Goal: Task Accomplishment & Management: Use online tool/utility

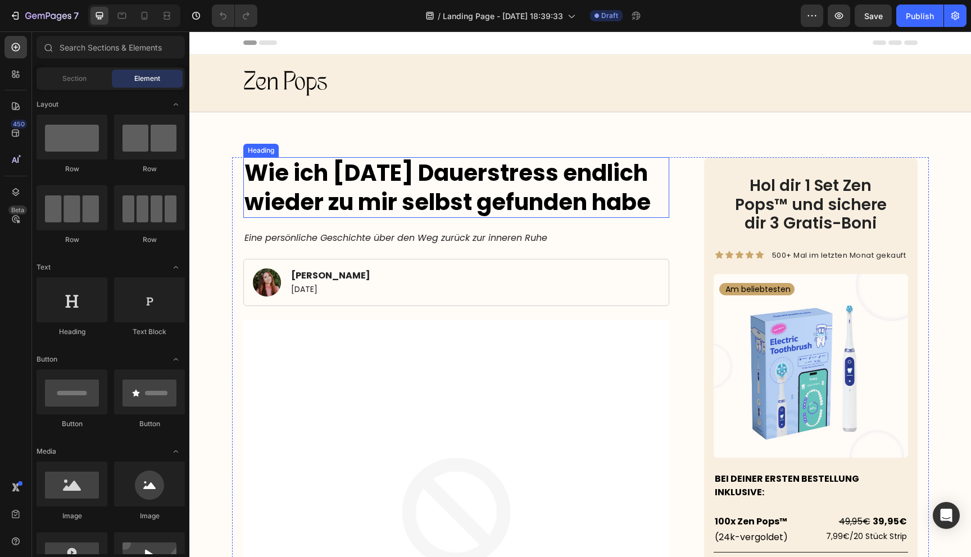
click at [402, 201] on strong "Wie ich [DATE] Dauerstress endlich wieder zu mir selbst gefunden habe" at bounding box center [447, 187] width 406 height 61
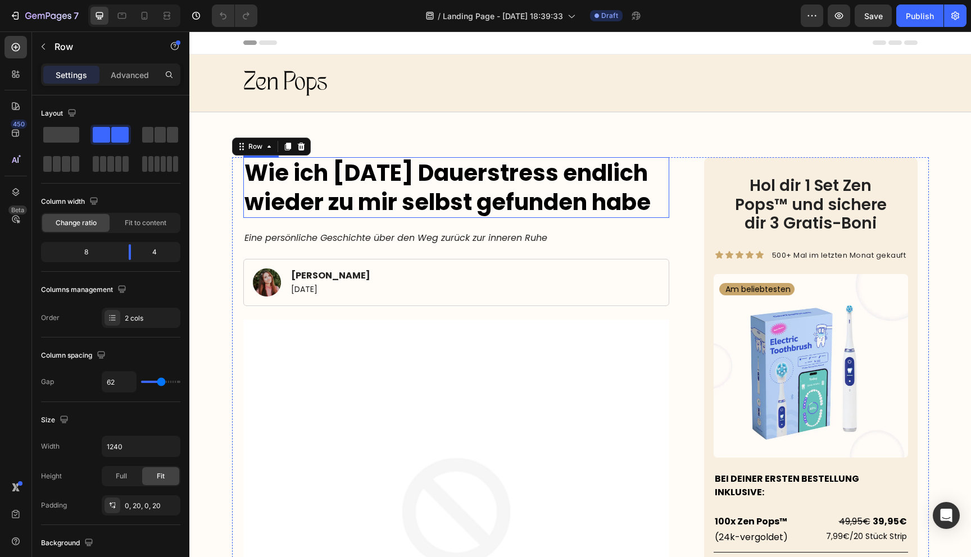
click at [375, 208] on strong "Wie ich [DATE] Dauerstress endlich wieder zu mir selbst gefunden habe" at bounding box center [447, 187] width 406 height 61
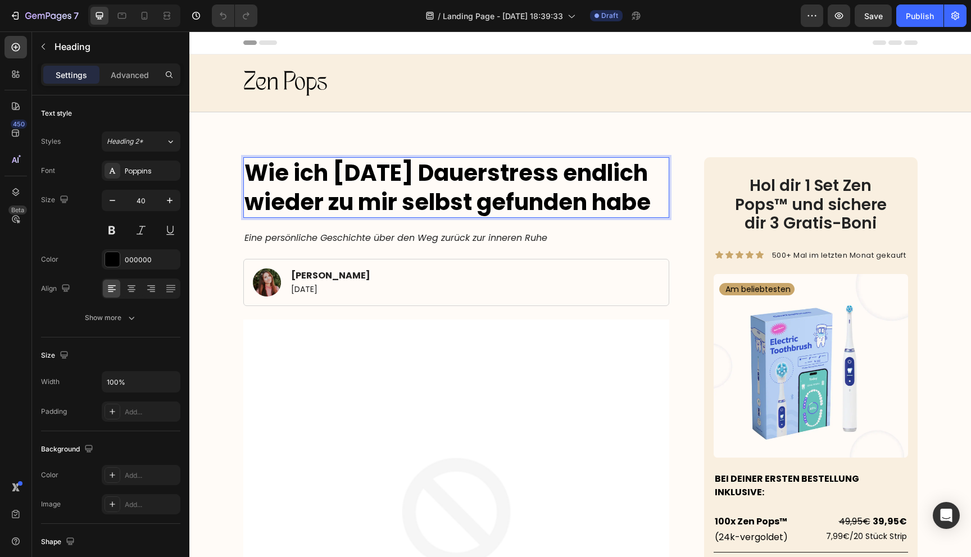
click at [375, 208] on strong "Wie ich [DATE] Dauerstress endlich wieder zu mir selbst gefunden habe" at bounding box center [447, 187] width 406 height 61
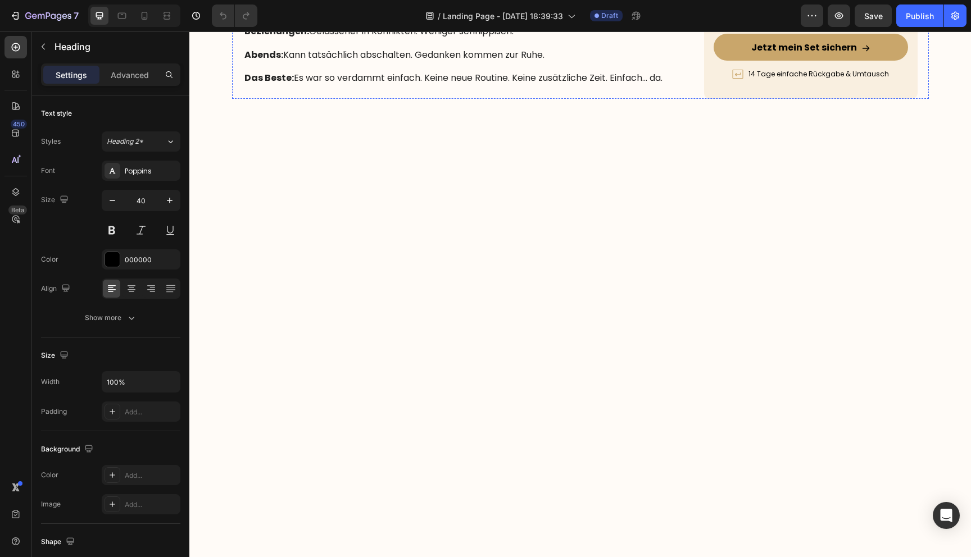
type input "16"
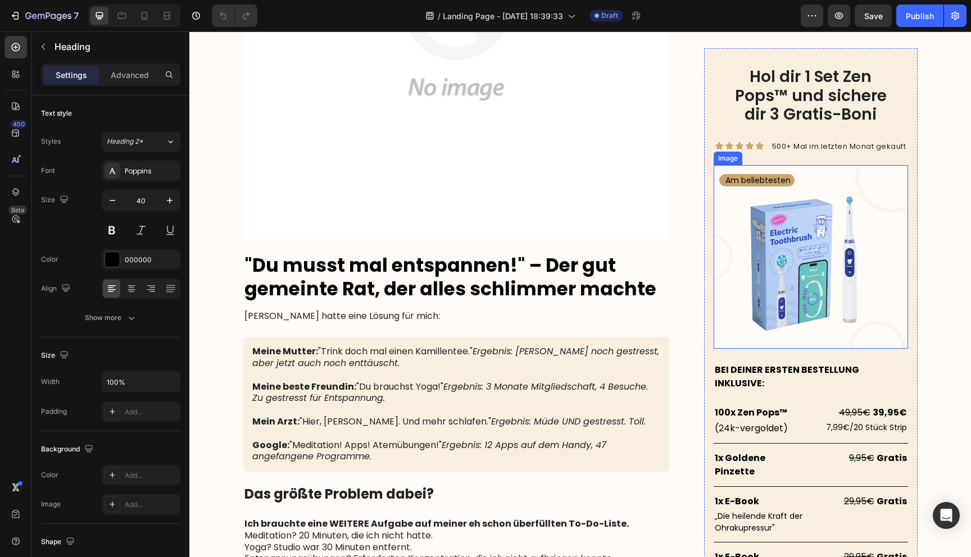
scroll to position [2041, 0]
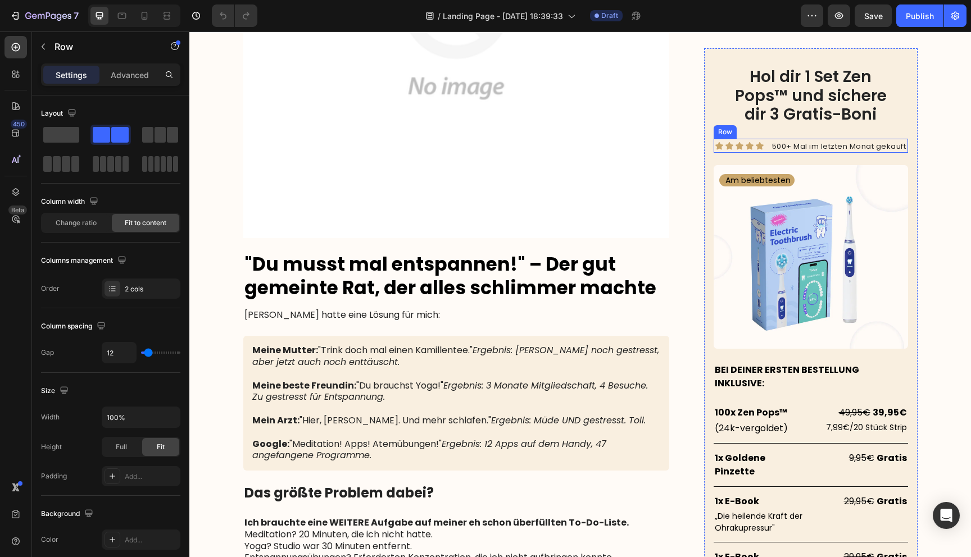
click at [766, 145] on div "Icon Icon Icon Icon Icon Icon List 500+ Mal im letzten Monat gekauft Text Block…" at bounding box center [810, 146] width 194 height 15
type input "14"
type input "12"
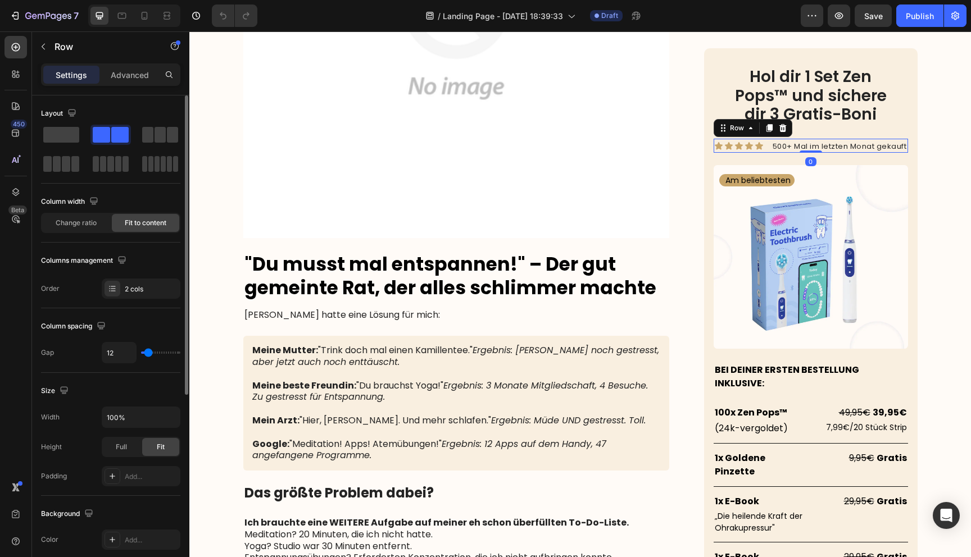
type input "11"
type input "10"
type input "9"
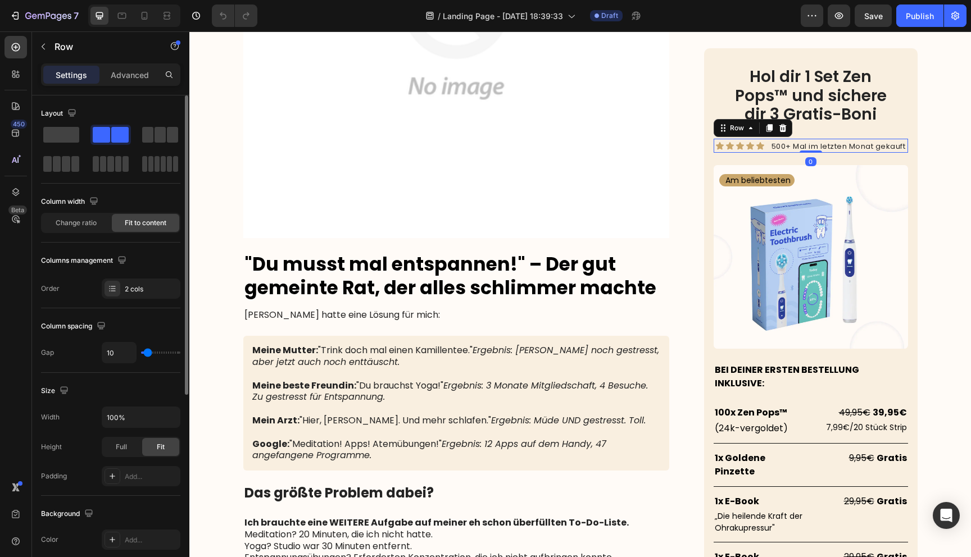
type input "9"
type input "8"
type input "7"
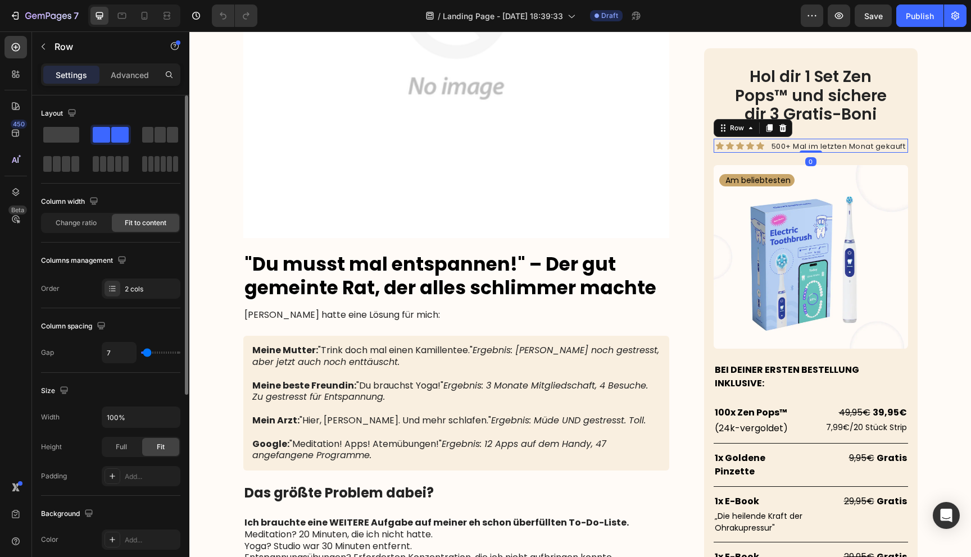
type input "6"
type input "5"
type input "4"
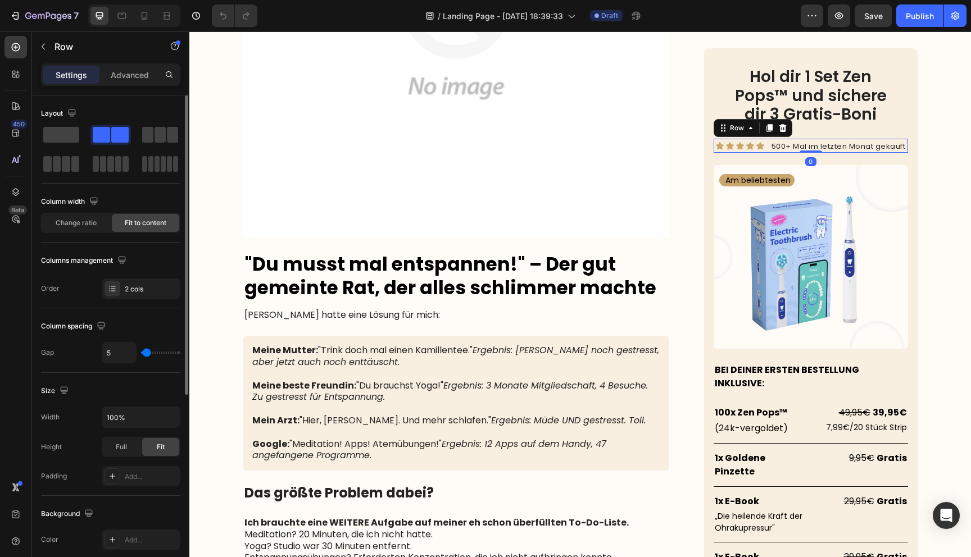
type input "4"
type input "5"
type input "6"
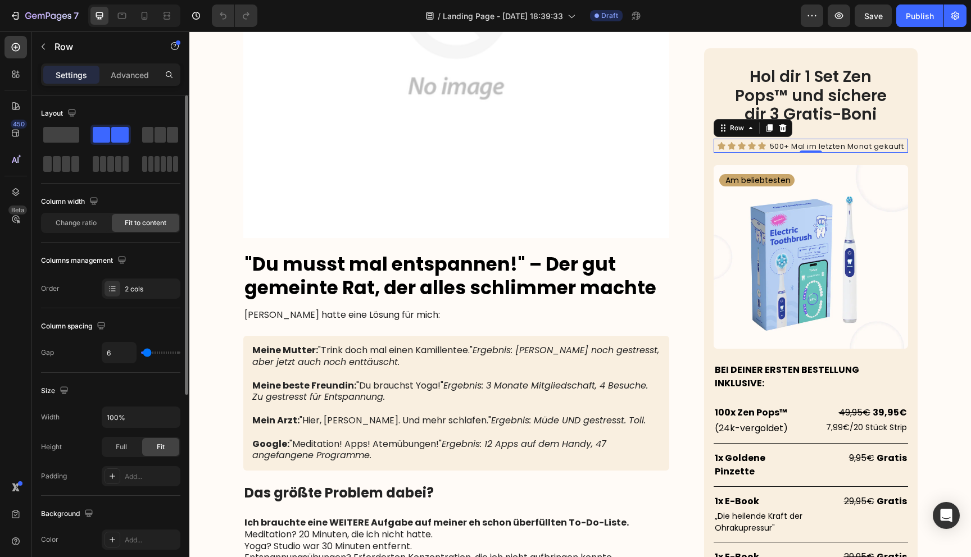
type input "7"
type input "6"
type input "5"
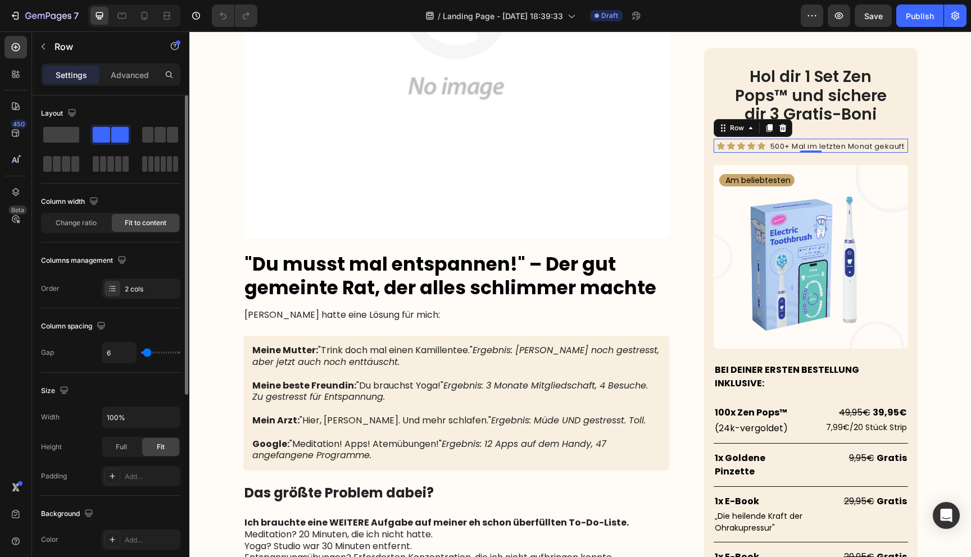
type input "5"
type input "4"
type input "5"
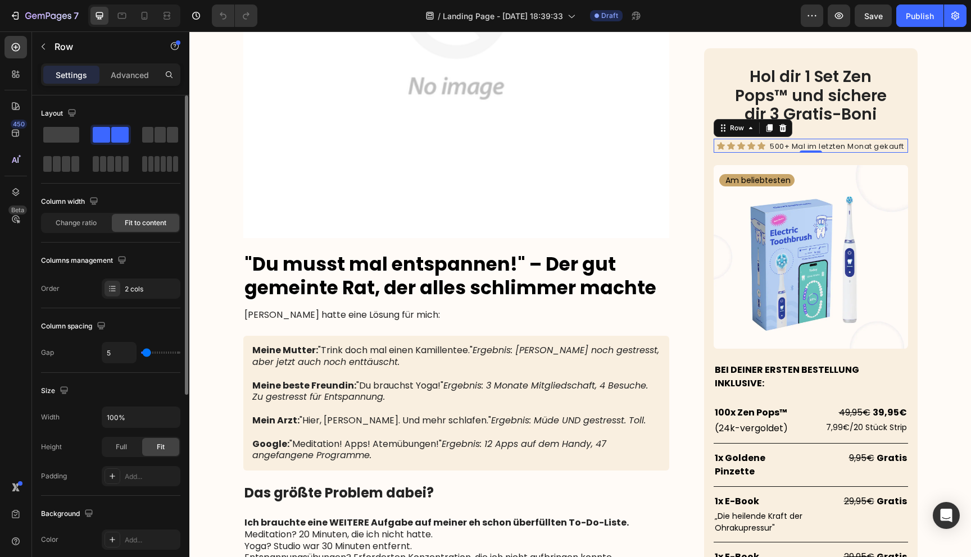
type input "6"
type input "7"
type input "8"
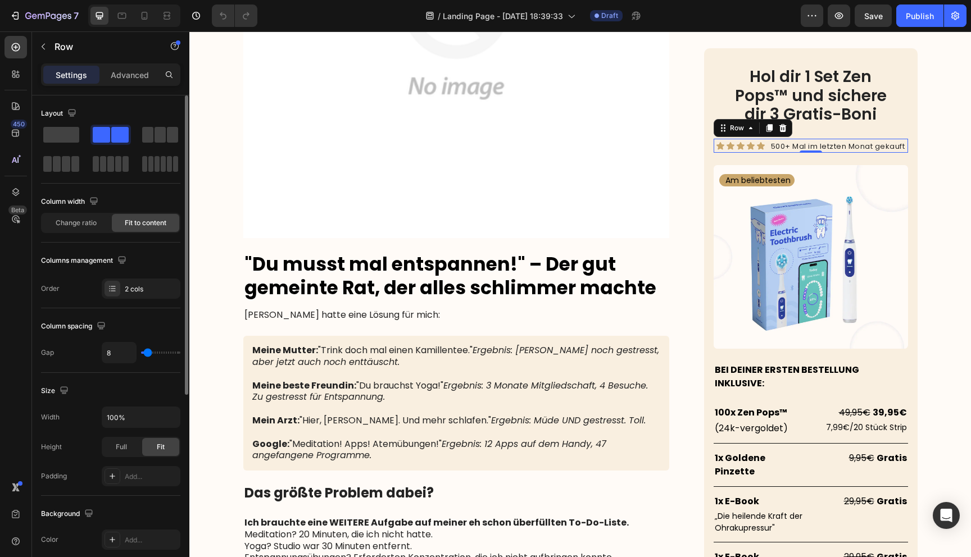
type input "8"
click at [147, 353] on input "range" at bounding box center [160, 353] width 39 height 2
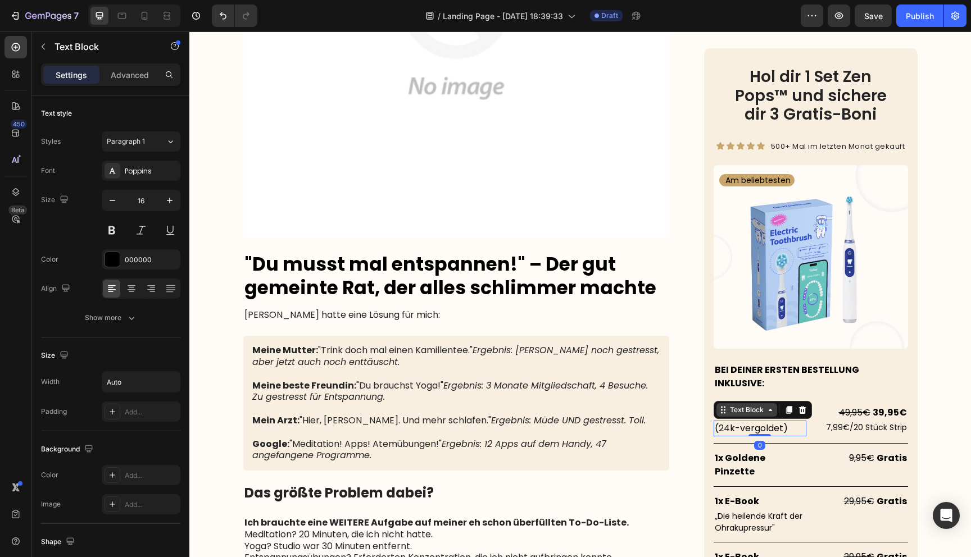
click at [728, 405] on div "Text Block" at bounding box center [746, 410] width 38 height 10
click at [814, 407] on div "100x Zen Pops™ Text Block (24k-vergoldet) Text Block Row 2 cols Row 1 col Row 2…" at bounding box center [810, 424] width 194 height 39
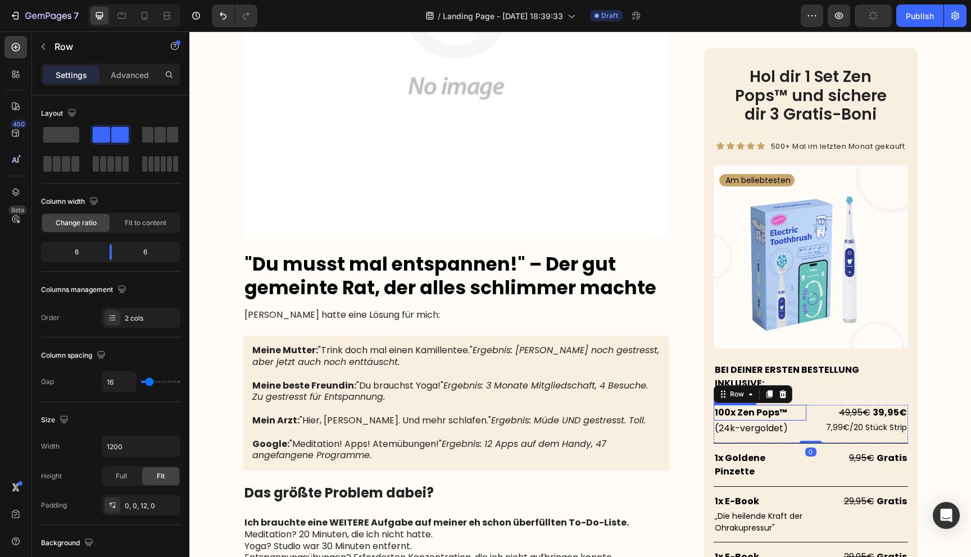
click at [764, 406] on strong "100x Zen Pops™" at bounding box center [751, 412] width 72 height 13
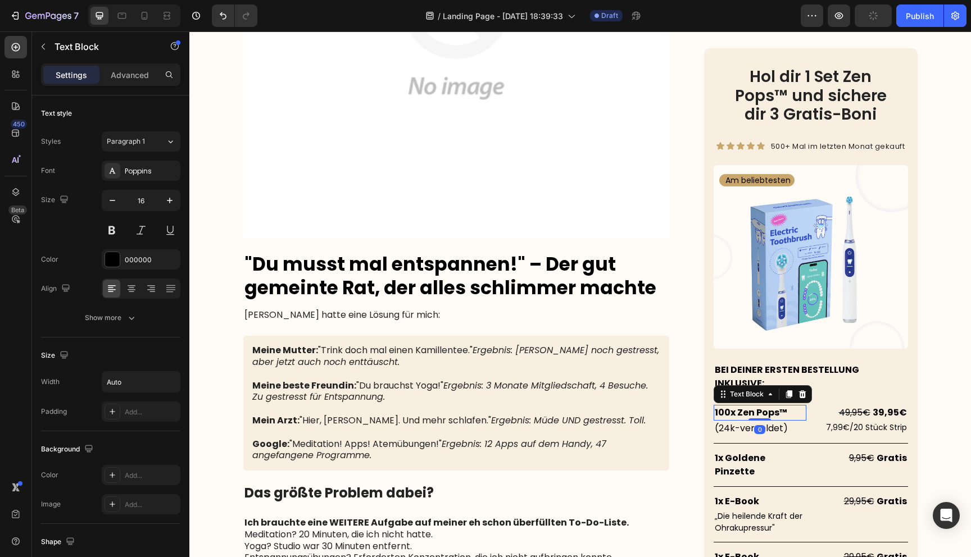
click at [764, 406] on strong "100x Zen Pops™" at bounding box center [751, 412] width 72 height 13
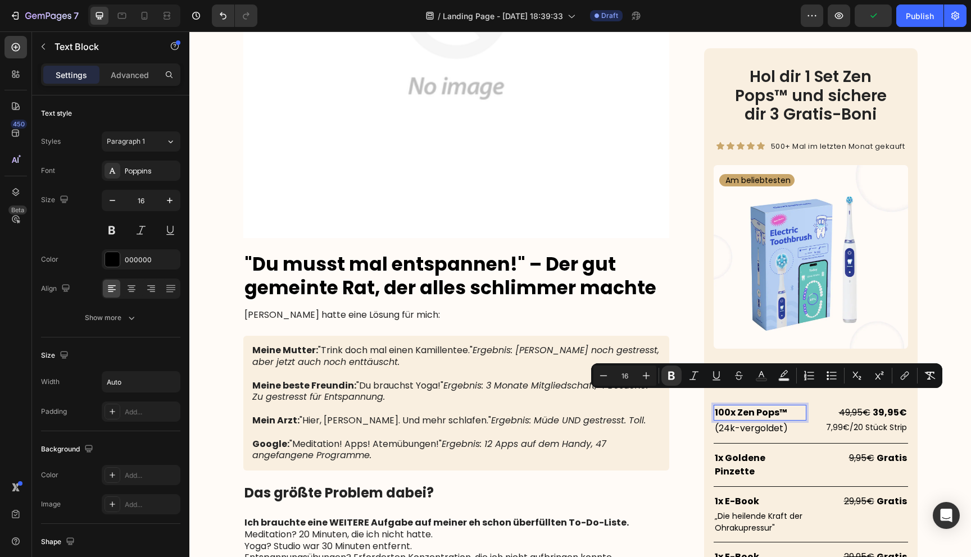
click at [728, 406] on strong "100x Zen Pops™" at bounding box center [751, 412] width 72 height 13
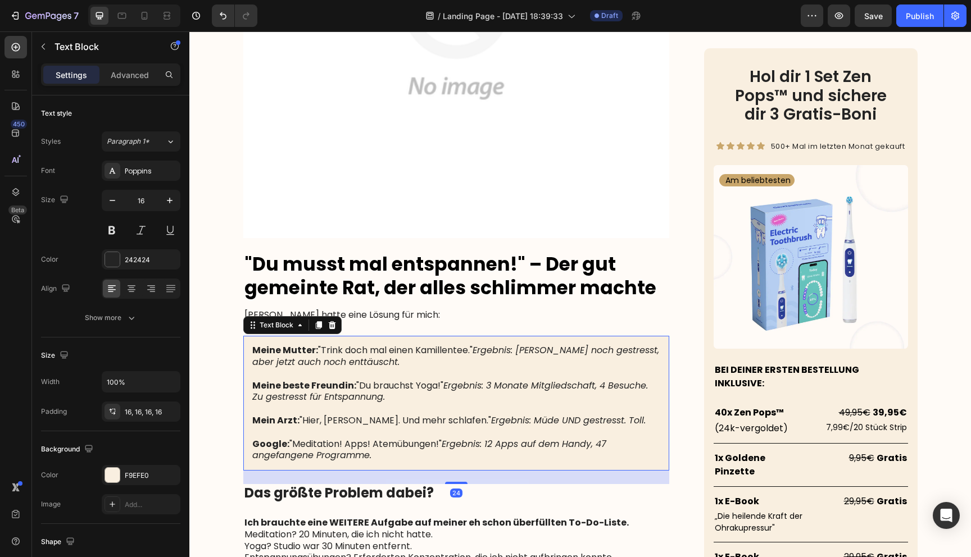
click at [643, 368] on icon "Ergebnis: [PERSON_NAME] noch gestresst, aber jetzt auch noch enttäuscht." at bounding box center [455, 356] width 407 height 25
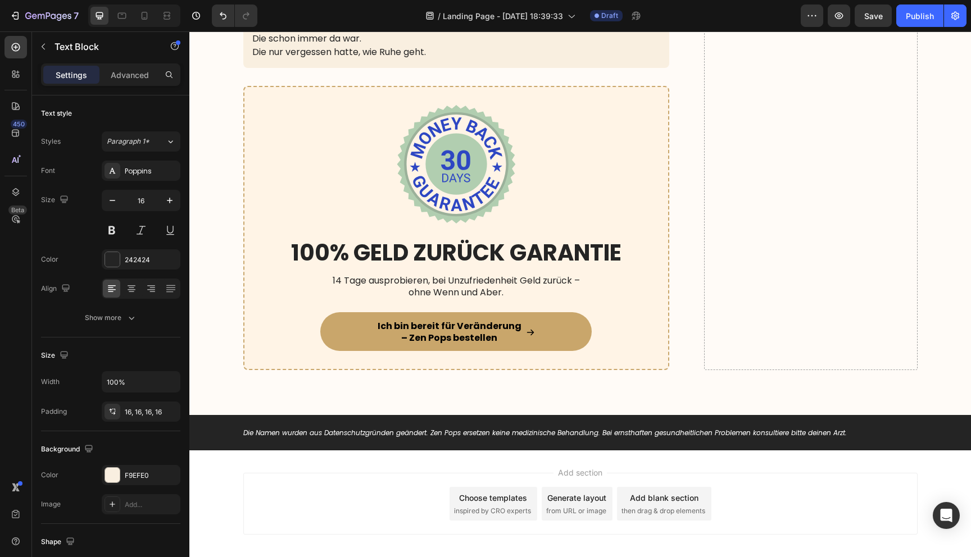
scroll to position [10582, 0]
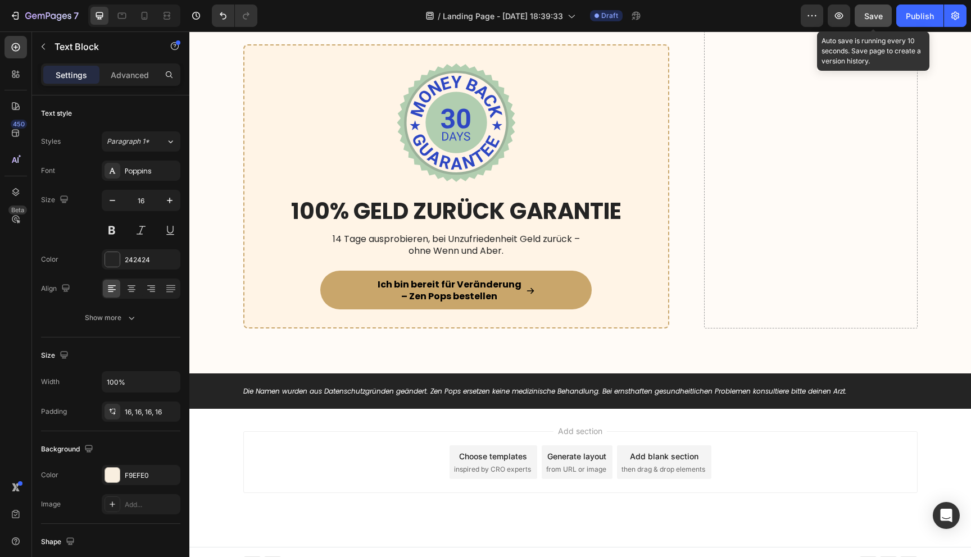
click at [873, 16] on span "Save" at bounding box center [873, 16] width 19 height 10
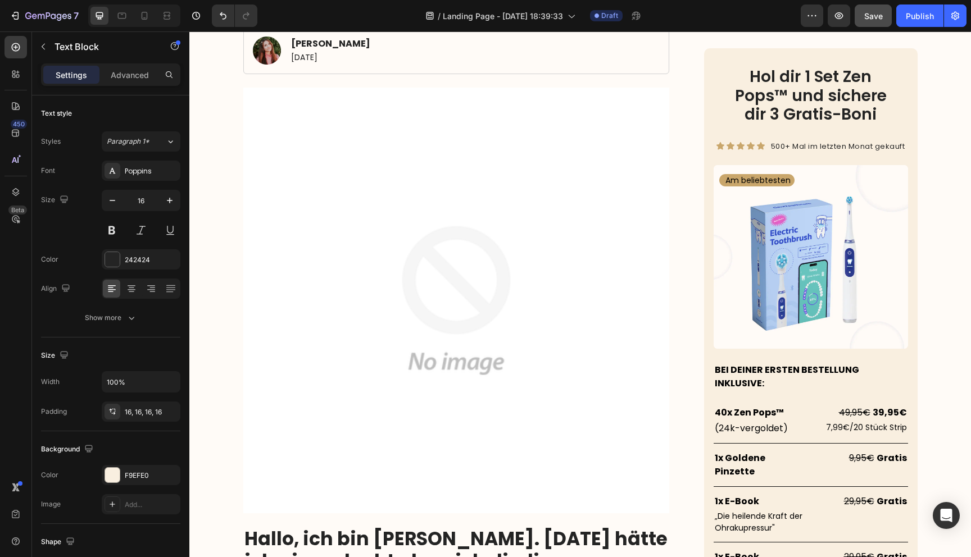
scroll to position [0, 0]
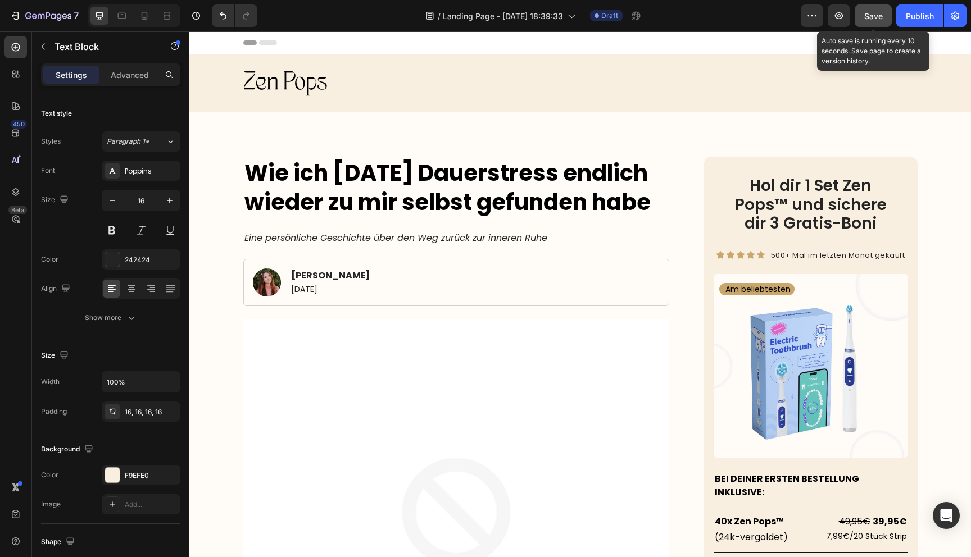
click at [864, 15] on span "Save" at bounding box center [873, 16] width 19 height 10
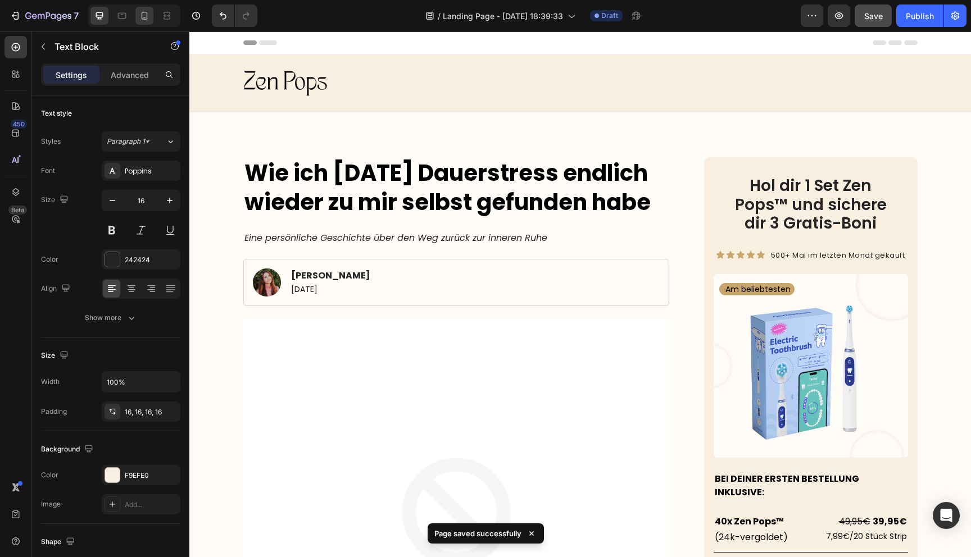
click at [147, 16] on icon at bounding box center [145, 16] width 6 height 8
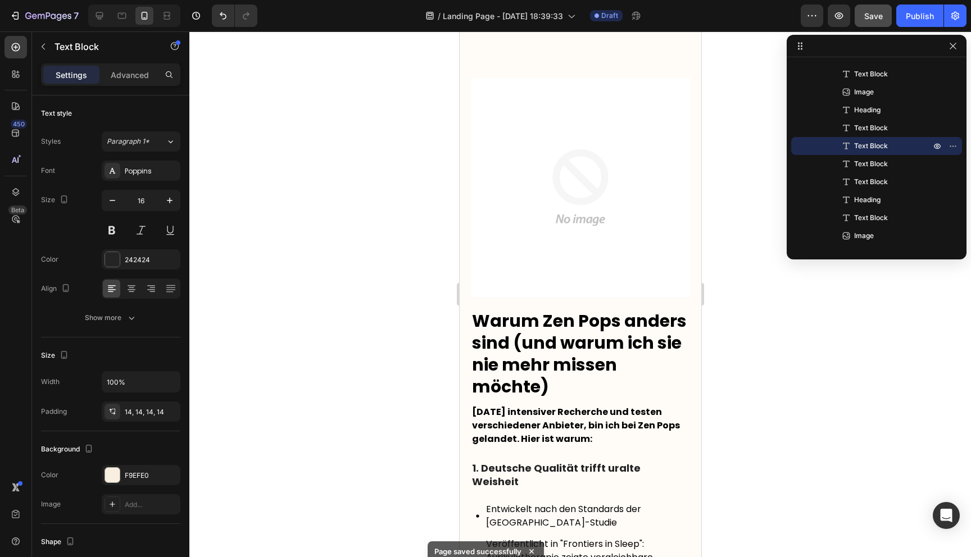
scroll to position [5328, 0]
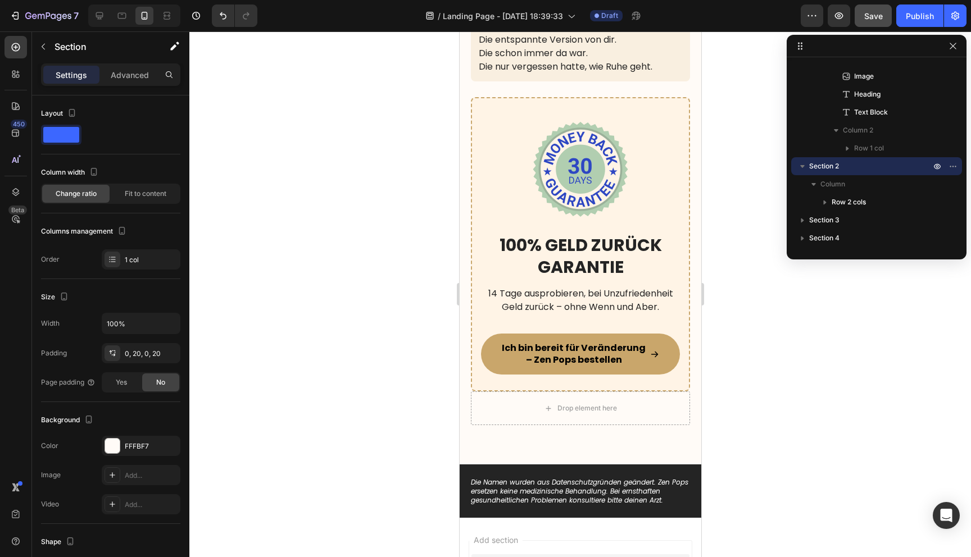
scroll to position [10634, 0]
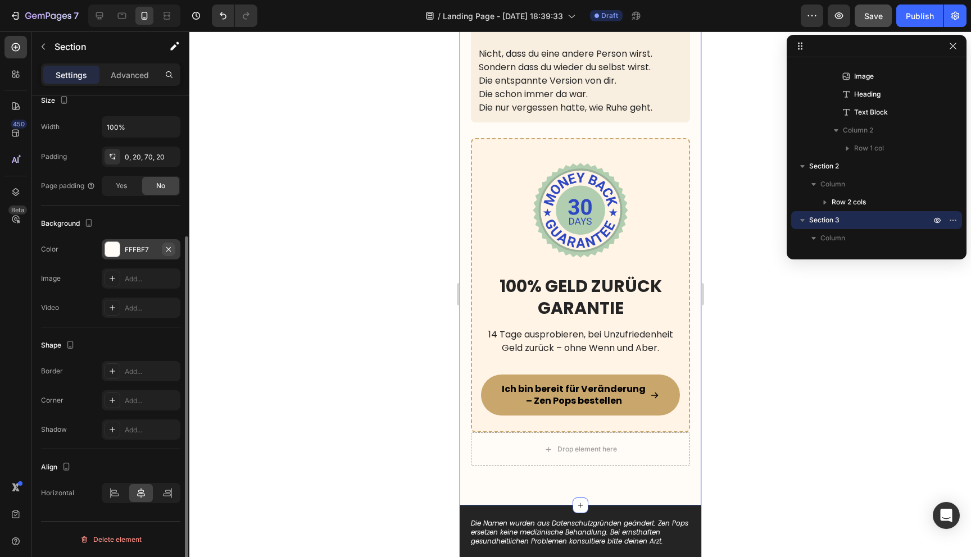
click at [168, 249] on icon "button" at bounding box center [168, 249] width 4 height 4
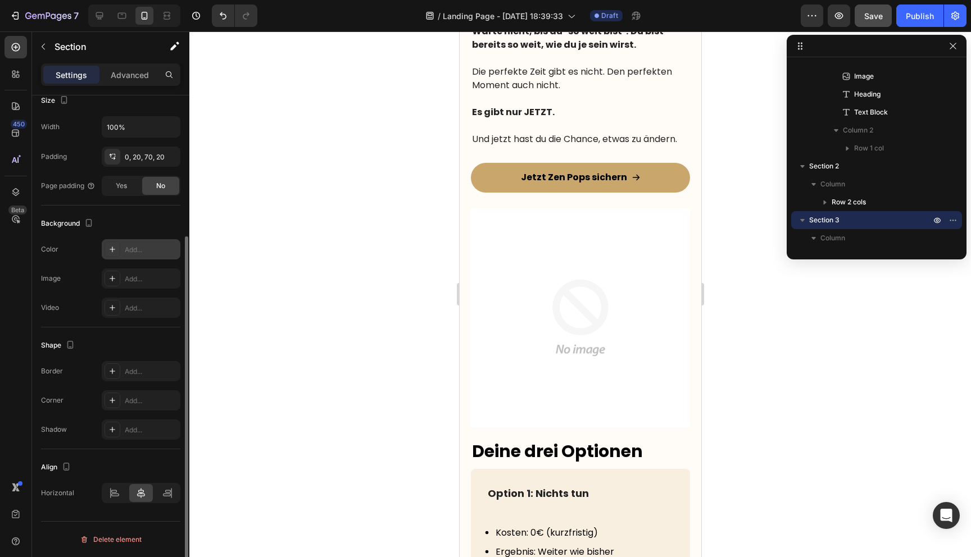
scroll to position [9792, 0]
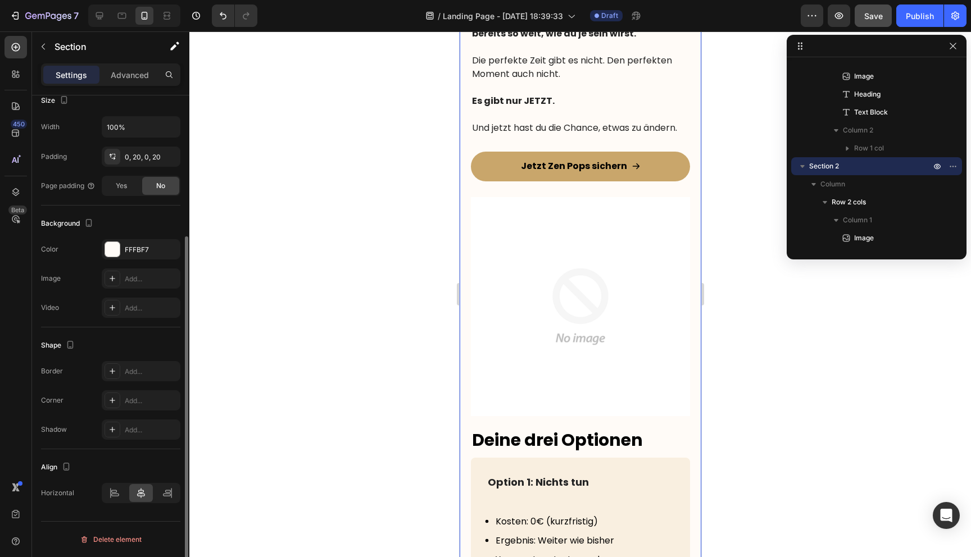
click at [172, 248] on icon "button" at bounding box center [168, 249] width 9 height 9
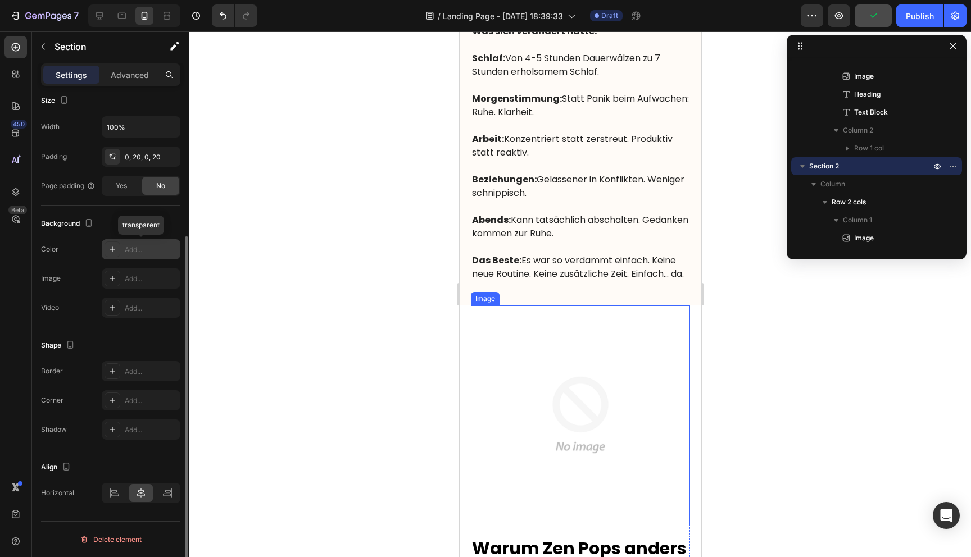
scroll to position [4838, 0]
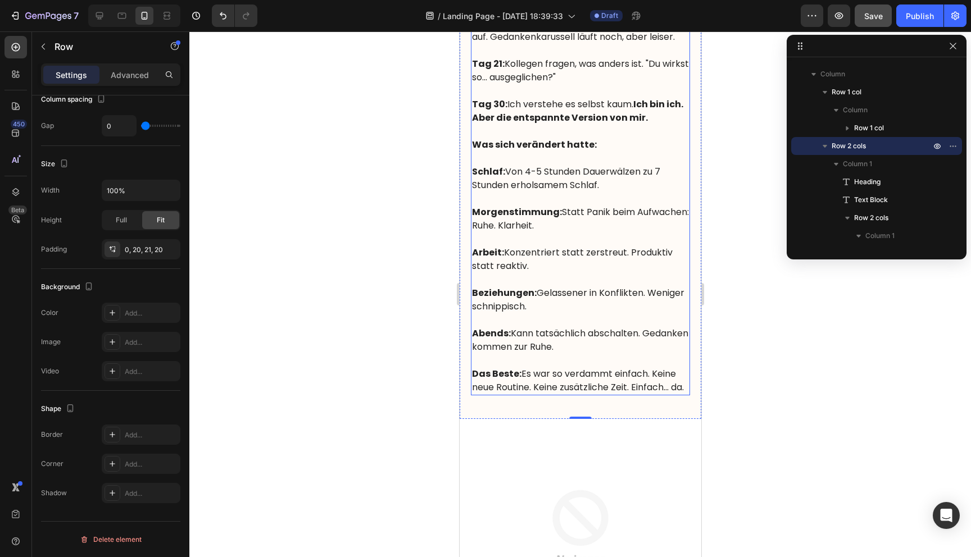
scroll to position [5087, 0]
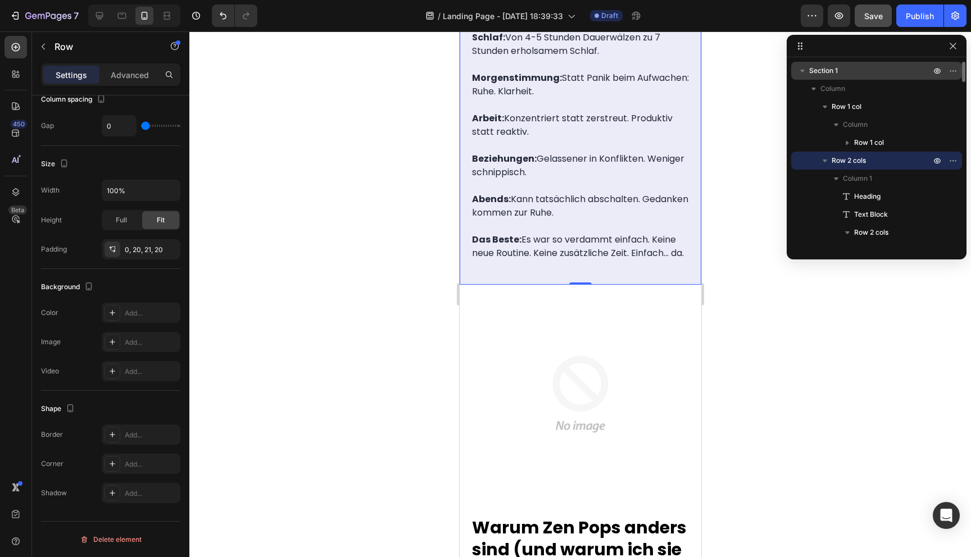
click at [838, 65] on p "Section 1" at bounding box center [871, 70] width 124 height 11
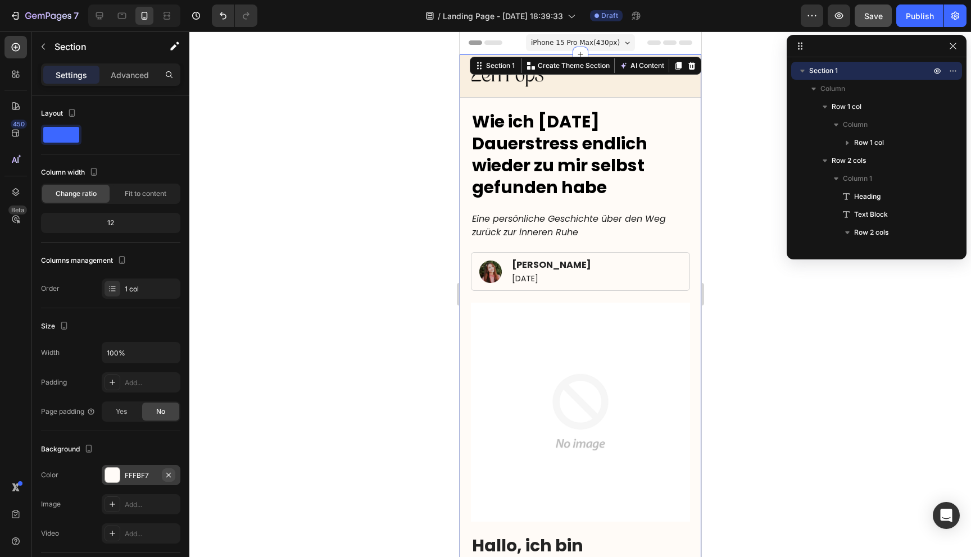
click at [171, 476] on icon "button" at bounding box center [168, 475] width 9 height 9
click at [344, 331] on div at bounding box center [579, 294] width 781 height 526
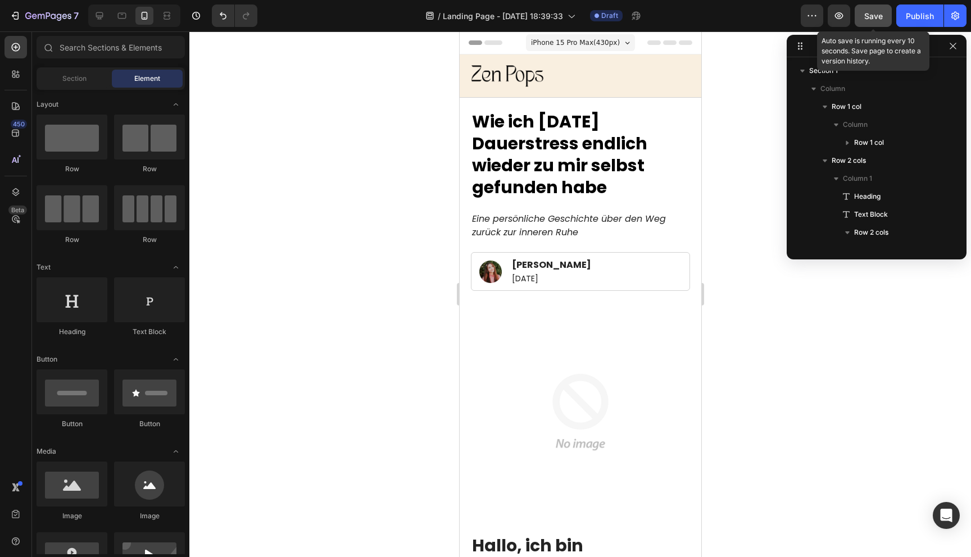
click at [871, 21] on div "Save" at bounding box center [873, 16] width 19 height 12
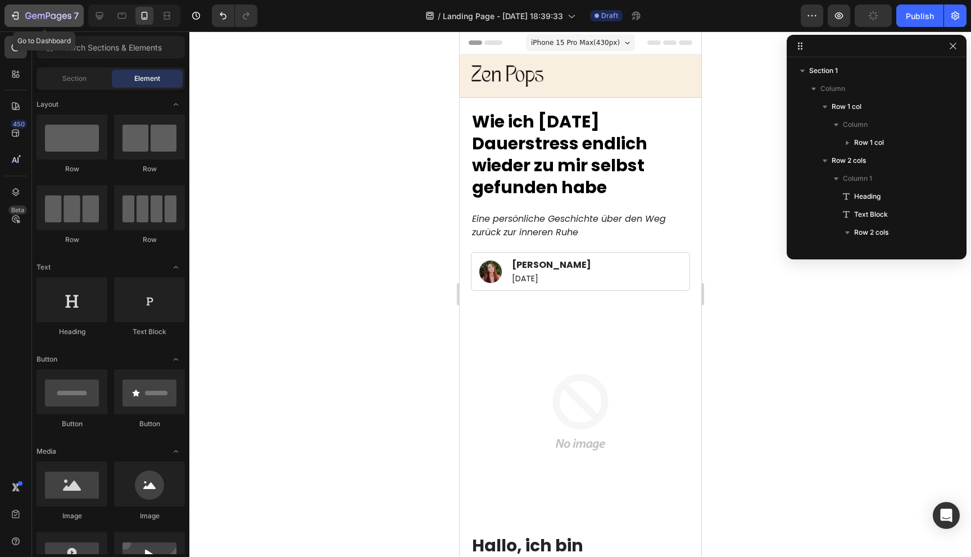
click at [82, 19] on button "7" at bounding box center [43, 15] width 79 height 22
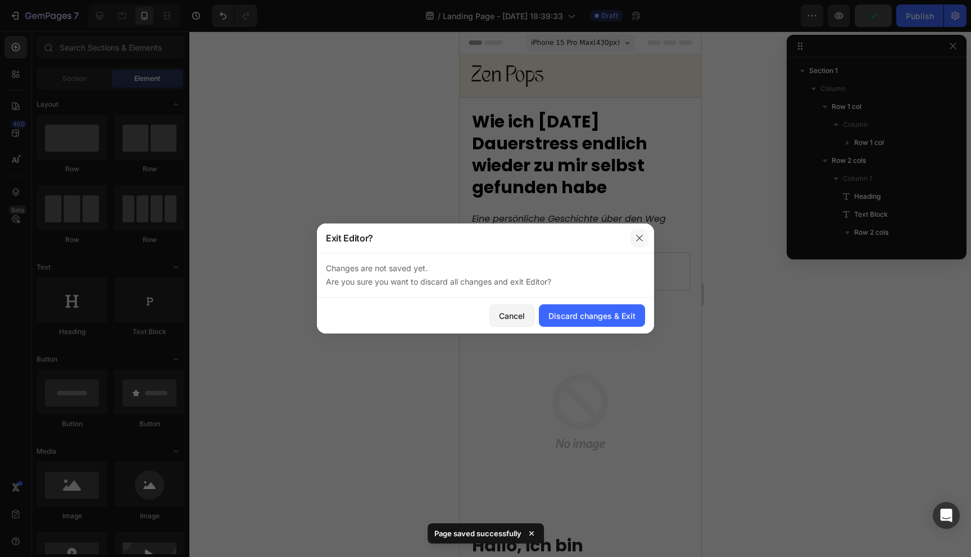
click at [637, 236] on icon "button" at bounding box center [639, 238] width 6 height 6
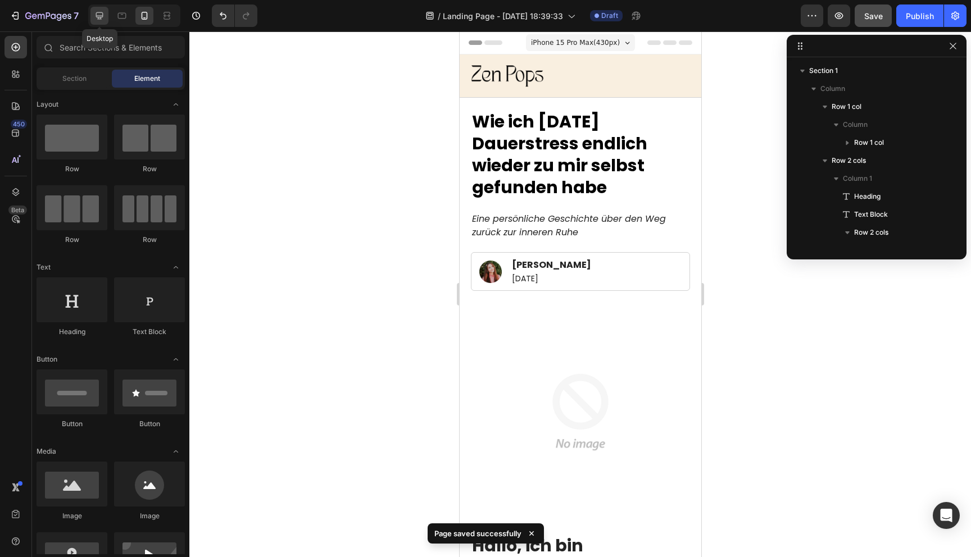
drag, startPoint x: 101, startPoint y: 15, endPoint x: 365, endPoint y: 266, distance: 364.3
click at [101, 15] on icon at bounding box center [99, 15] width 11 height 11
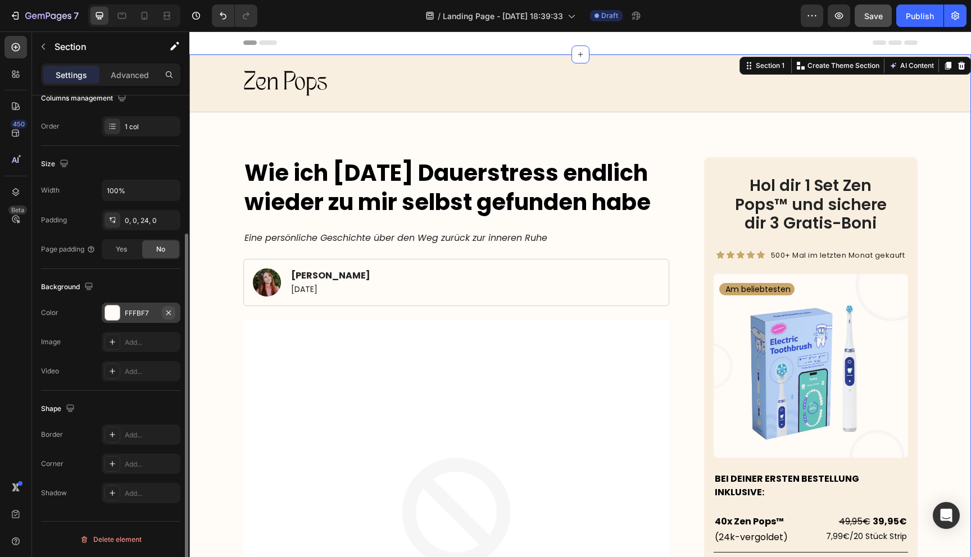
click at [171, 312] on icon "button" at bounding box center [168, 312] width 9 height 9
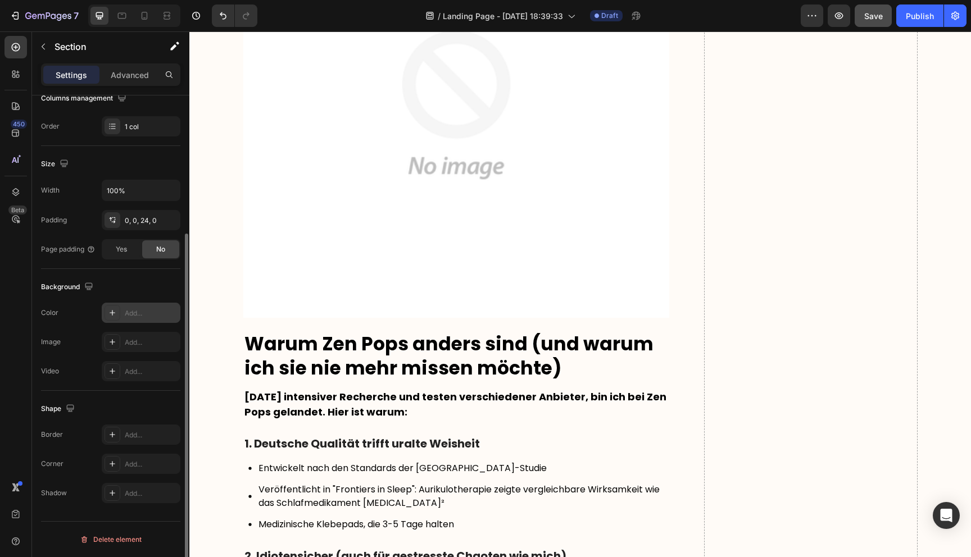
scroll to position [5464, 0]
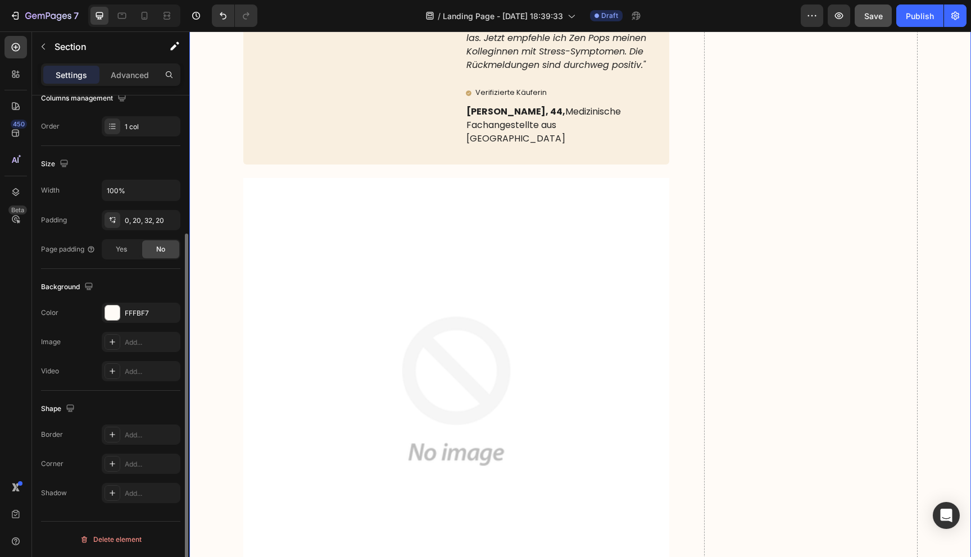
click at [170, 311] on icon "button" at bounding box center [168, 312] width 4 height 4
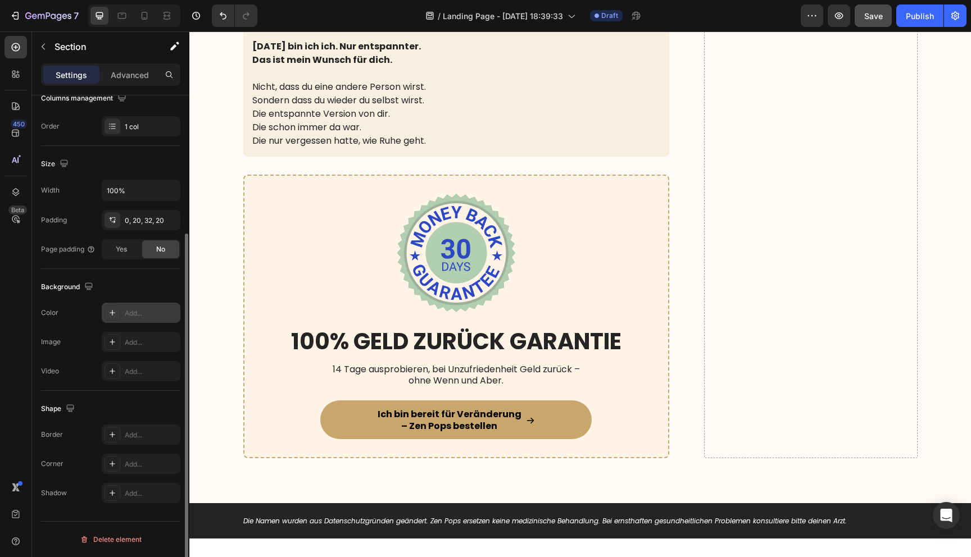
scroll to position [7925, 0]
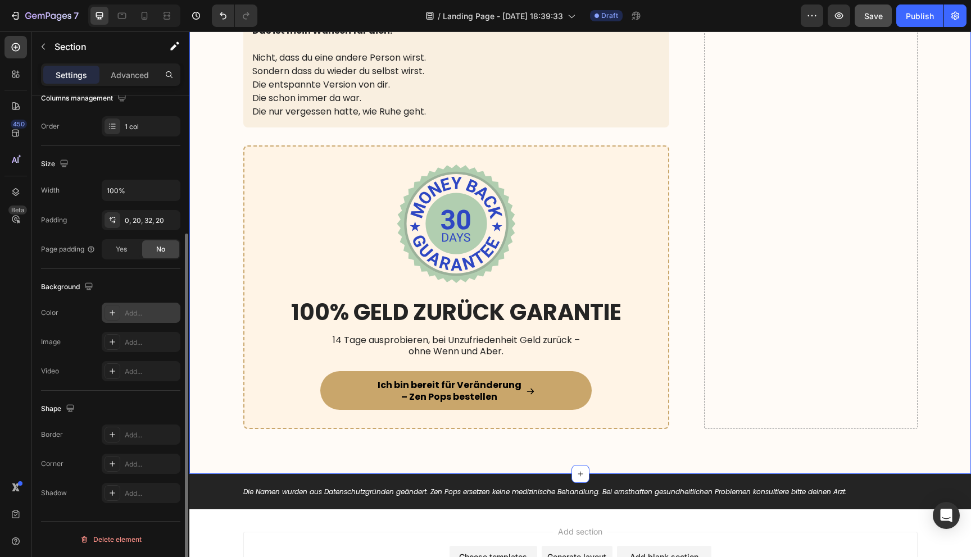
click at [169, 315] on icon "button" at bounding box center [168, 312] width 9 height 9
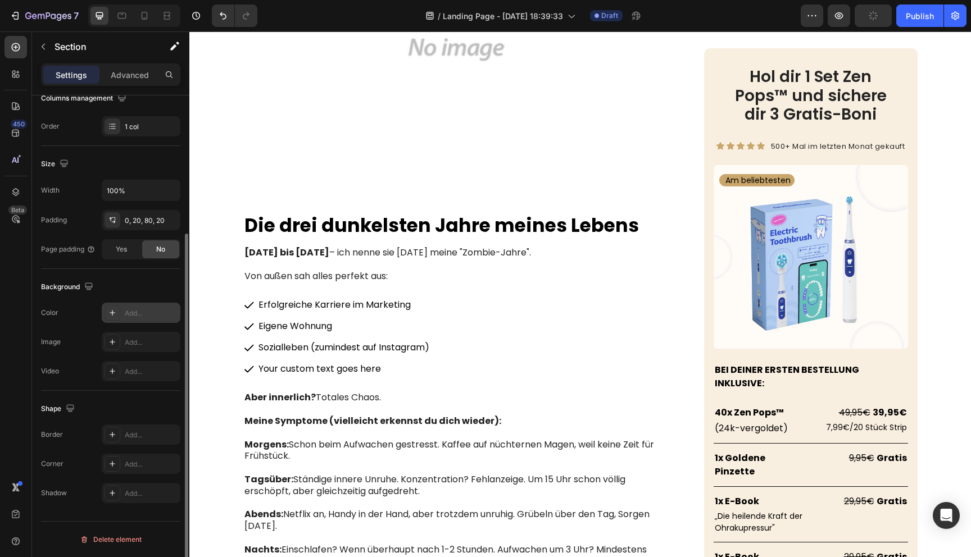
scroll to position [823, 0]
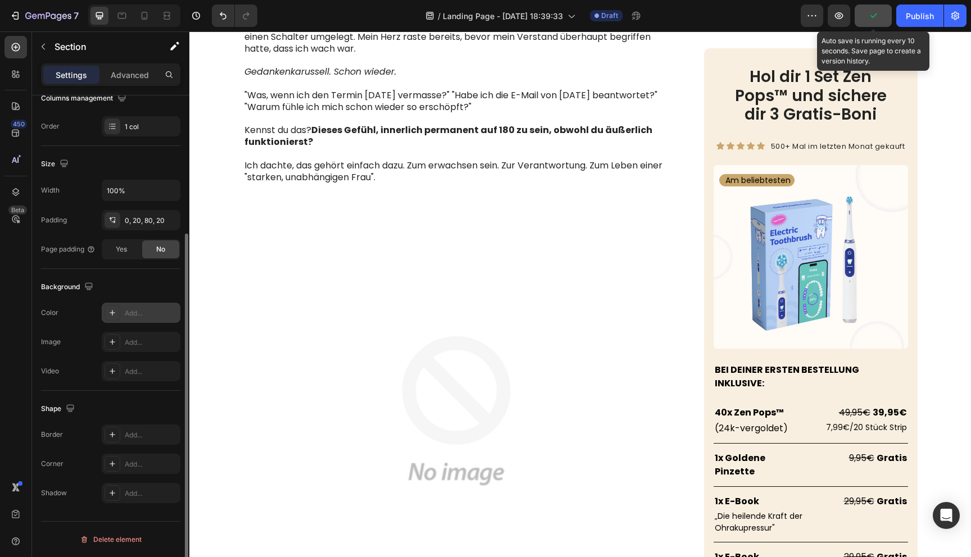
click at [883, 17] on button "button" at bounding box center [872, 15] width 37 height 22
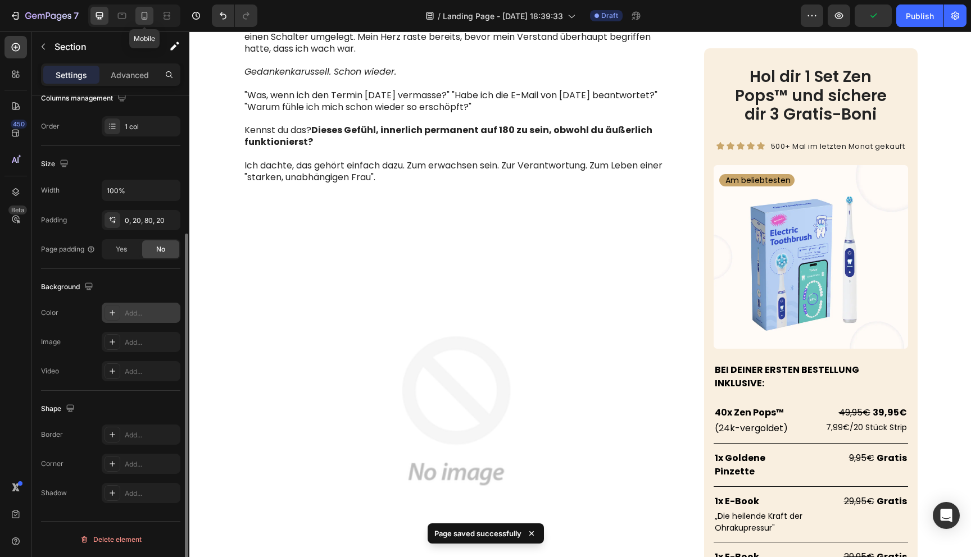
click at [145, 13] on icon at bounding box center [144, 15] width 11 height 11
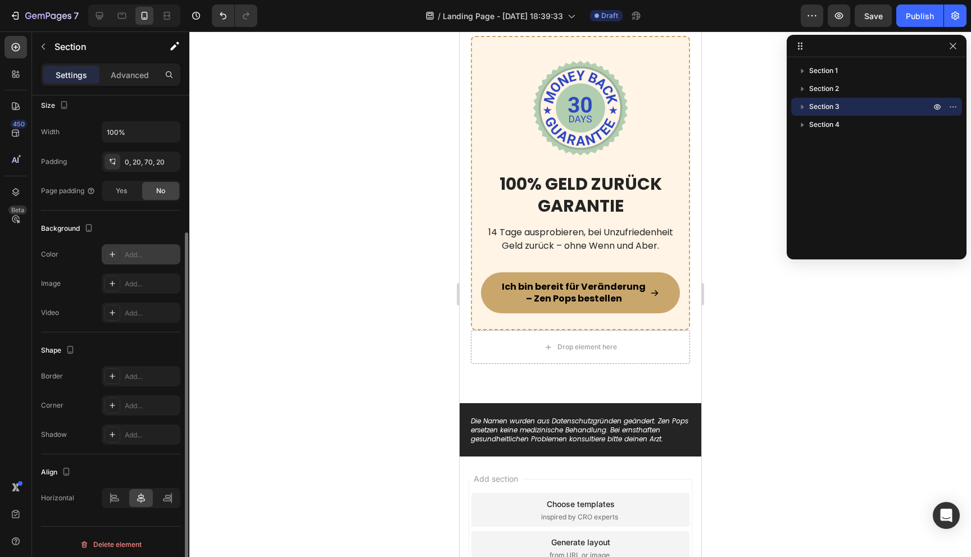
scroll to position [11597, 0]
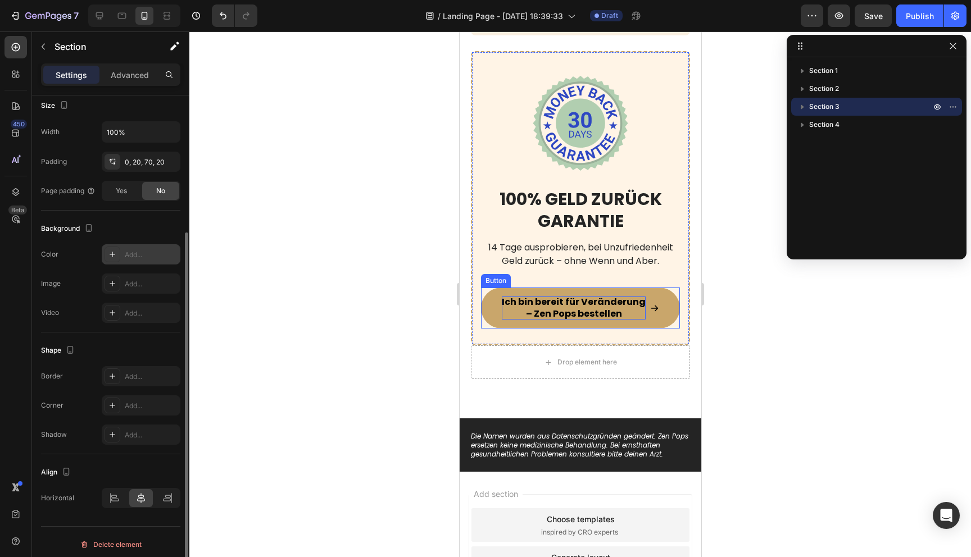
click at [526, 315] on strong "– Zen Pops bestellen" at bounding box center [573, 313] width 96 height 13
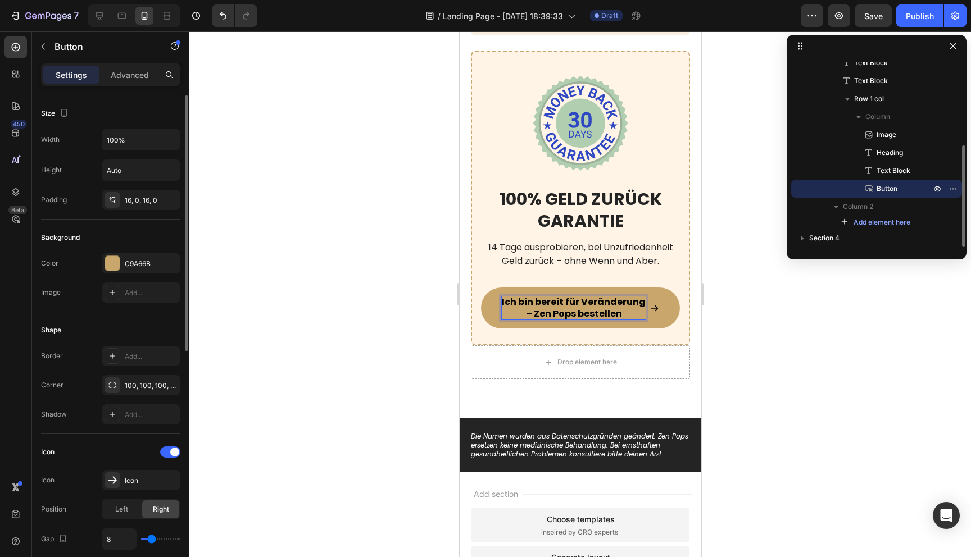
click at [529, 315] on strong "– Zen Pops bestellen" at bounding box center [573, 313] width 96 height 13
click at [535, 313] on strong "– Zen Pops bestellen" at bounding box center [573, 313] width 96 height 13
click at [793, 368] on div at bounding box center [579, 294] width 781 height 526
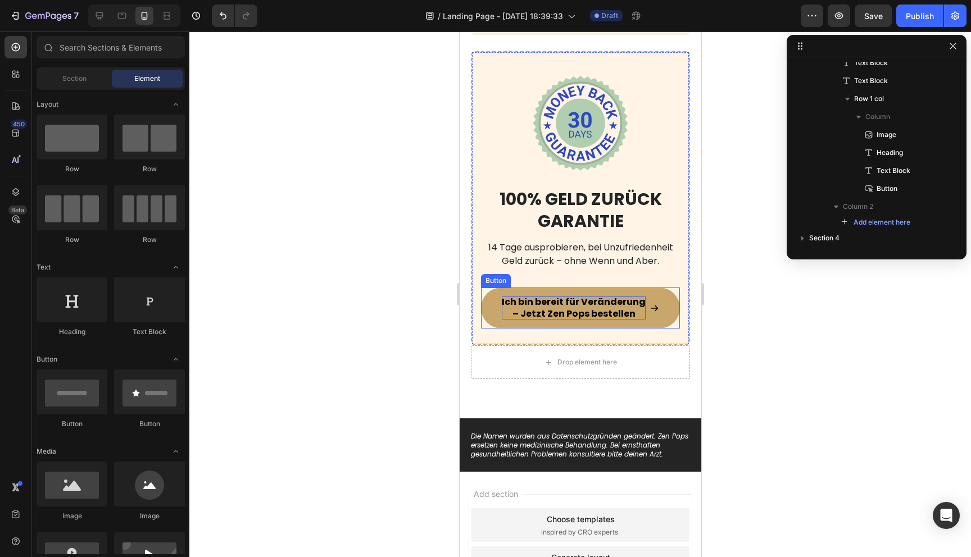
click at [584, 310] on strong "– Jetzt Zen Pops bestellen" at bounding box center [573, 313] width 123 height 13
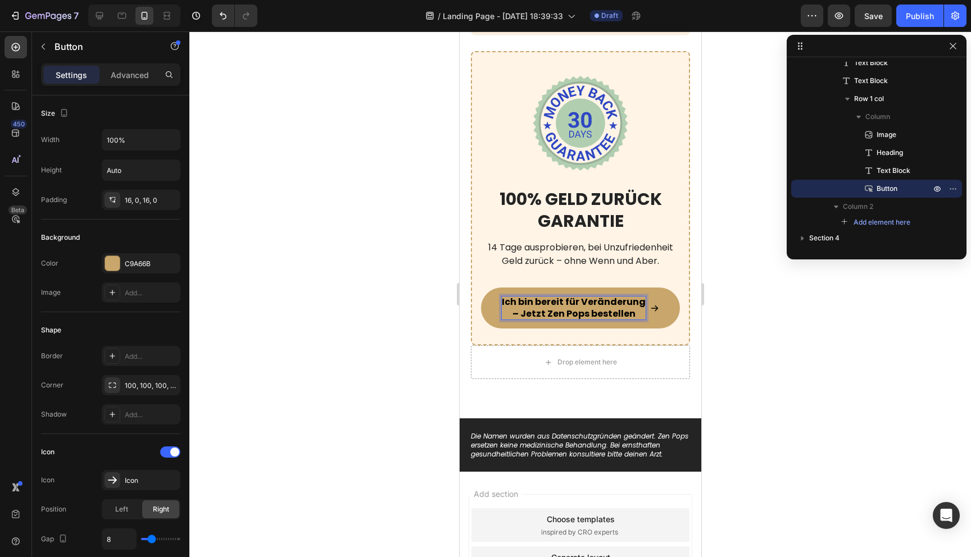
click at [586, 314] on strong "– Jetzt Zen Pops bestellen" at bounding box center [573, 313] width 123 height 13
drag, startPoint x: 784, startPoint y: 356, endPoint x: 154, endPoint y: 282, distance: 634.6
click at [784, 356] on div at bounding box center [579, 294] width 781 height 526
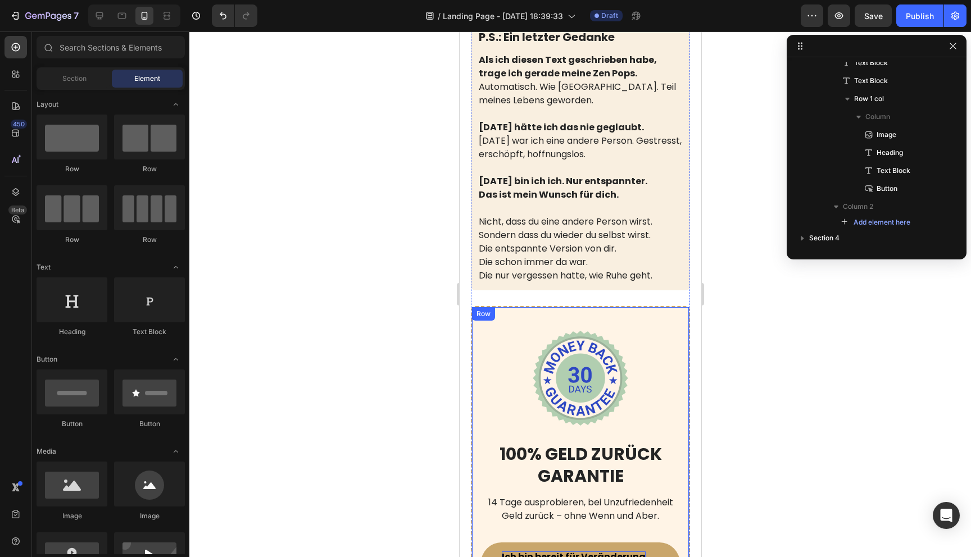
scroll to position [11230, 0]
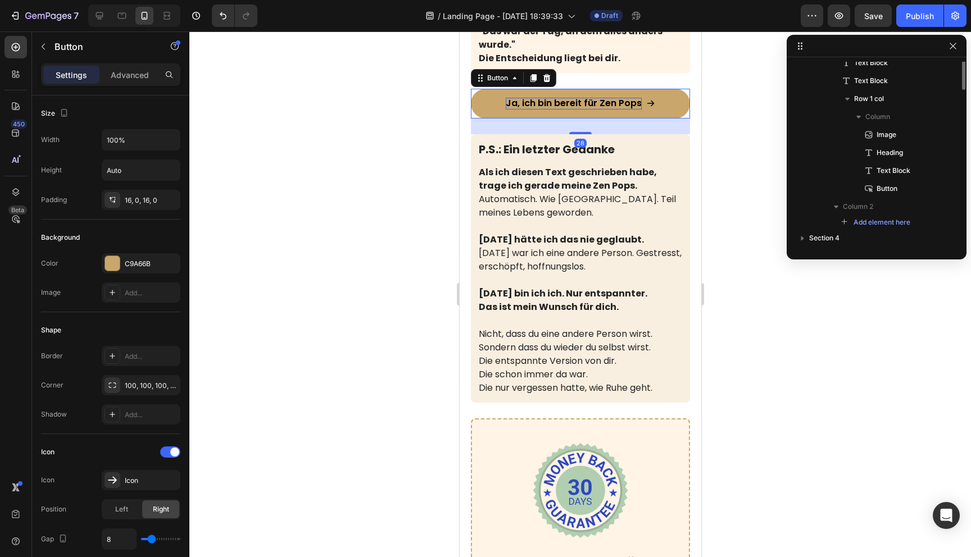
click at [636, 104] on p "Ja, ich bin bereit für Zen Pops" at bounding box center [573, 104] width 136 height 12
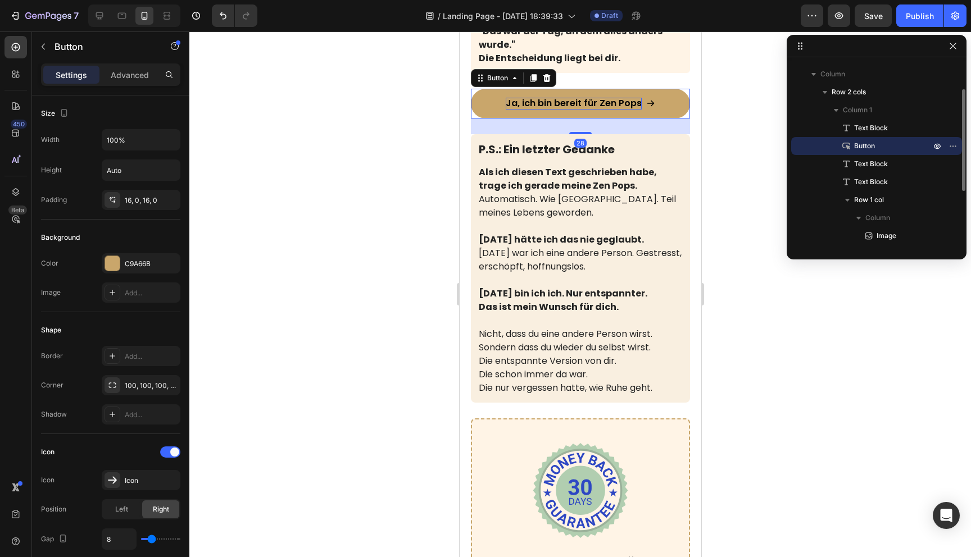
click at [638, 104] on p "Ja, ich bin bereit für Zen Pops" at bounding box center [573, 104] width 136 height 12
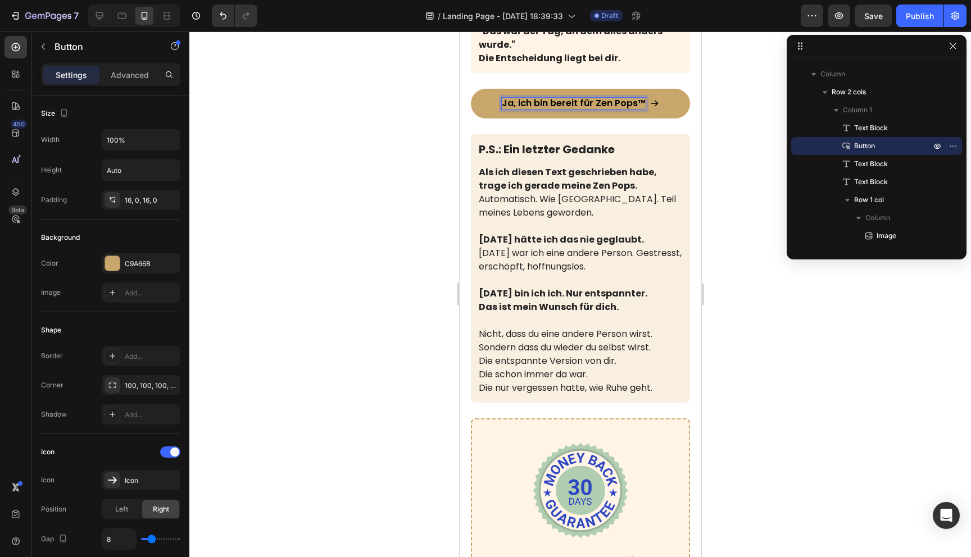
click at [732, 356] on div at bounding box center [579, 294] width 781 height 526
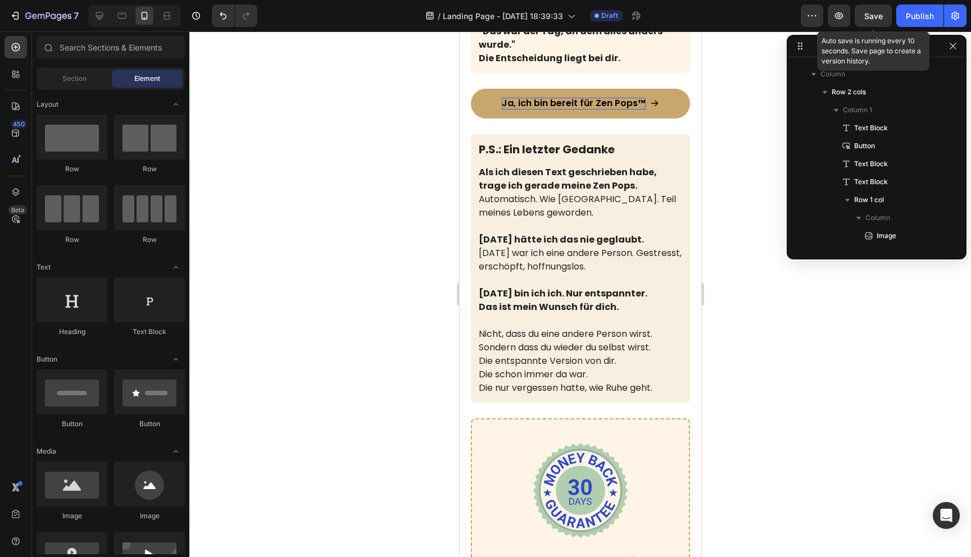
click at [872, 12] on span "Save" at bounding box center [873, 16] width 19 height 10
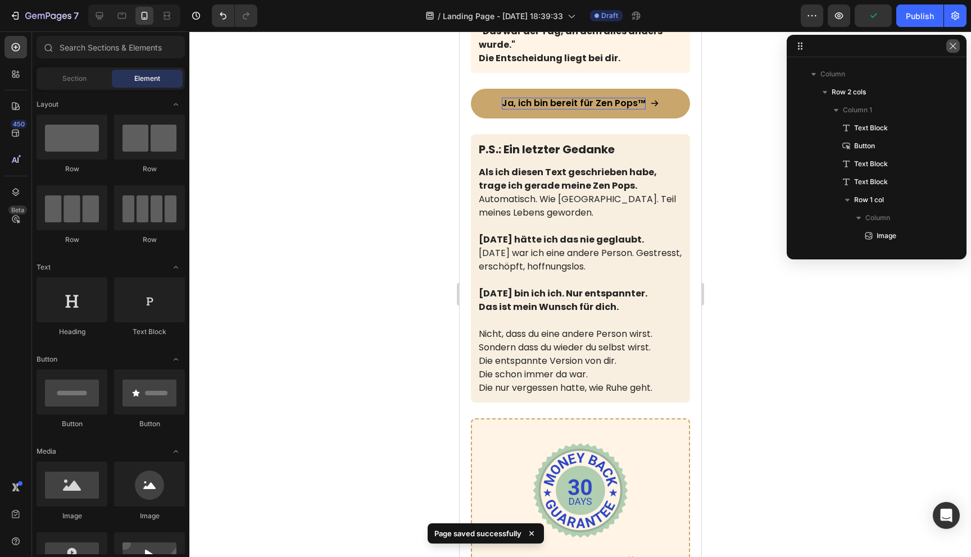
click at [948, 48] on icon "button" at bounding box center [952, 46] width 9 height 9
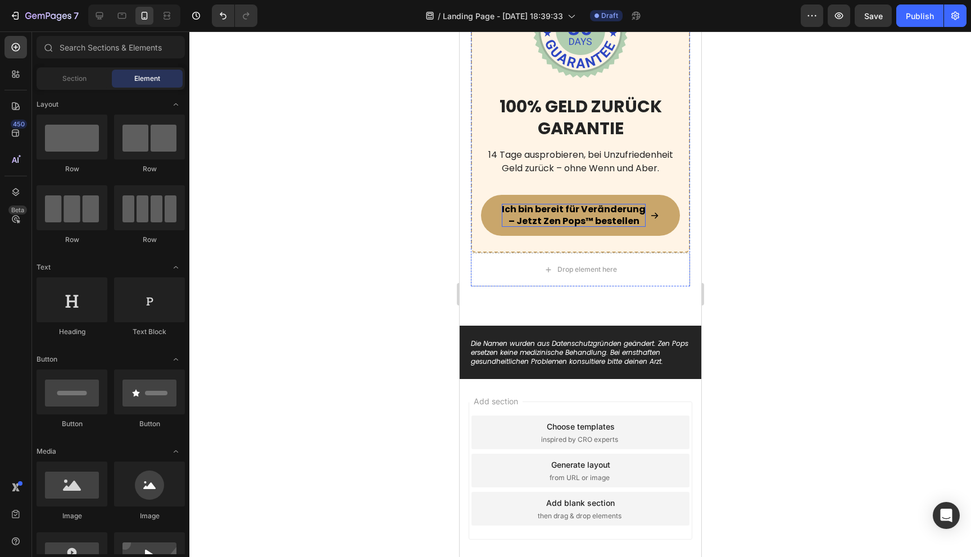
scroll to position [11680, 0]
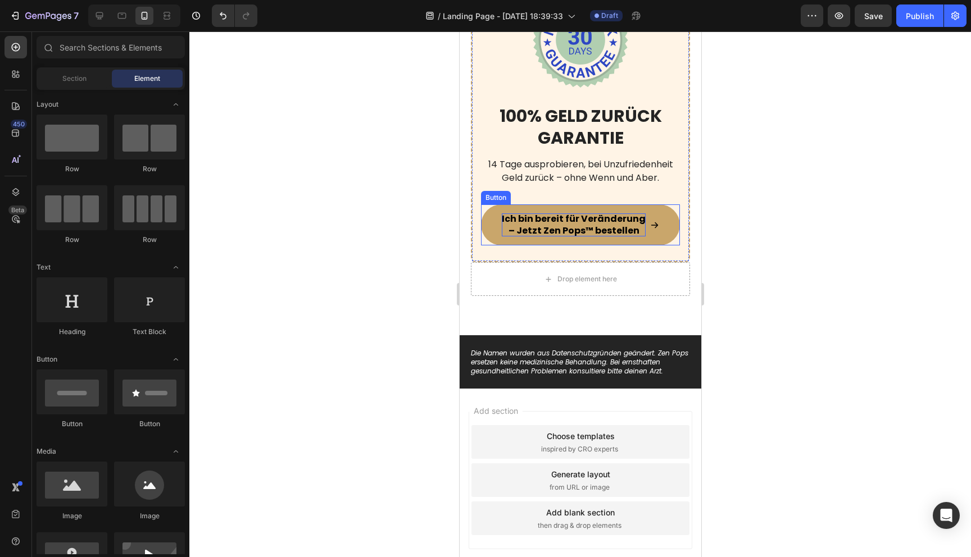
click at [650, 238] on link "Ich bin bereit für Veränderung – Jetzt Zen Pops™ bestellen" at bounding box center [579, 225] width 199 height 42
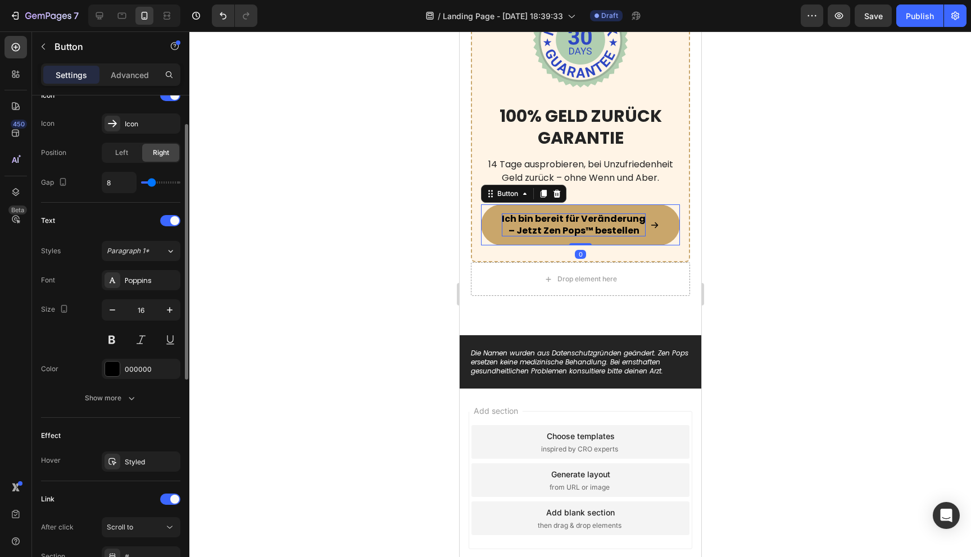
scroll to position [459, 0]
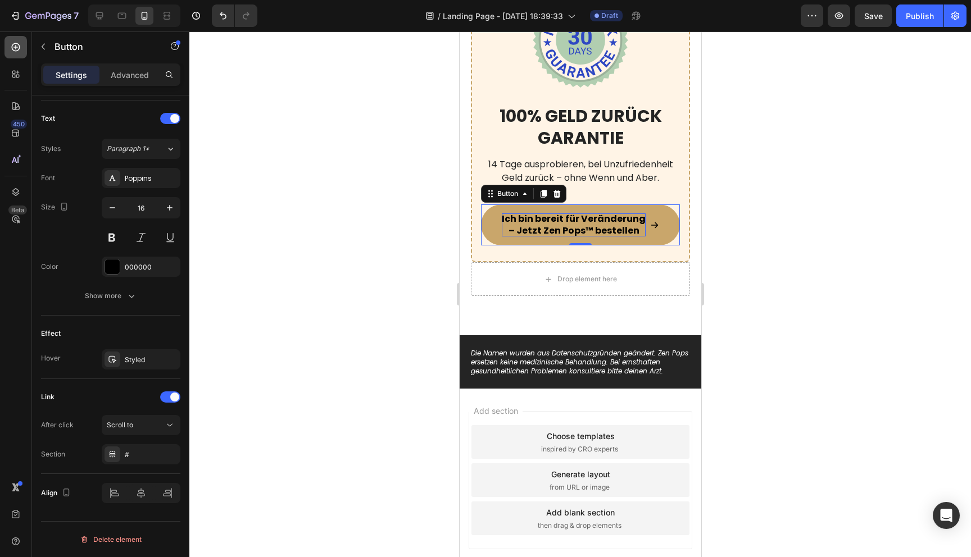
click at [13, 38] on div at bounding box center [15, 47] width 22 height 22
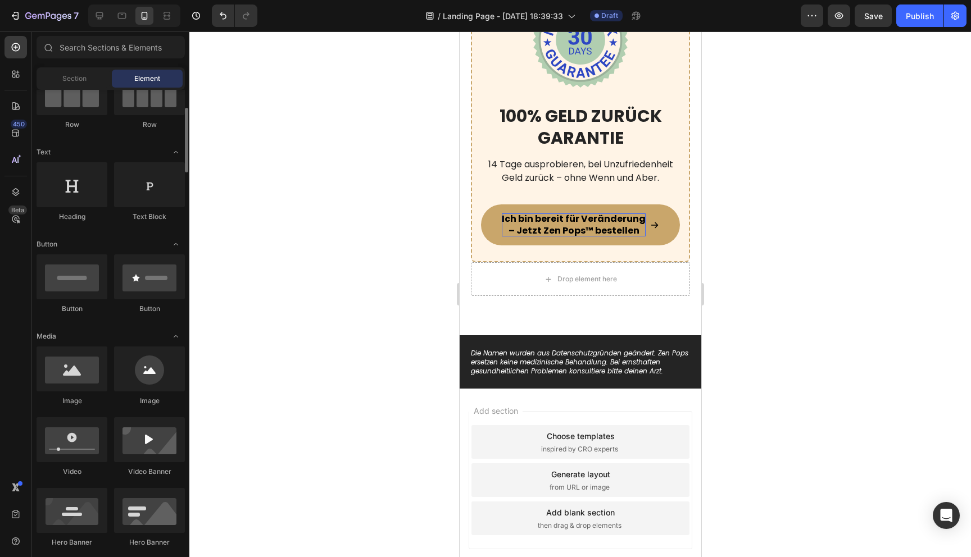
scroll to position [119, 0]
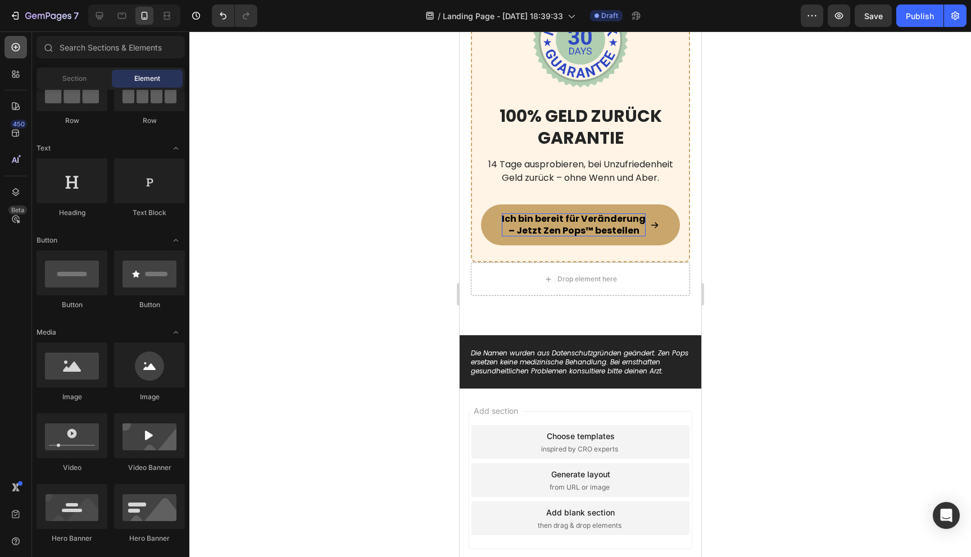
click at [16, 45] on icon at bounding box center [15, 47] width 11 height 11
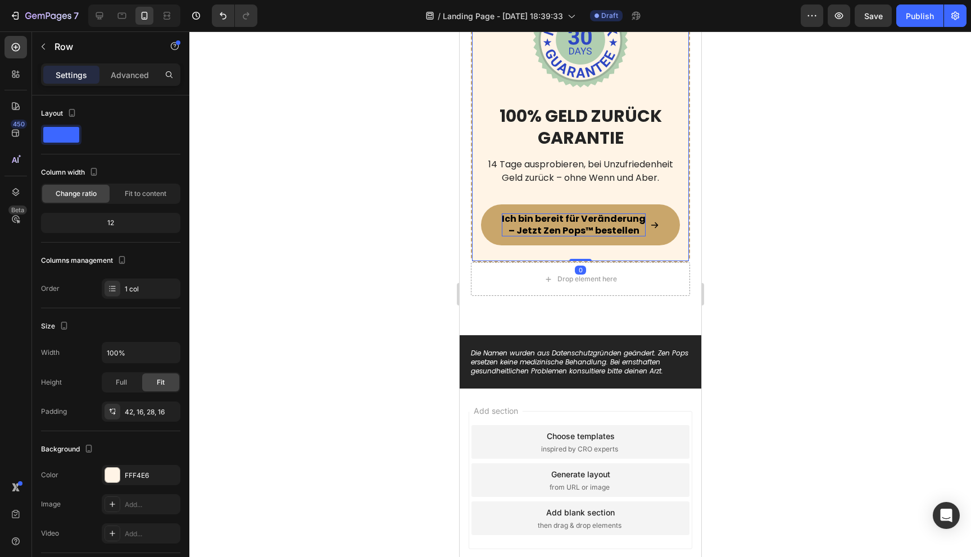
click at [477, 225] on div "Image 100% Geld zurück Garantie Heading 14 Tage ausprobieren, bei Unzufriedenhe…" at bounding box center [579, 115] width 219 height 295
click at [494, 225] on link "Ich bin bereit für Veränderung – Jetzt Zen Pops™ bestellen" at bounding box center [579, 225] width 199 height 42
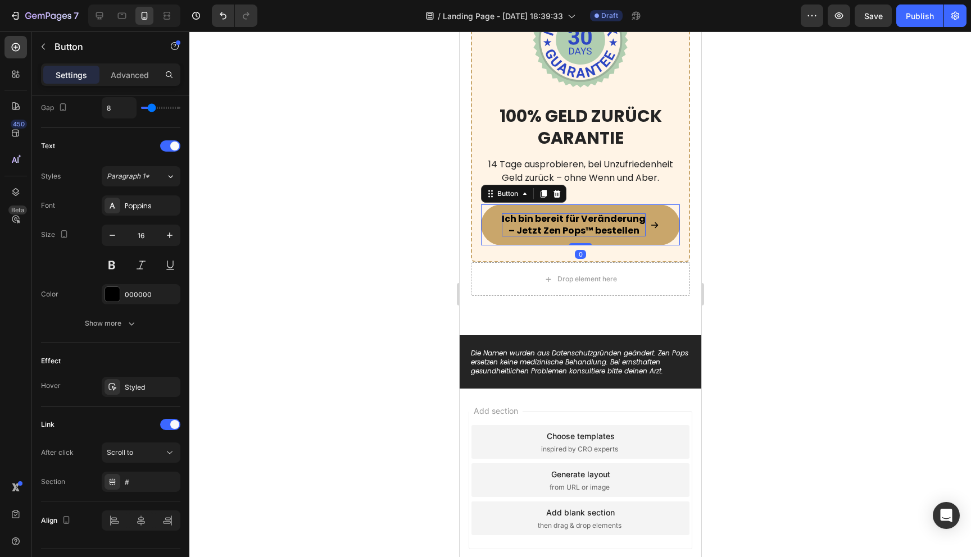
scroll to position [459, 0]
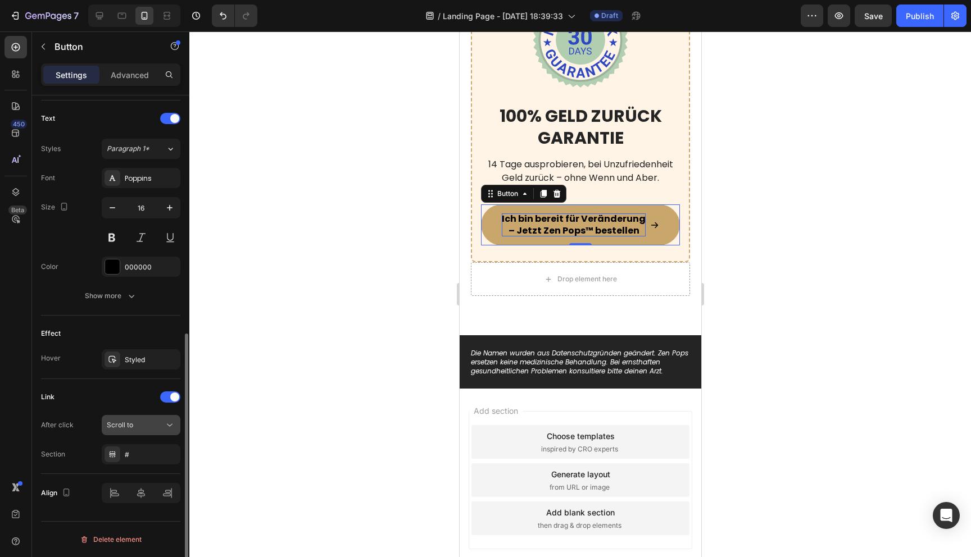
click at [141, 424] on div "Scroll to" at bounding box center [135, 425] width 57 height 10
click at [118, 392] on div "Link" at bounding box center [110, 397] width 139 height 18
click at [243, 324] on div at bounding box center [579, 294] width 781 height 526
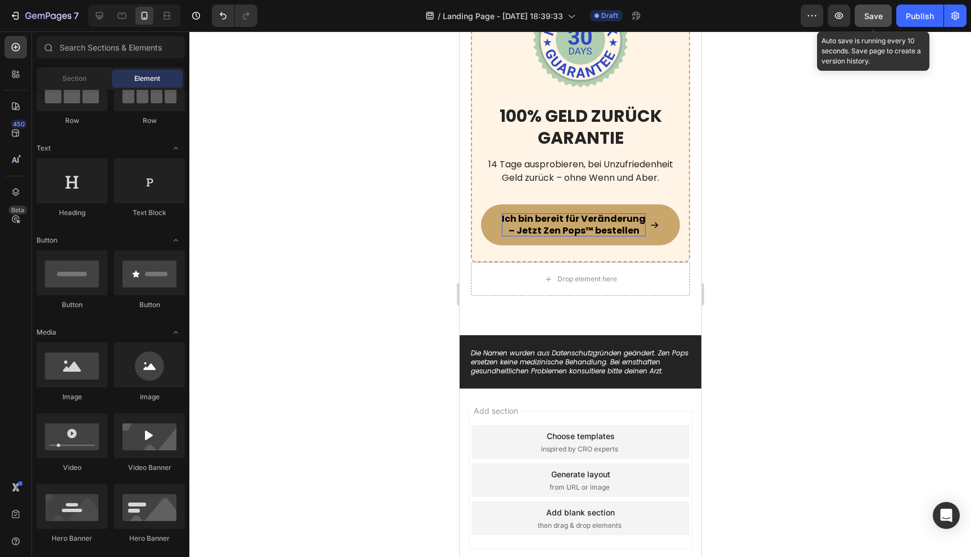
click at [862, 16] on button "Save" at bounding box center [872, 15] width 37 height 22
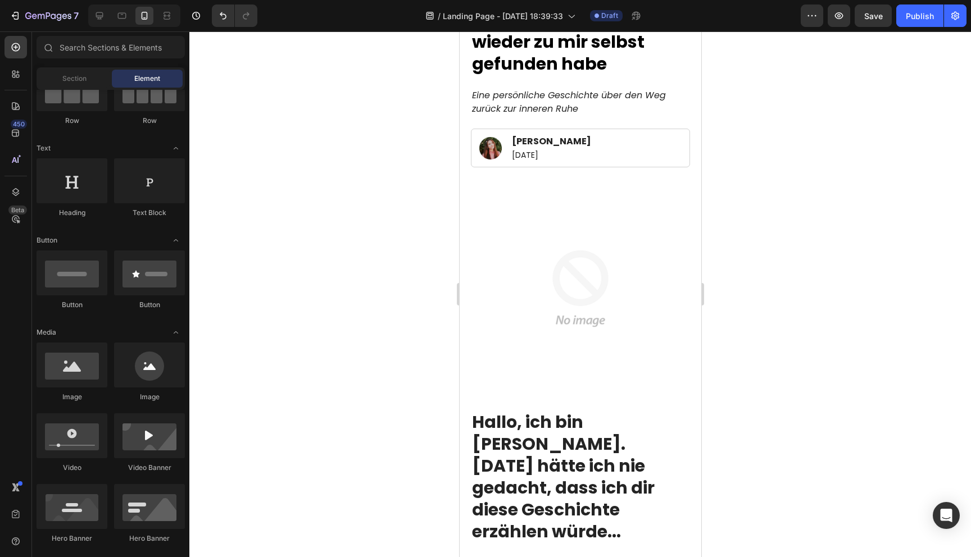
scroll to position [128, 0]
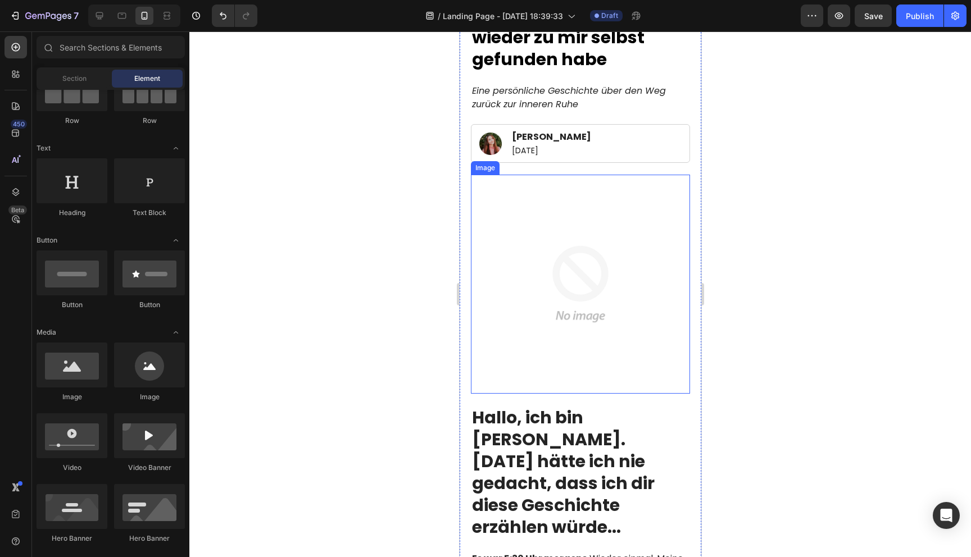
click at [580, 284] on img at bounding box center [579, 284] width 219 height 219
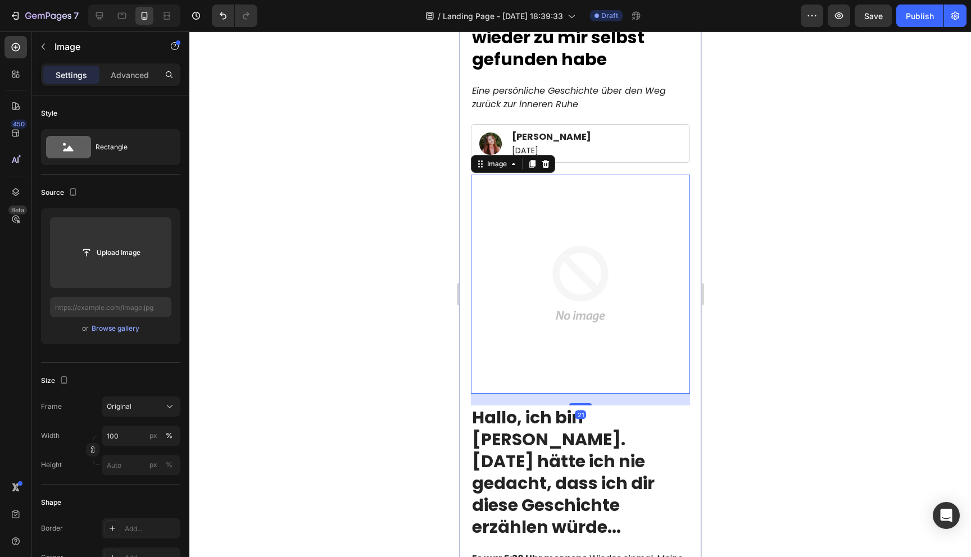
click at [415, 404] on div at bounding box center [579, 294] width 781 height 526
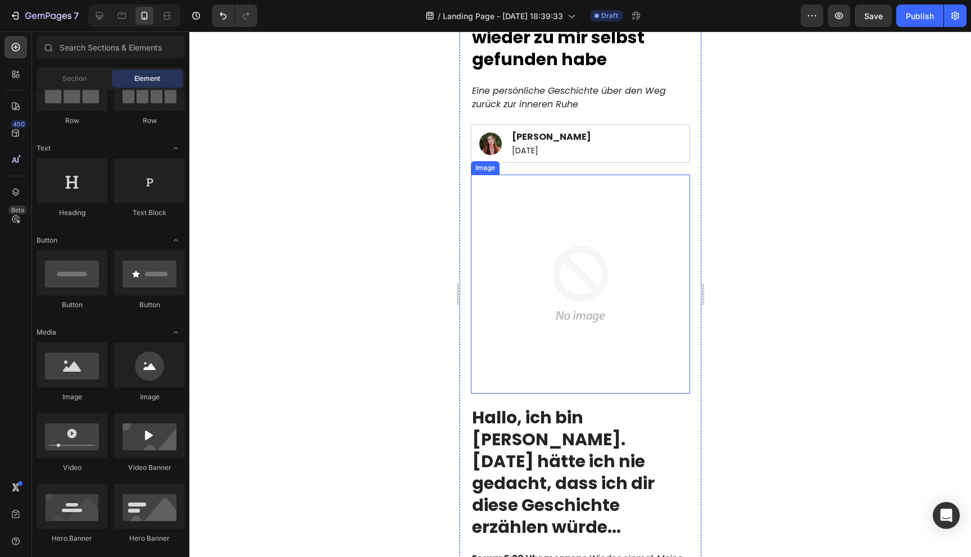
scroll to position [0, 0]
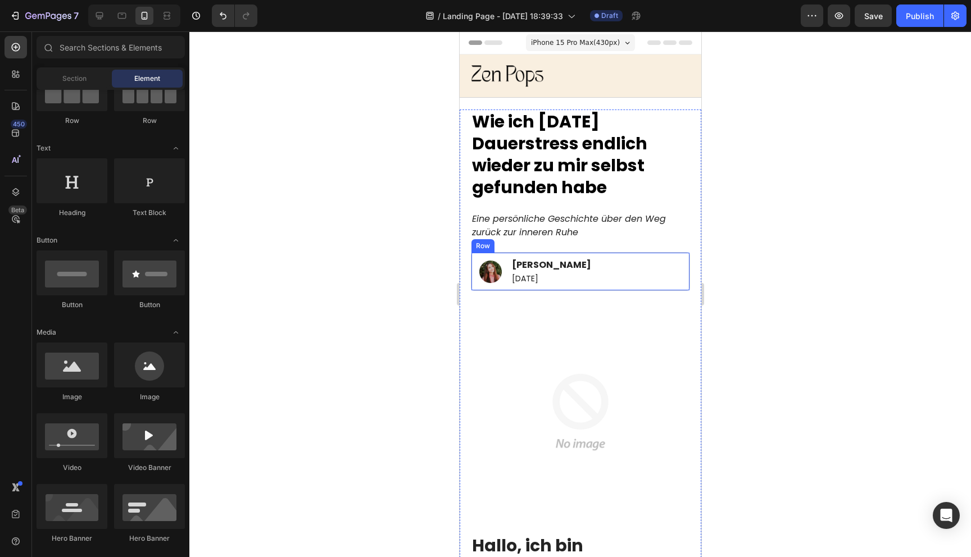
click at [682, 259] on div "Image [PERSON_NAME] Text Block [DATE] Text Block Row" at bounding box center [579, 271] width 219 height 39
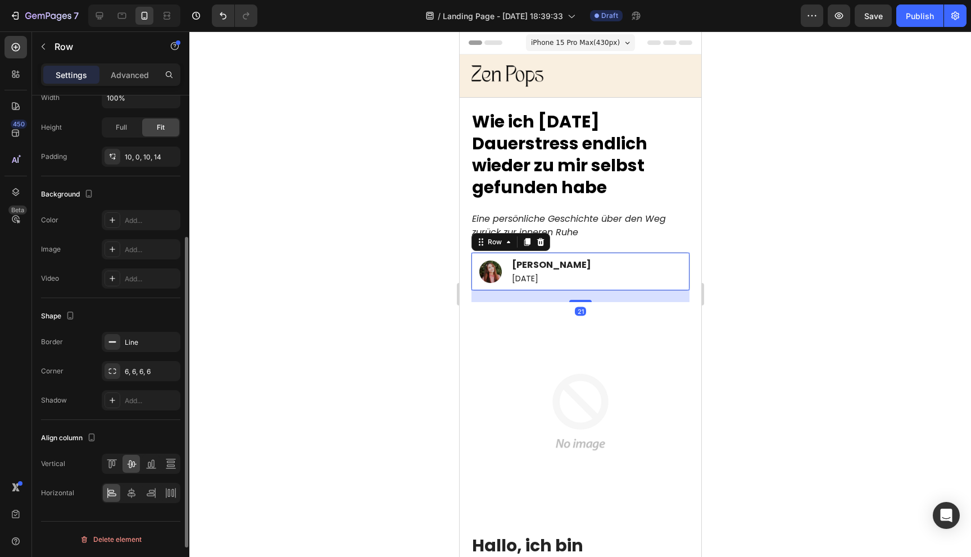
scroll to position [227, 0]
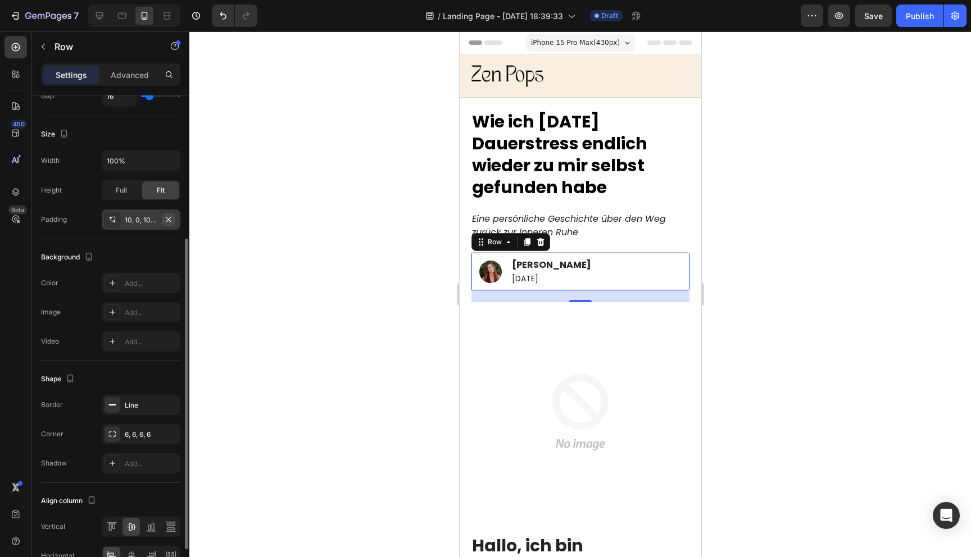
click at [169, 220] on icon "button" at bounding box center [168, 219] width 4 height 4
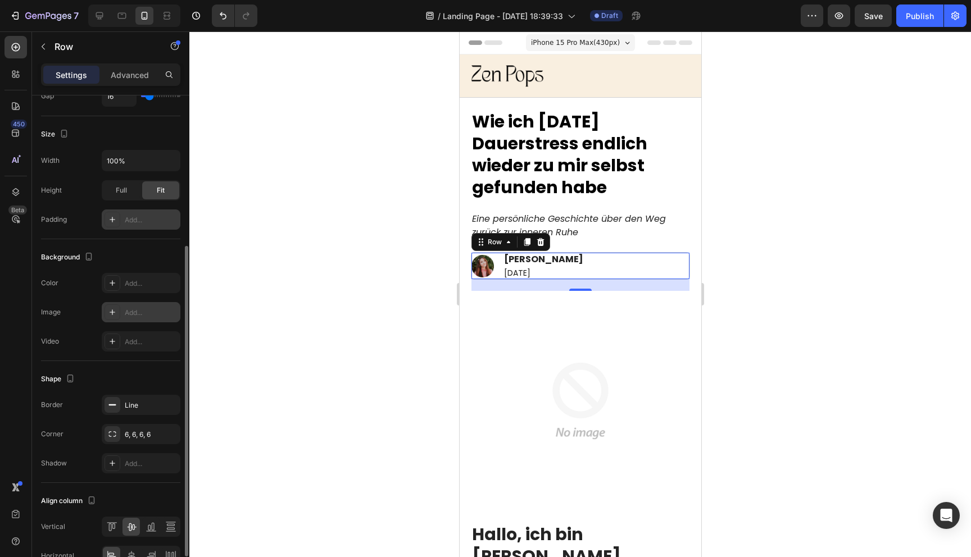
scroll to position [290, 0]
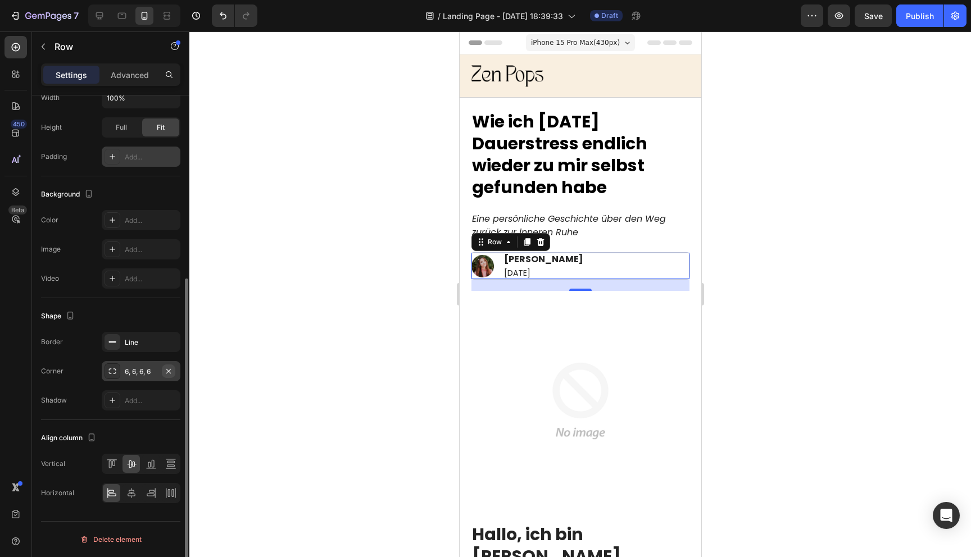
click at [170, 371] on icon "button" at bounding box center [168, 371] width 9 height 9
click at [169, 345] on icon "button" at bounding box center [168, 342] width 9 height 9
click at [299, 336] on div at bounding box center [579, 294] width 781 height 526
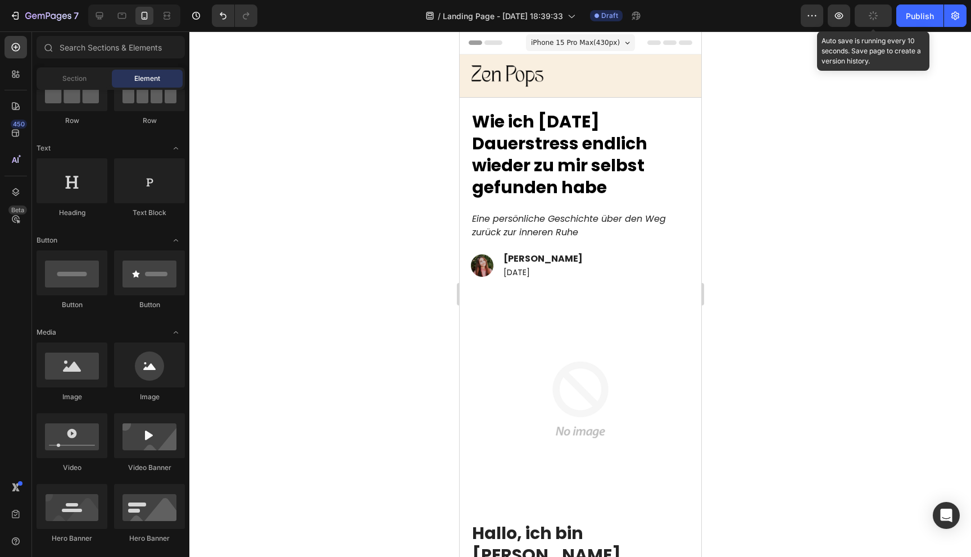
click at [871, 15] on icon "button" at bounding box center [873, 16] width 11 height 11
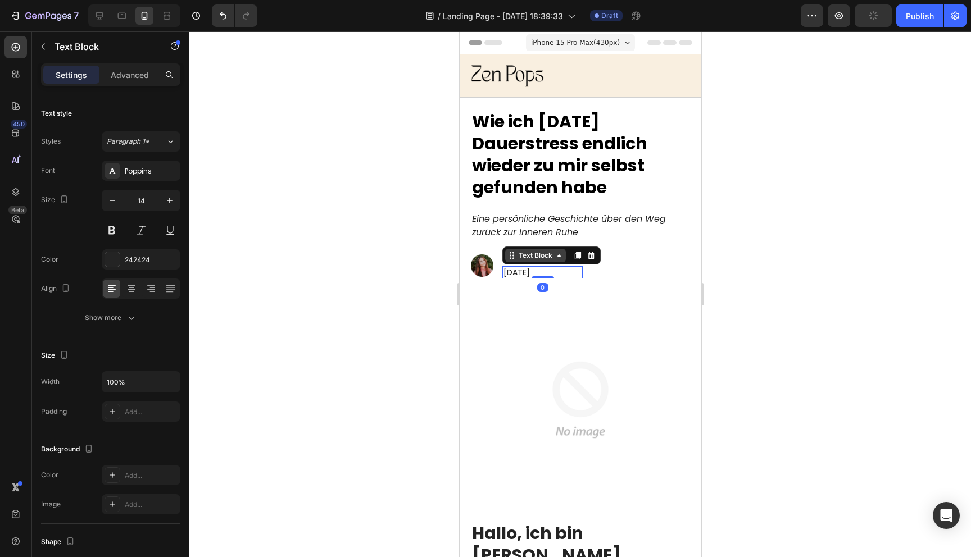
click at [522, 258] on div "Text Block" at bounding box center [535, 256] width 38 height 10
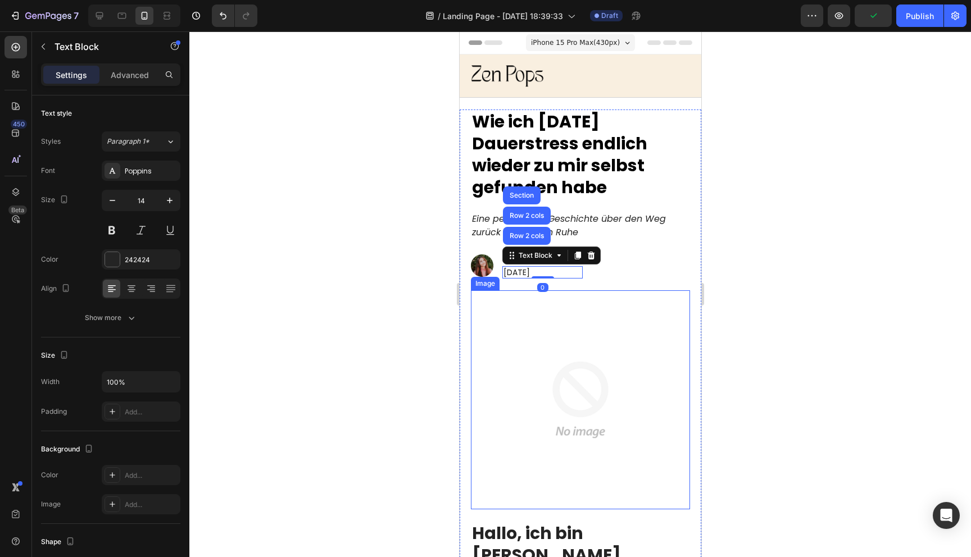
click at [623, 315] on img at bounding box center [579, 399] width 219 height 219
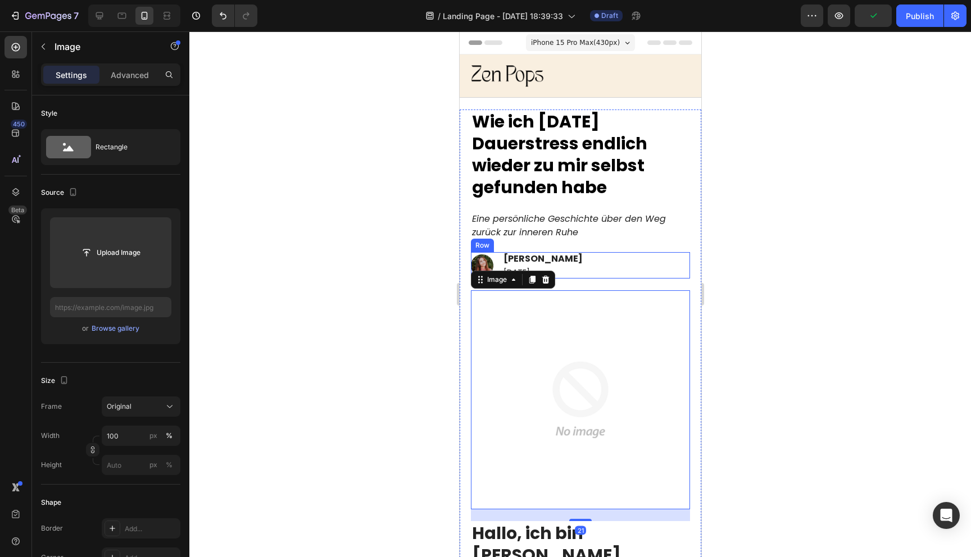
click at [584, 256] on div "Image [PERSON_NAME] Text Block [DATE] Text Block Row" at bounding box center [579, 265] width 219 height 26
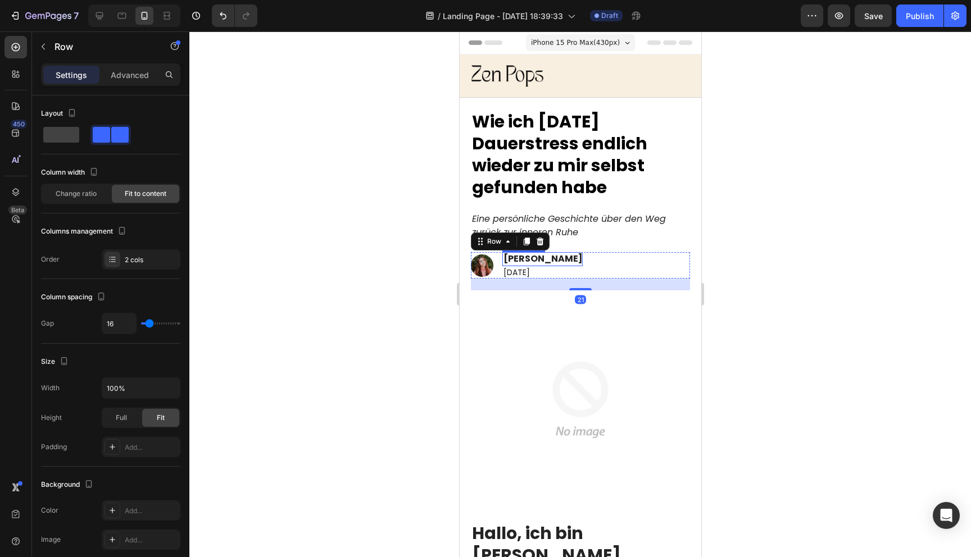
click at [525, 259] on p "[PERSON_NAME]" at bounding box center [542, 259] width 79 height 12
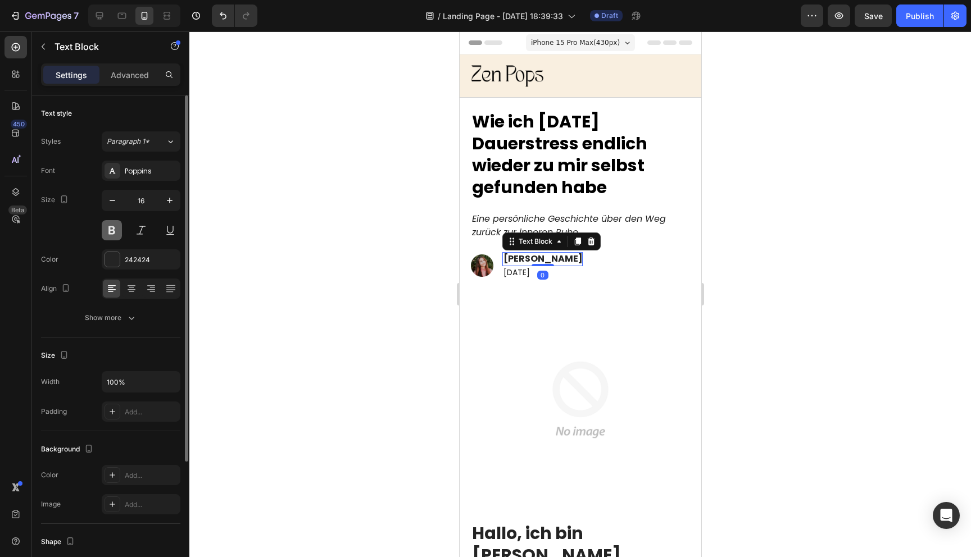
click at [114, 233] on button at bounding box center [112, 230] width 20 height 20
click at [302, 289] on div at bounding box center [579, 294] width 781 height 526
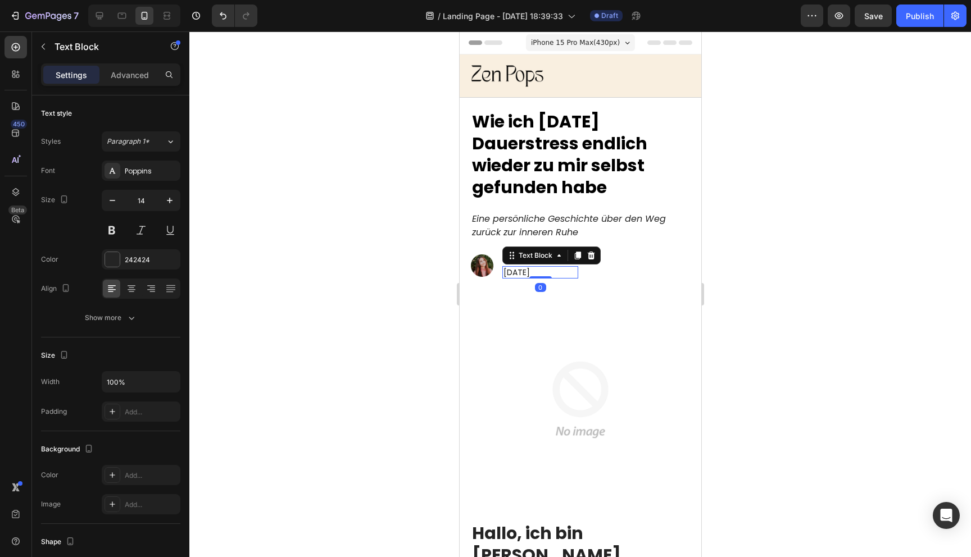
click at [531, 272] on p "[DATE]" at bounding box center [540, 272] width 75 height 10
click at [111, 256] on div at bounding box center [112, 259] width 15 height 15
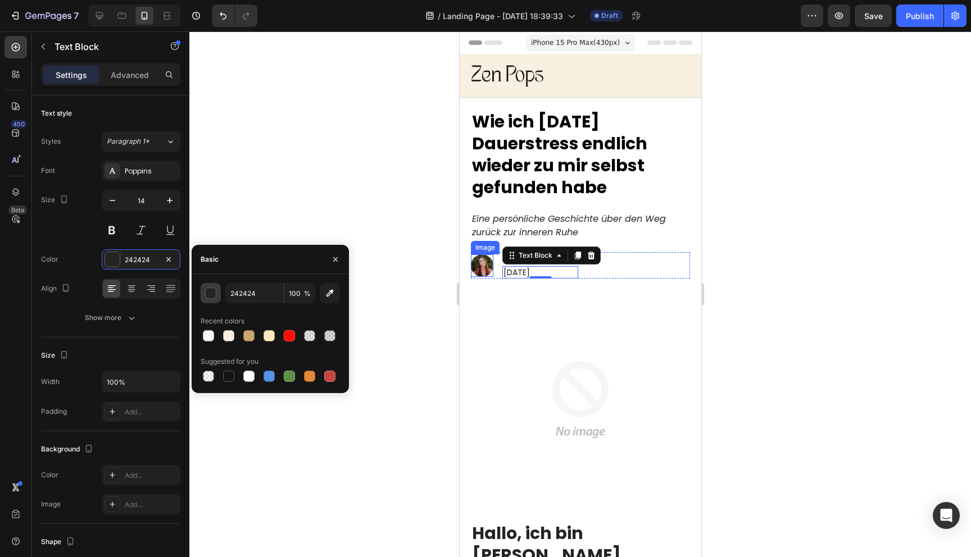
click at [213, 299] on button "button" at bounding box center [211, 293] width 20 height 20
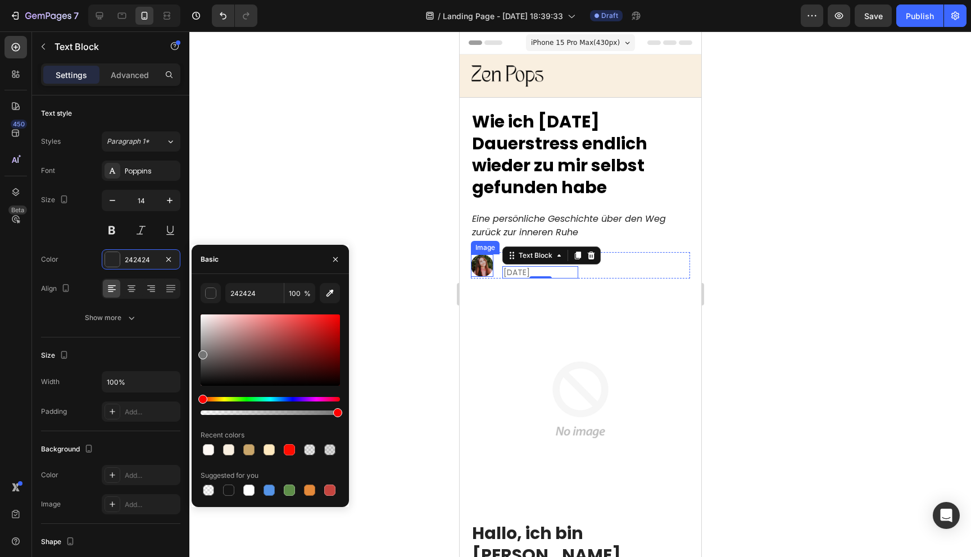
drag, startPoint x: 215, startPoint y: 381, endPoint x: 192, endPoint y: 353, distance: 36.7
click at [192, 353] on div "242424 100 % Recent colors Suggested for you" at bounding box center [270, 390] width 157 height 215
type input "757575"
click at [443, 314] on div at bounding box center [579, 294] width 781 height 526
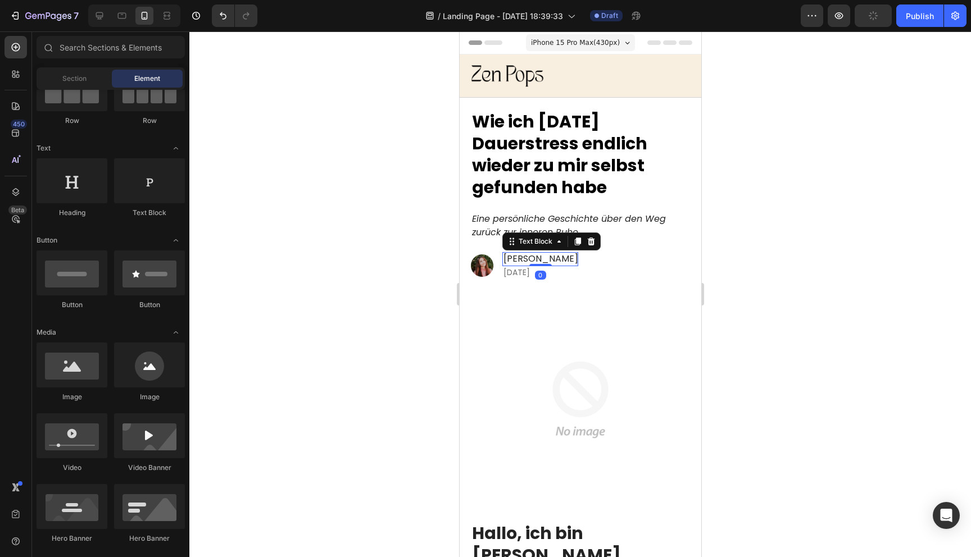
click at [512, 255] on p "[PERSON_NAME]" at bounding box center [540, 259] width 75 height 12
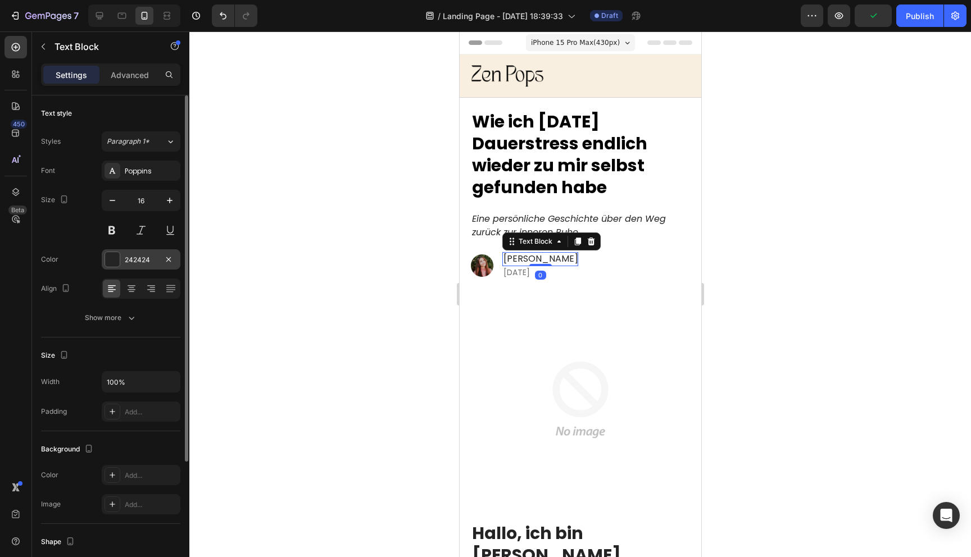
click at [112, 261] on div at bounding box center [112, 259] width 15 height 15
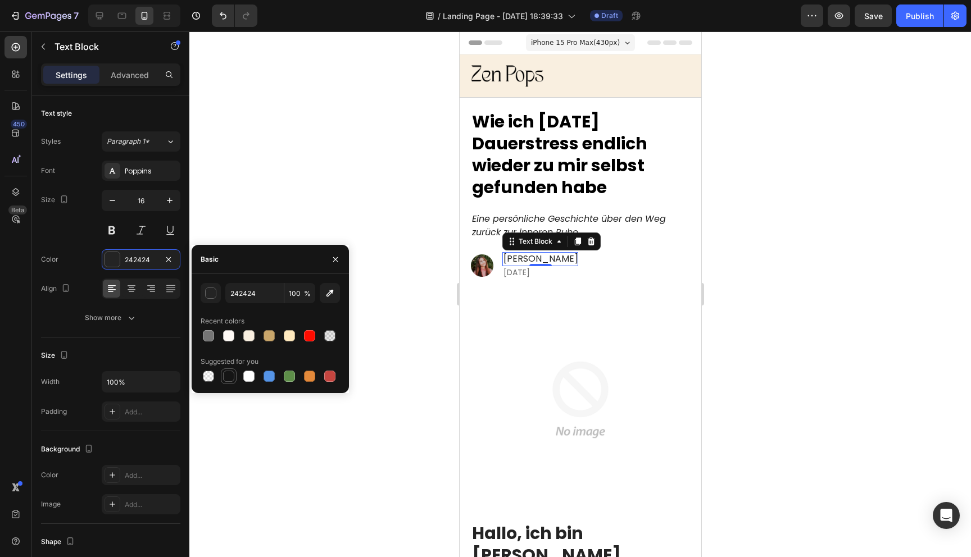
click at [229, 381] on div at bounding box center [228, 376] width 11 height 11
click at [215, 301] on button "button" at bounding box center [211, 293] width 20 height 20
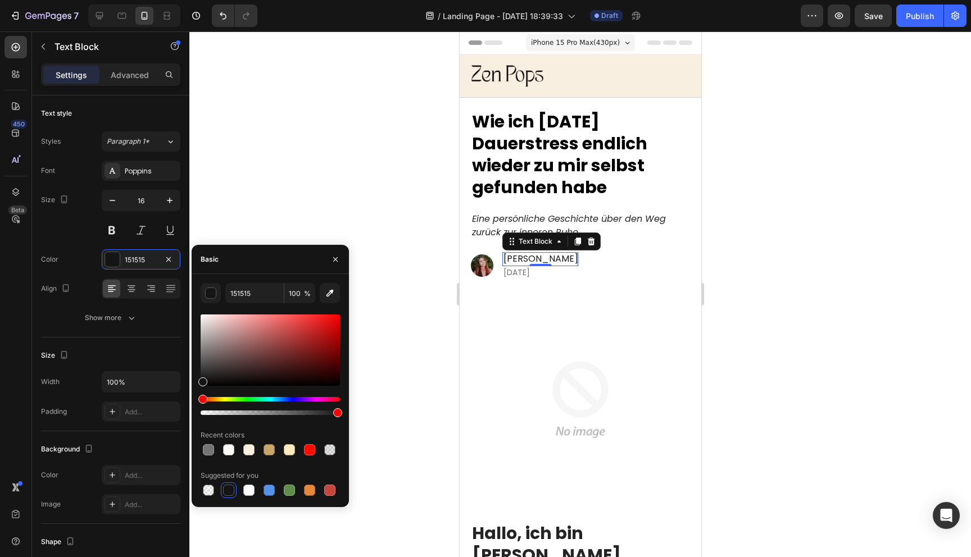
click at [208, 403] on div at bounding box center [270, 406] width 139 height 18
drag, startPoint x: 212, startPoint y: 376, endPoint x: 142, endPoint y: 486, distance: 129.8
click at [142, 486] on div "450 Beta Sections(18) Elements(83) Section Element Hero Section Product Detail …" at bounding box center [94, 294] width 189 height 526
type input "000000"
click at [393, 340] on div at bounding box center [579, 294] width 781 height 526
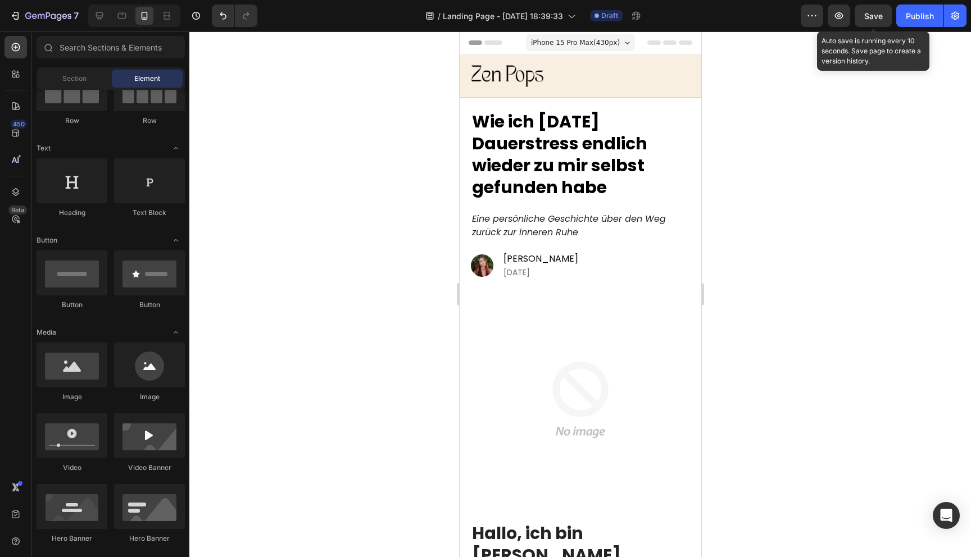
click at [866, 13] on span "Save" at bounding box center [873, 16] width 19 height 10
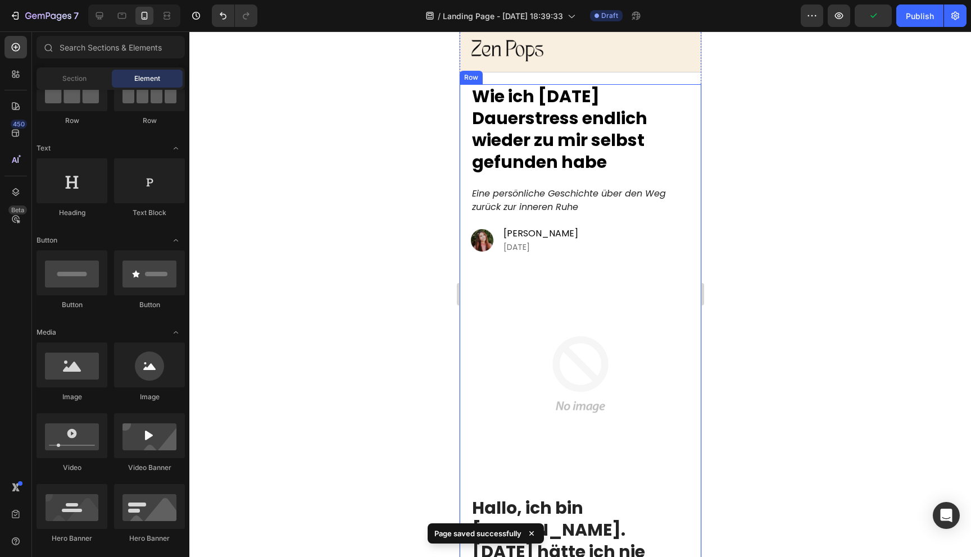
scroll to position [35, 0]
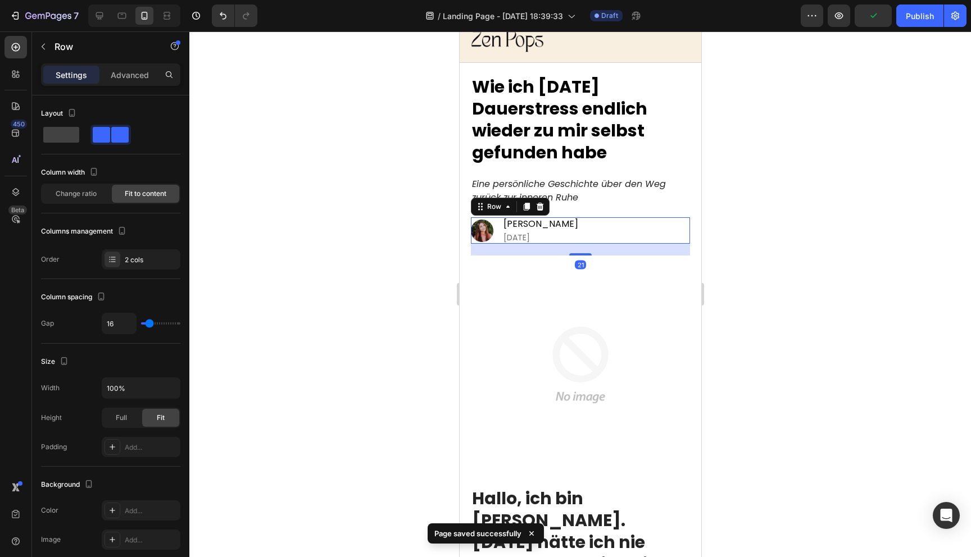
click at [626, 230] on div "Image [PERSON_NAME] Text Block [DATE] Text Block Row 21" at bounding box center [579, 230] width 219 height 26
click at [145, 320] on div "16" at bounding box center [141, 323] width 79 height 21
type input "4"
type input "3"
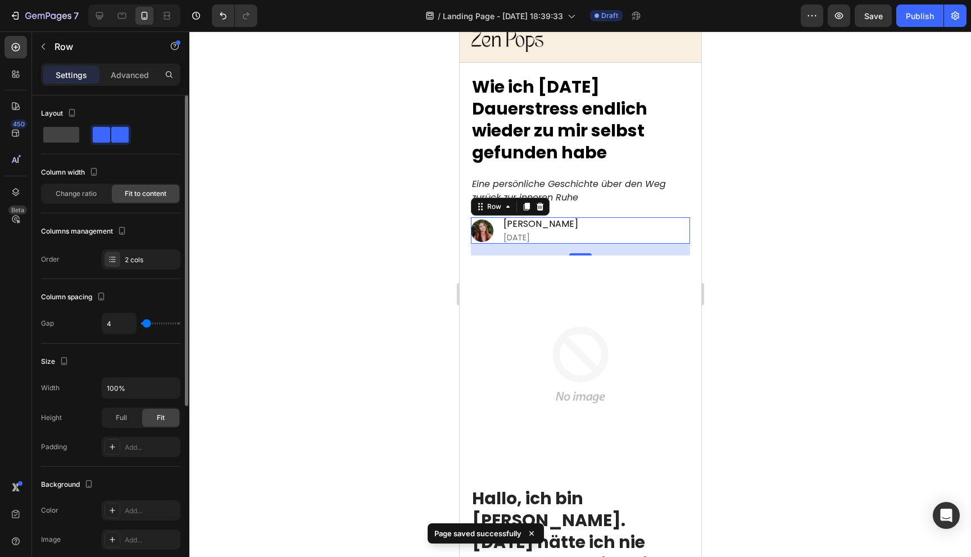
type input "3"
type input "2"
type input "1"
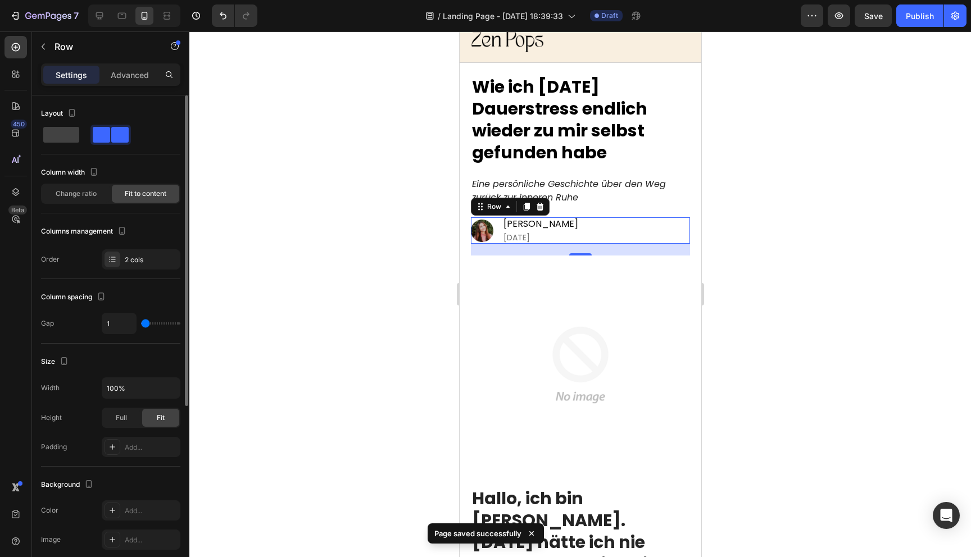
type input "0"
type input "1"
type input "3"
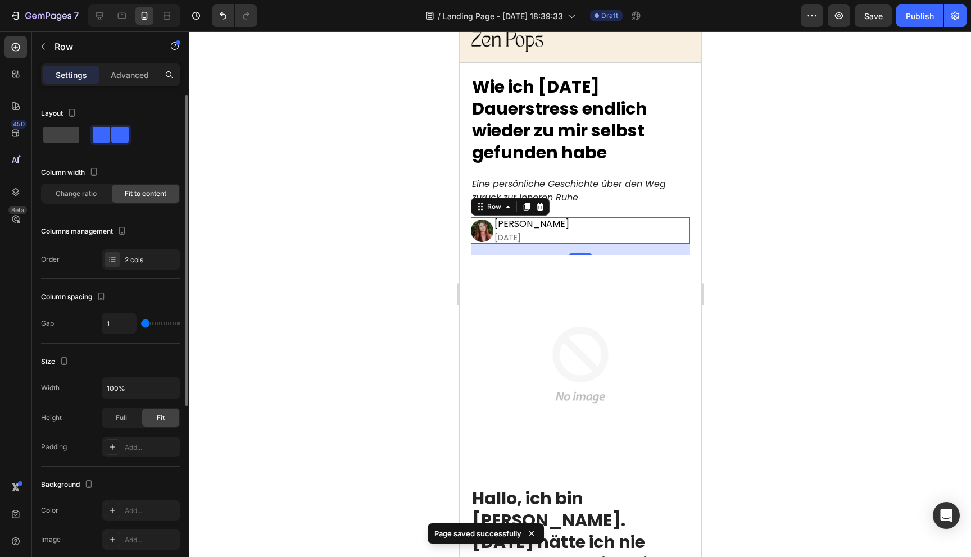
type input "3"
type input "5"
type input "6"
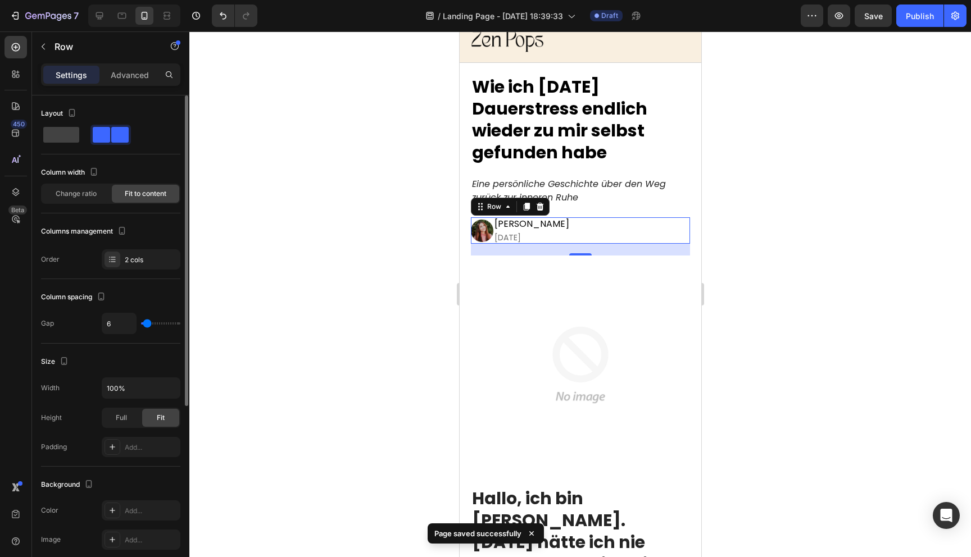
type input "7"
type input "8"
type input "9"
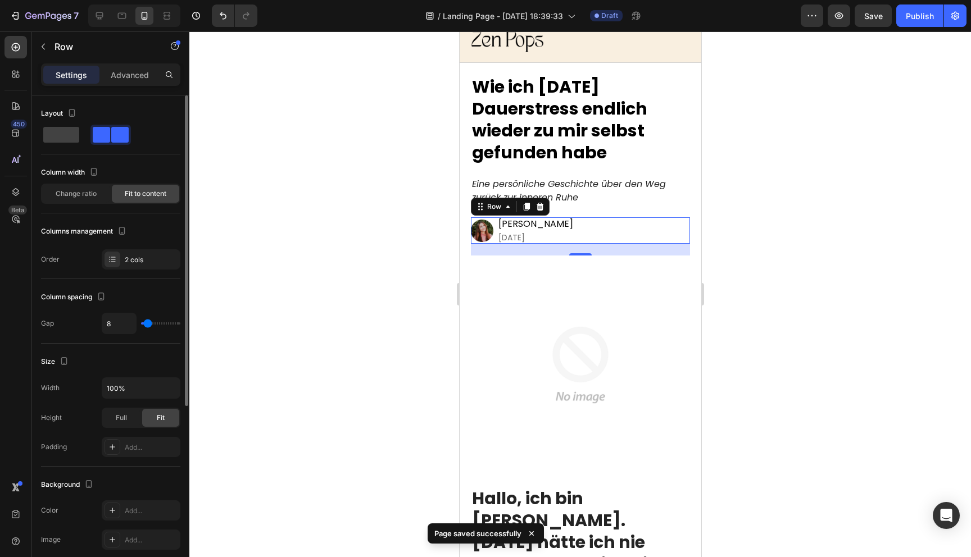
type input "9"
type input "10"
type input "11"
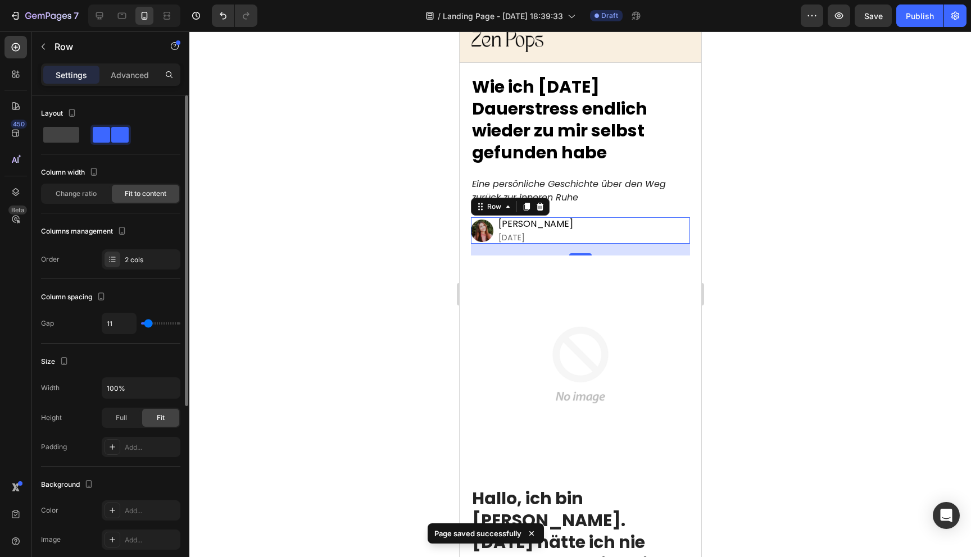
type input "12"
type input "13"
type input "14"
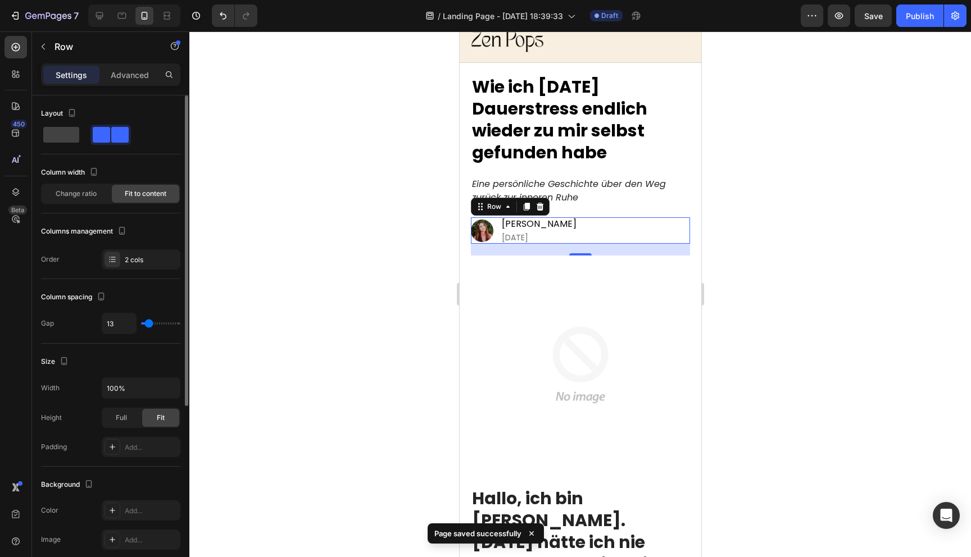
type input "14"
type input "15"
type input "16"
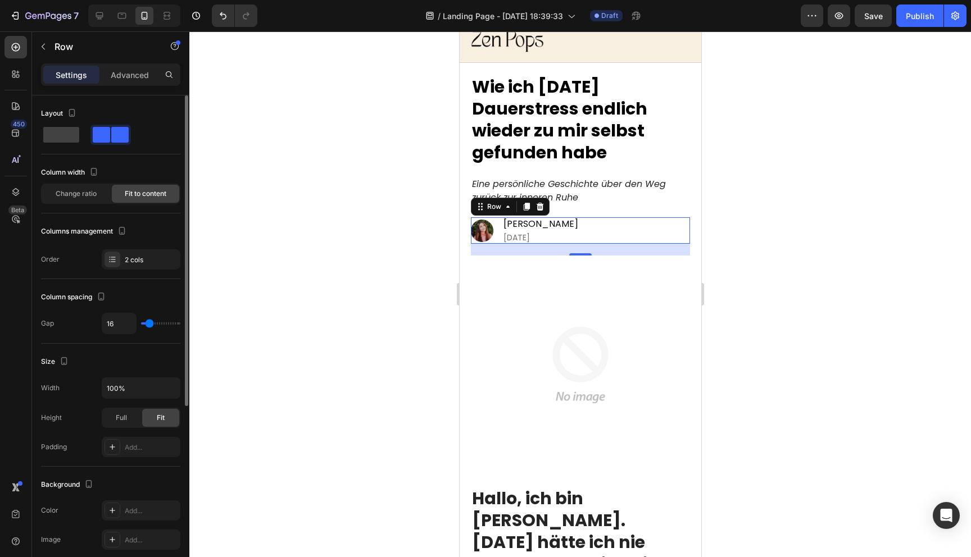
click at [149, 322] on input "range" at bounding box center [160, 323] width 39 height 2
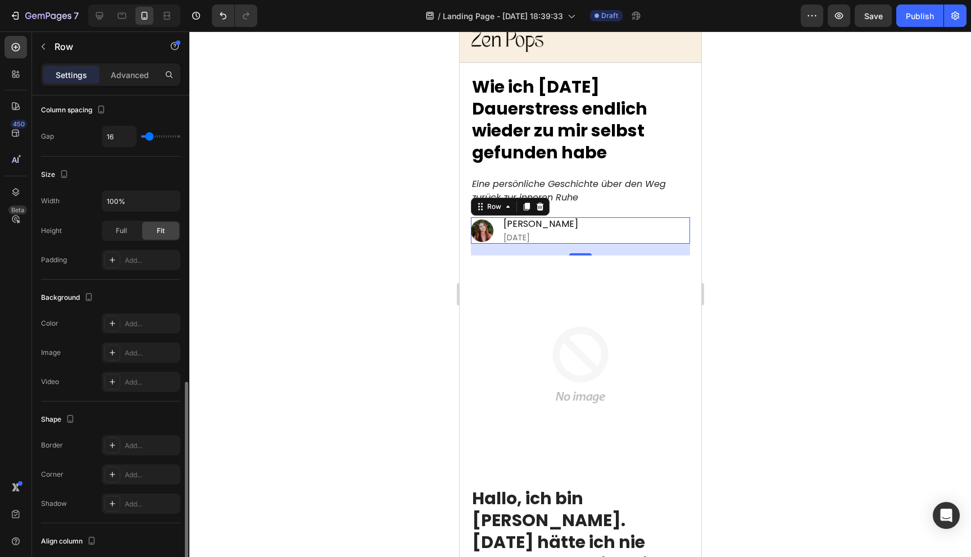
scroll to position [290, 0]
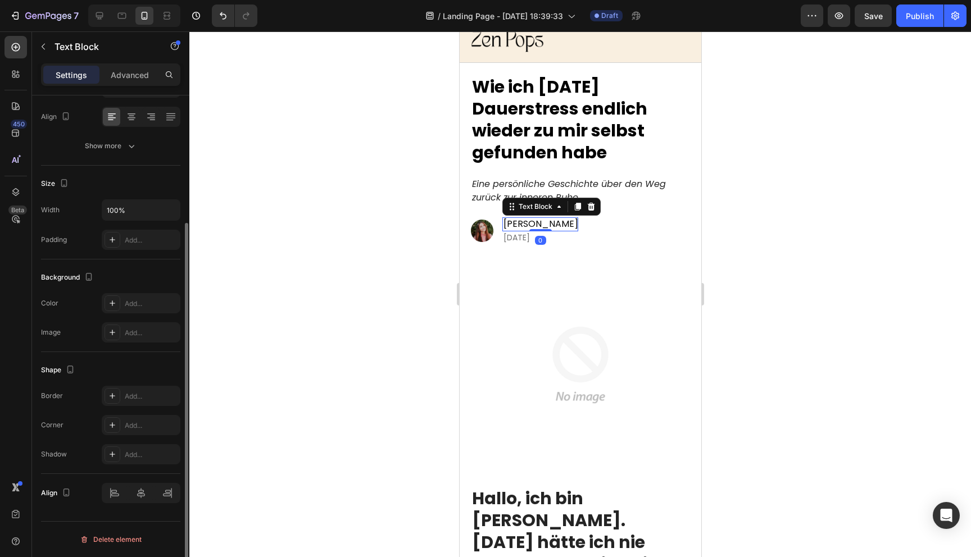
click at [533, 224] on p "[PERSON_NAME]" at bounding box center [540, 225] width 75 height 12
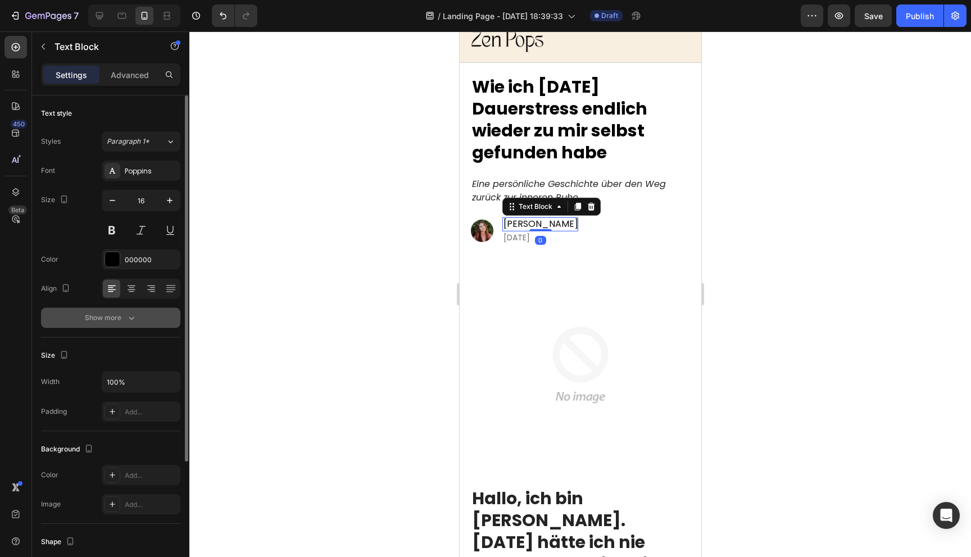
click at [111, 315] on div "Show more" at bounding box center [111, 317] width 52 height 11
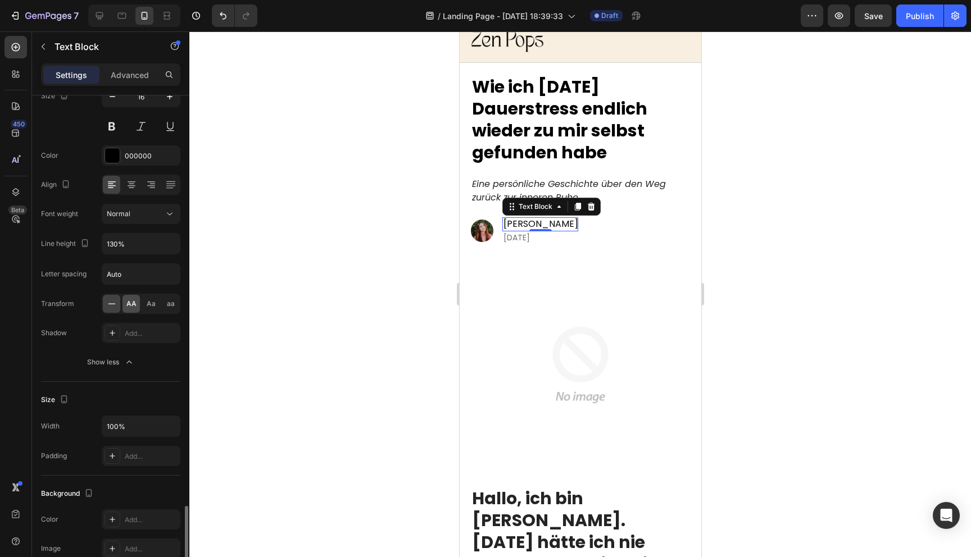
scroll to position [320, 0]
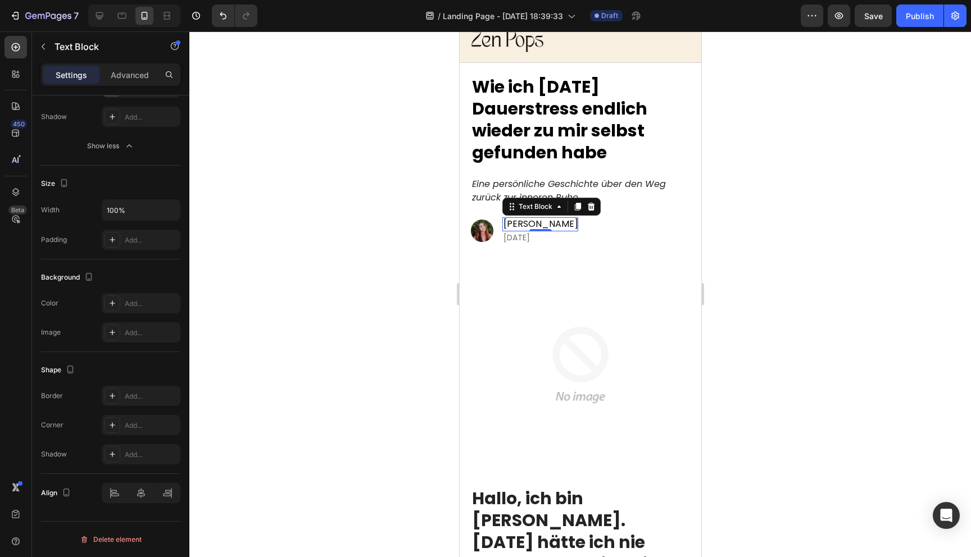
click at [402, 241] on div at bounding box center [579, 294] width 781 height 526
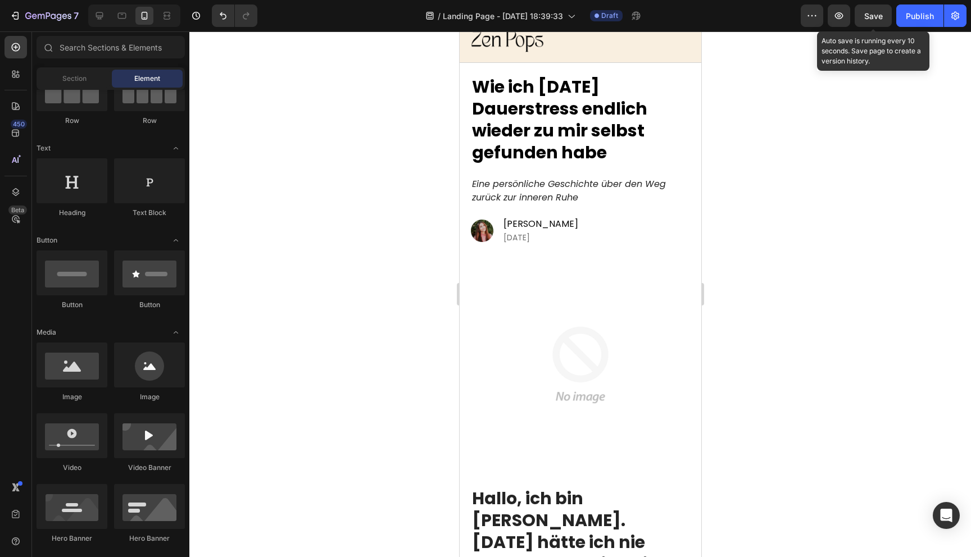
click at [872, 15] on span "Save" at bounding box center [873, 16] width 19 height 10
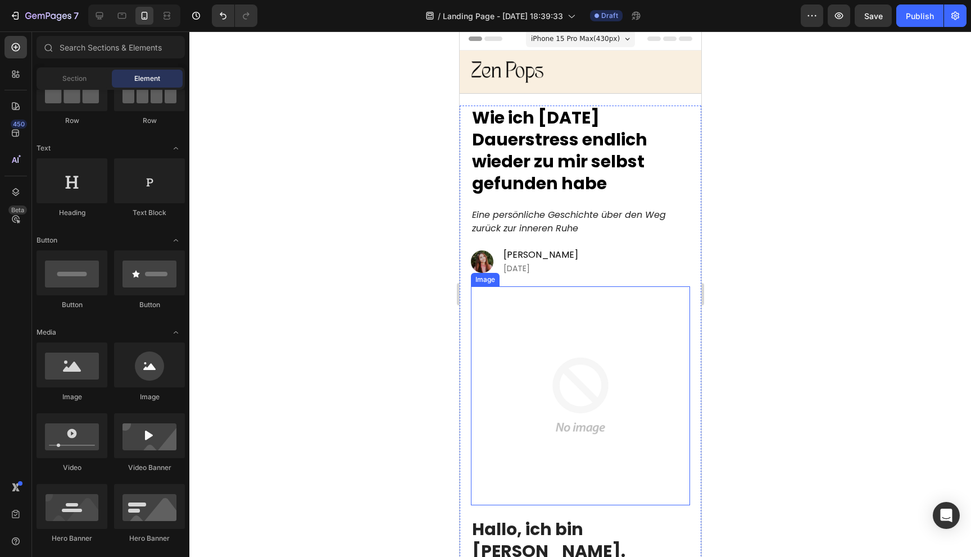
scroll to position [0, 0]
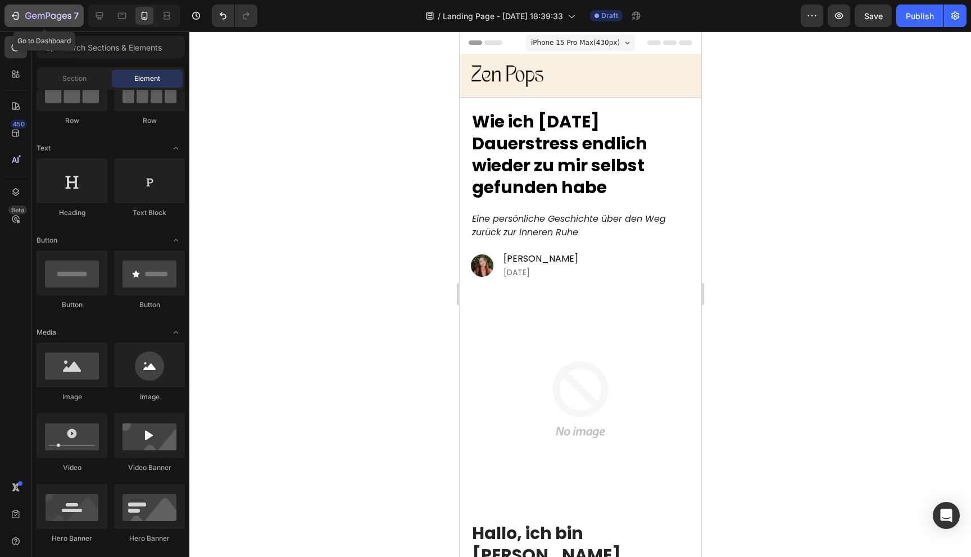
click at [20, 15] on icon "button" at bounding box center [15, 15] width 11 height 11
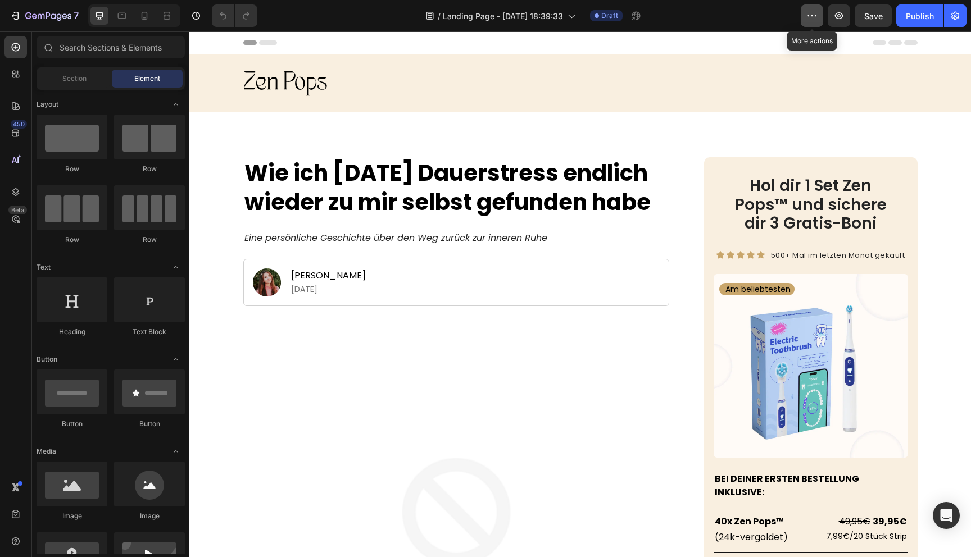
click at [817, 13] on icon "button" at bounding box center [811, 15] width 11 height 11
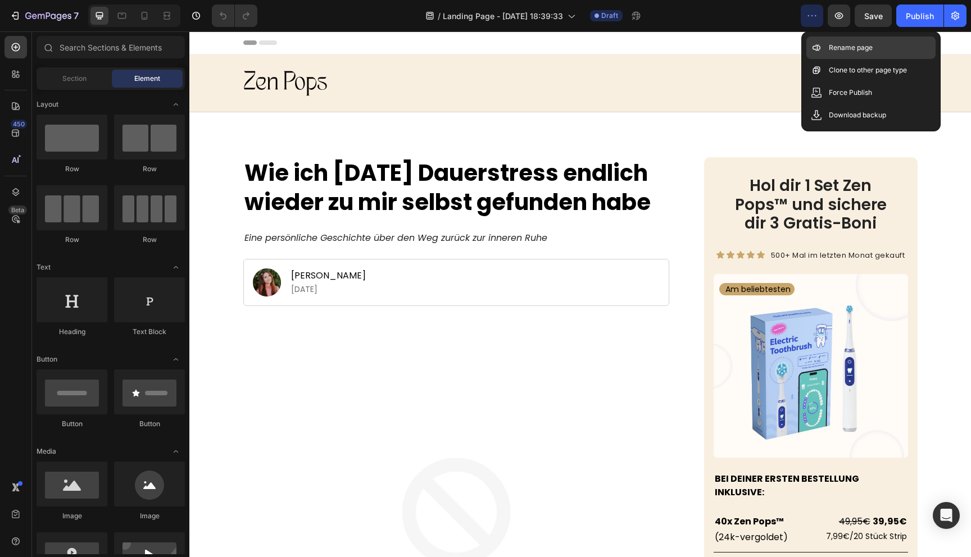
click at [830, 59] on div "Rename page" at bounding box center [870, 70] width 129 height 22
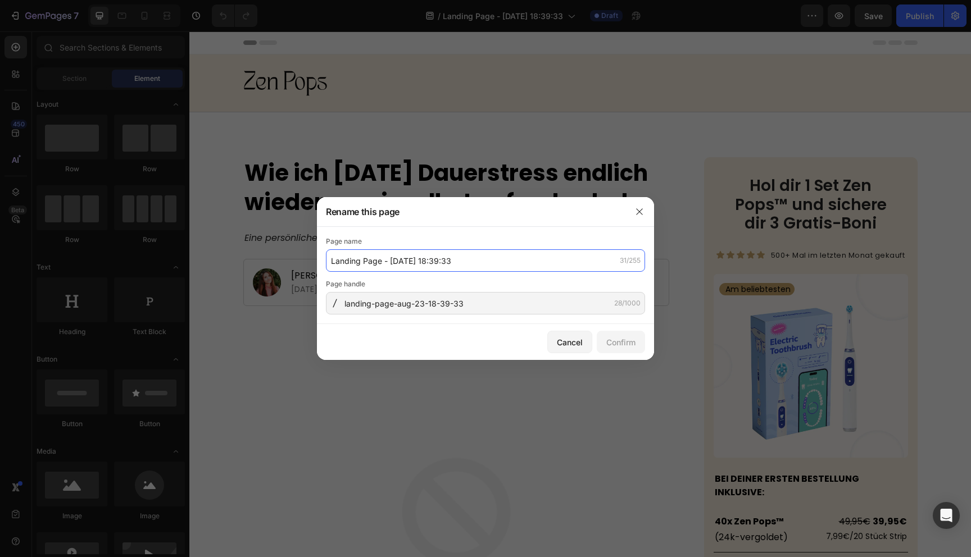
click at [433, 258] on input "Landing Page - [DATE] 18:39:33" at bounding box center [485, 260] width 319 height 22
paste input "3 Jahren Dauerstress"
click at [363, 263] on input "3 Jahren Dauerstress" at bounding box center [485, 260] width 319 height 22
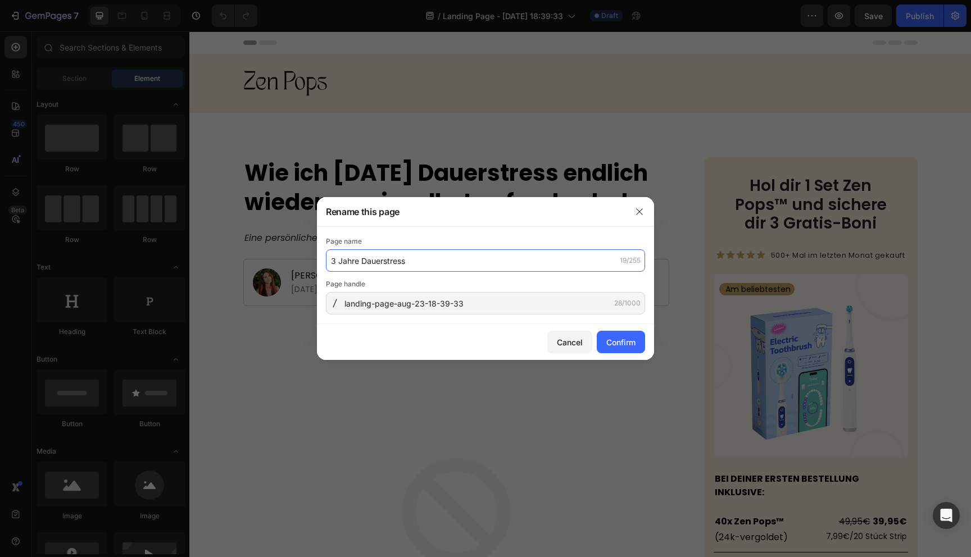
type input "3 Jahre Dauerstress"
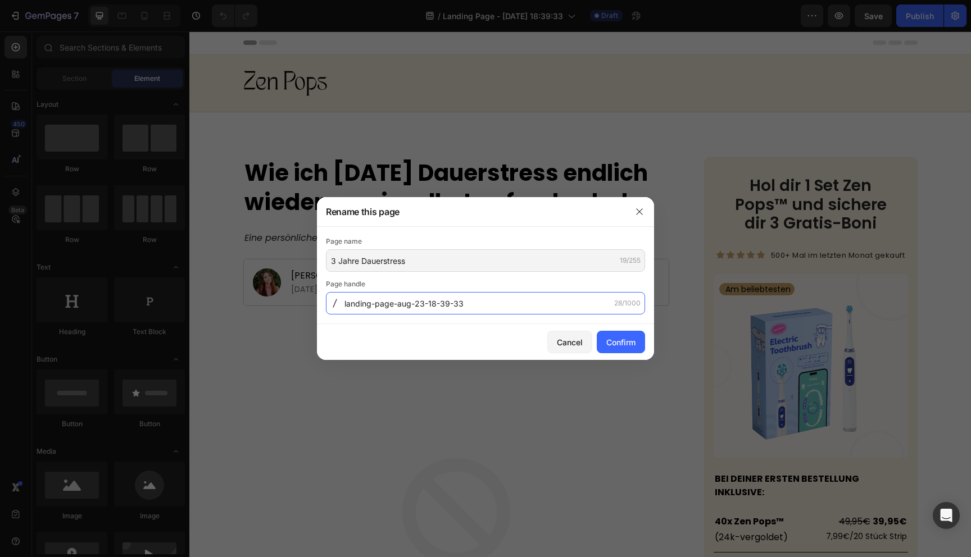
click at [375, 304] on input "landing-page-aug-23-18-39-33" at bounding box center [485, 303] width 319 height 22
paste input "3-Jahren-Dauerstress"
click at [376, 302] on input "3-Jahren-Dauerstress" at bounding box center [485, 303] width 319 height 22
type input "3-Jahre-Dauerstress"
click at [620, 344] on div "Confirm" at bounding box center [620, 342] width 29 height 12
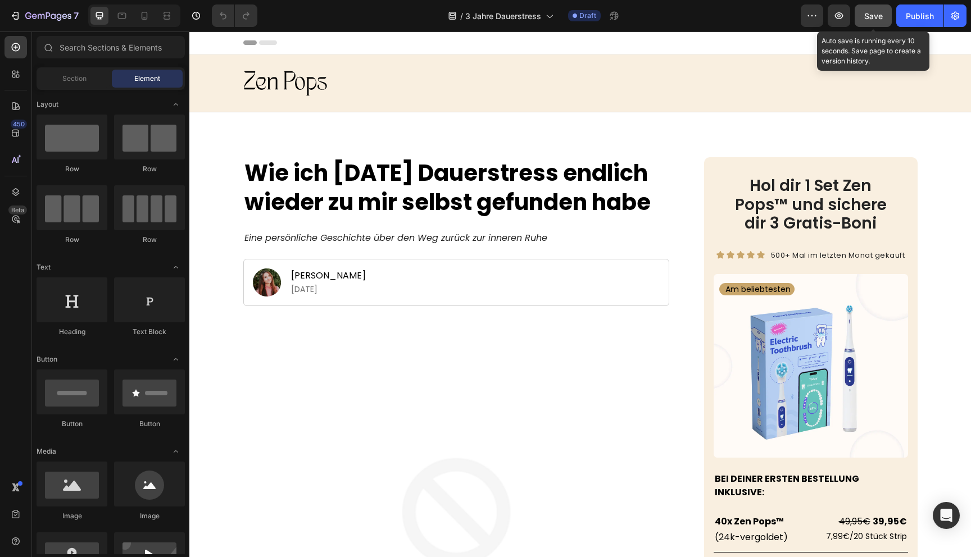
click at [873, 15] on span "Save" at bounding box center [873, 16] width 19 height 10
click at [873, 15] on icon "button" at bounding box center [872, 15] width 11 height 11
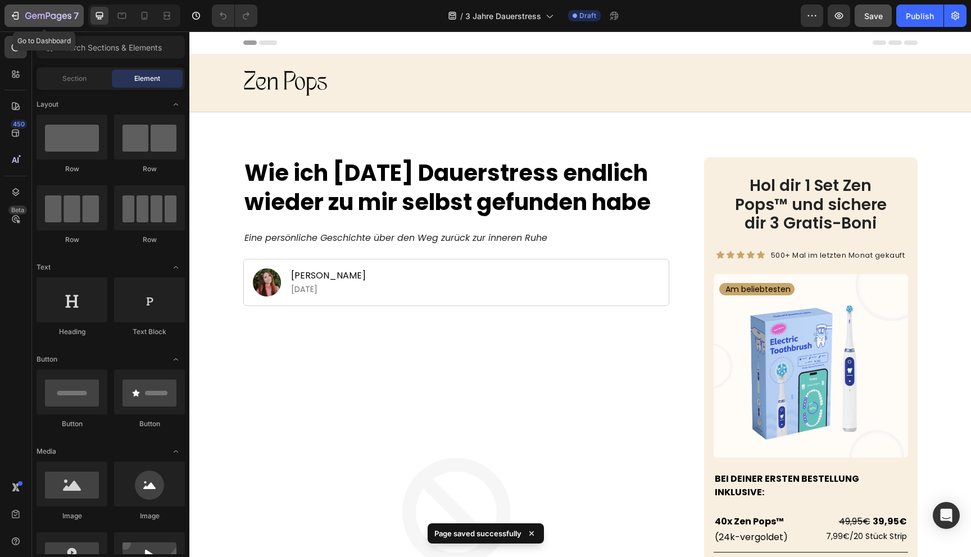
click at [18, 17] on icon "button" at bounding box center [16, 16] width 5 height 8
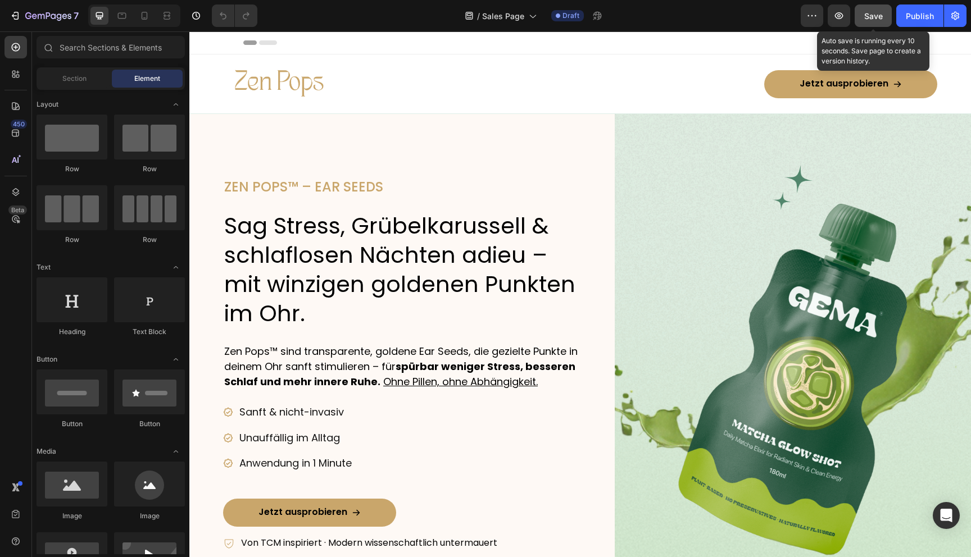
click at [871, 20] on span "Save" at bounding box center [873, 16] width 19 height 10
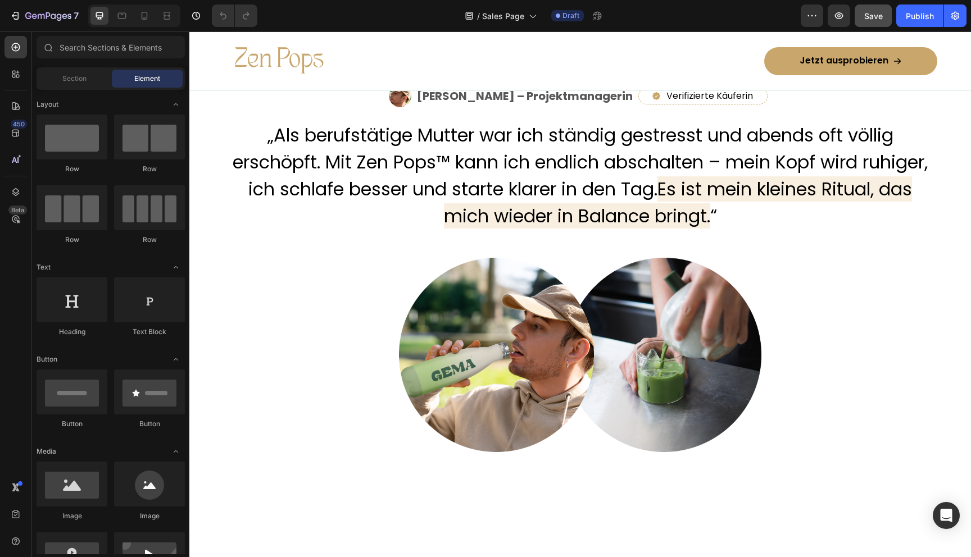
scroll to position [2579, 0]
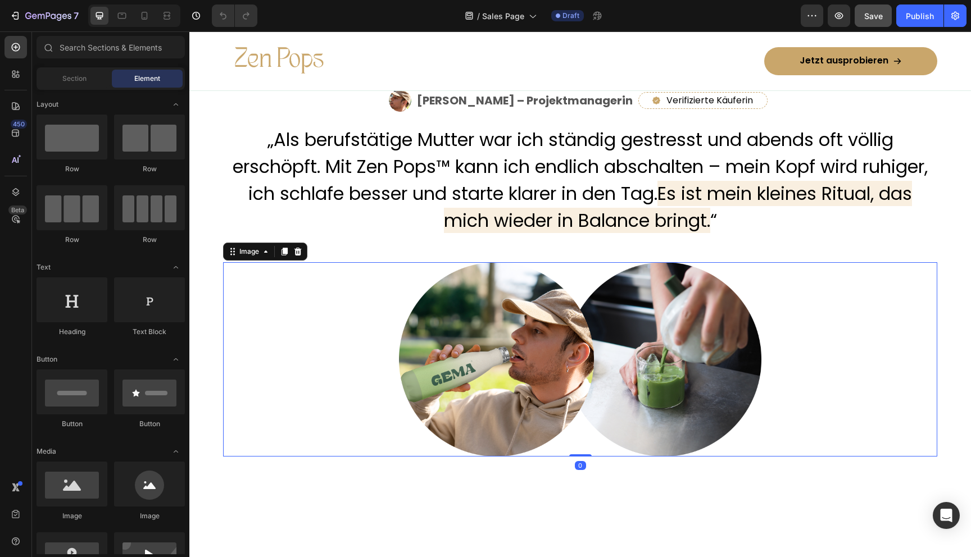
click at [495, 363] on img at bounding box center [580, 359] width 362 height 194
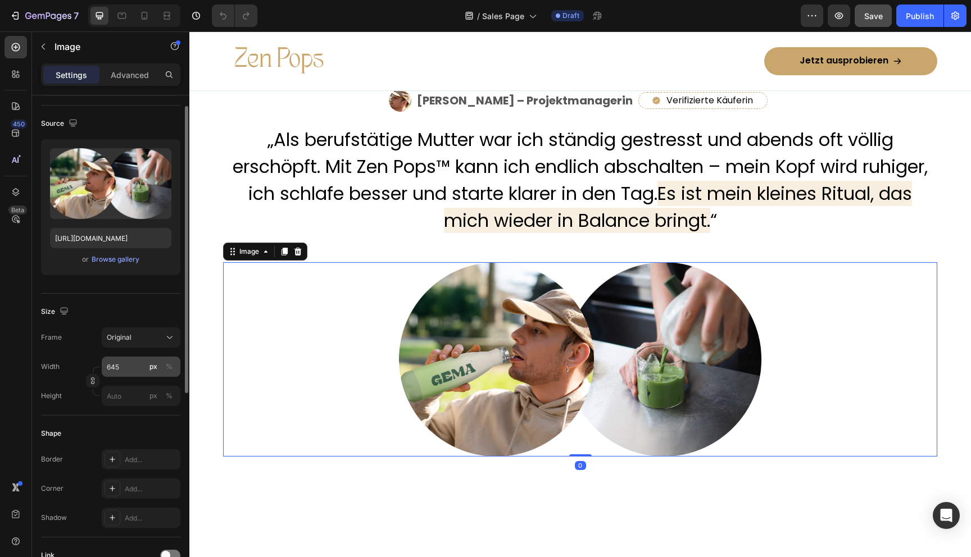
scroll to position [74, 0]
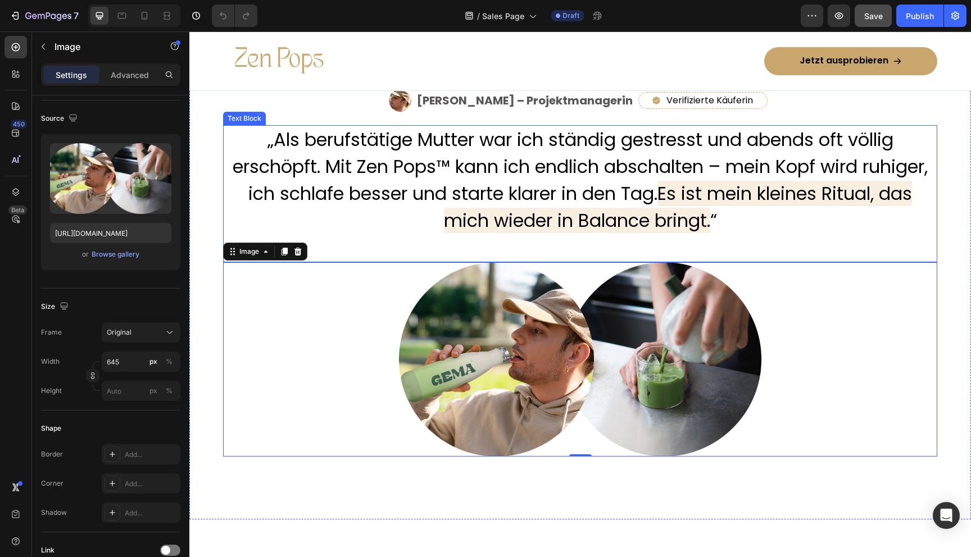
click at [463, 148] on p "„Als berufstätige Mutter war ich ständig gestresst und abends oft völlig erschö…" at bounding box center [580, 180] width 712 height 108
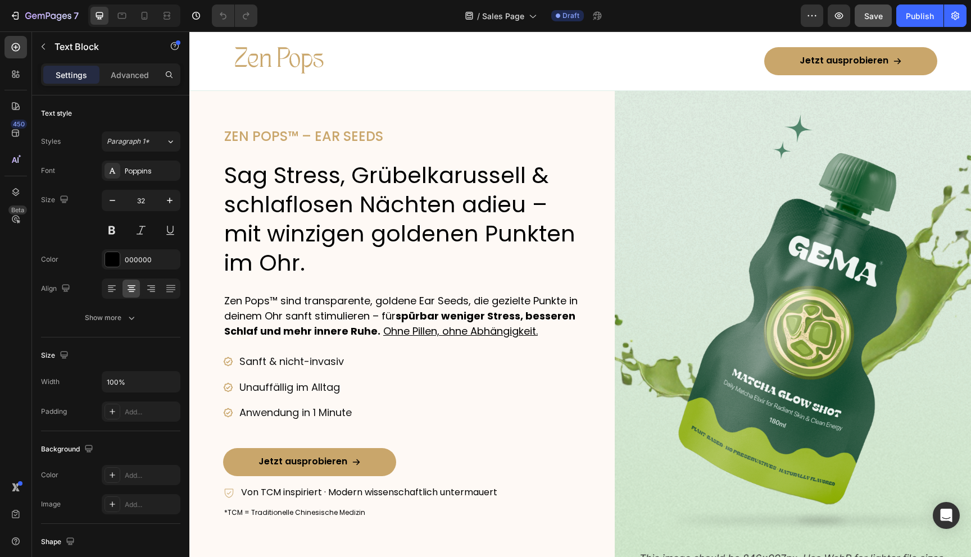
scroll to position [0, 0]
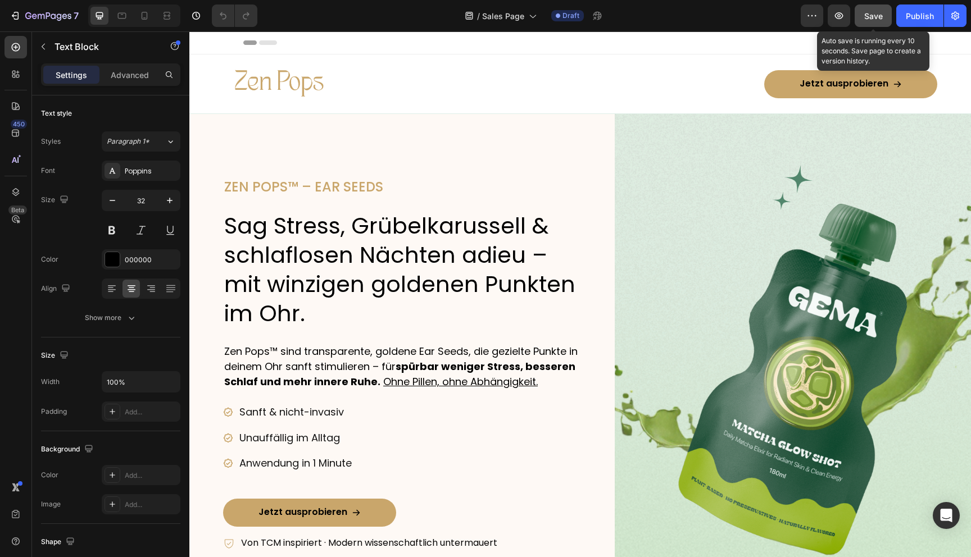
click at [882, 18] on span "Save" at bounding box center [873, 16] width 19 height 10
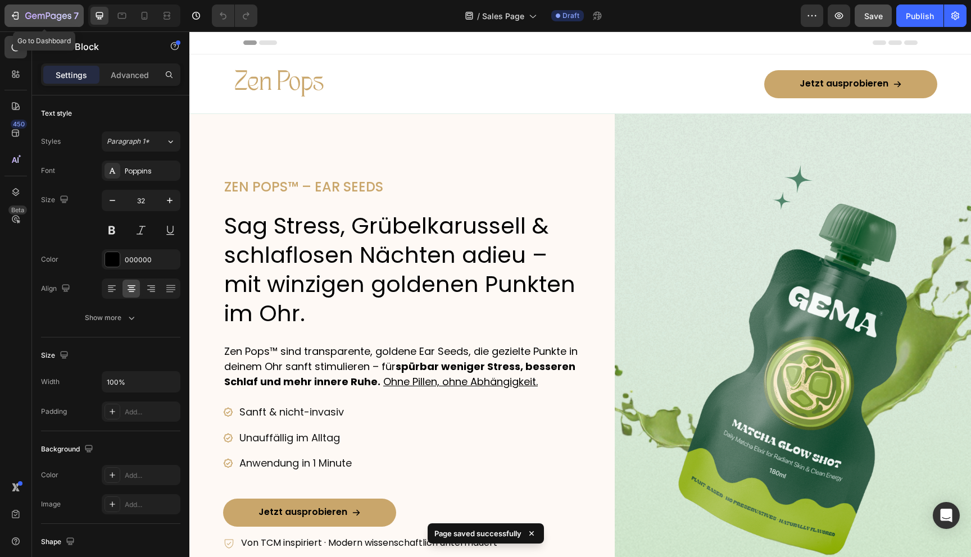
click at [12, 14] on icon "button" at bounding box center [15, 15] width 11 height 11
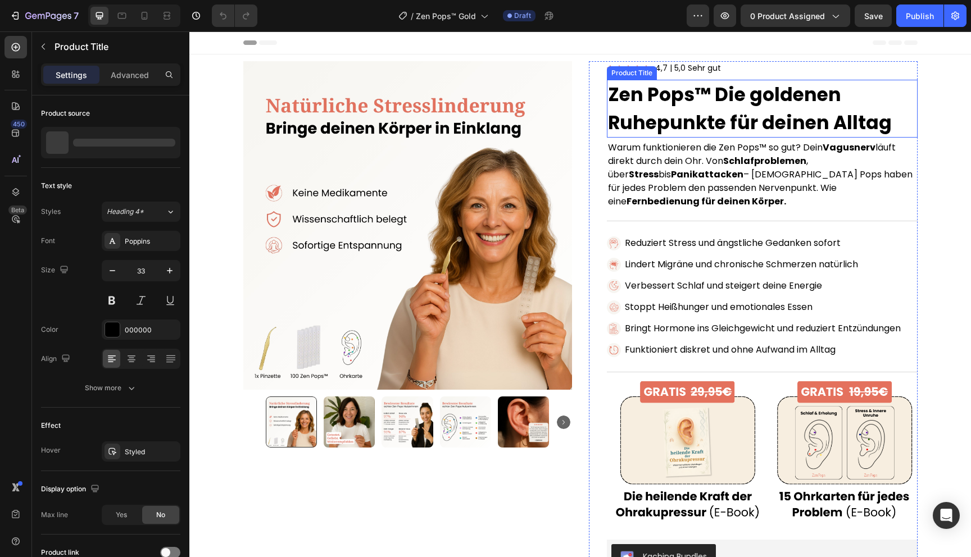
click at [659, 117] on h1 "Zen Pops™ Die goldenen Ruhepunkte für deinen Alltag" at bounding box center [762, 109] width 311 height 58
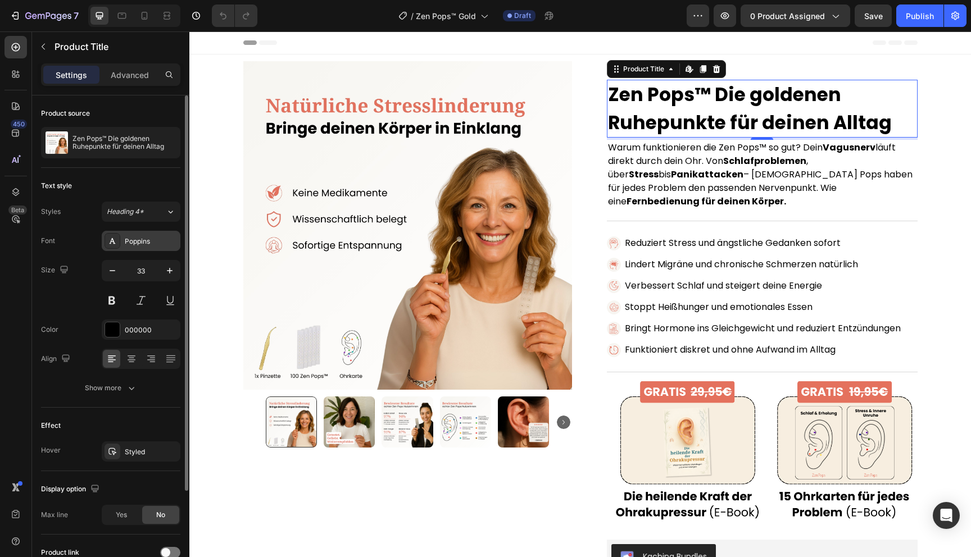
click at [134, 247] on div "Poppins" at bounding box center [141, 241] width 79 height 20
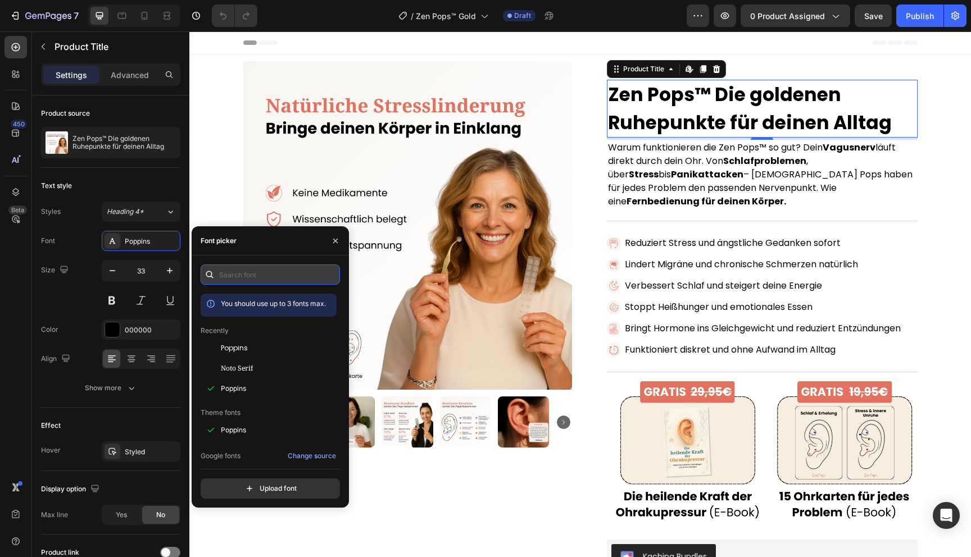
click at [237, 274] on input "text" at bounding box center [270, 275] width 139 height 20
paste input "recommendation for zen pops: top choice: cormorant garamond + open sans perfect…"
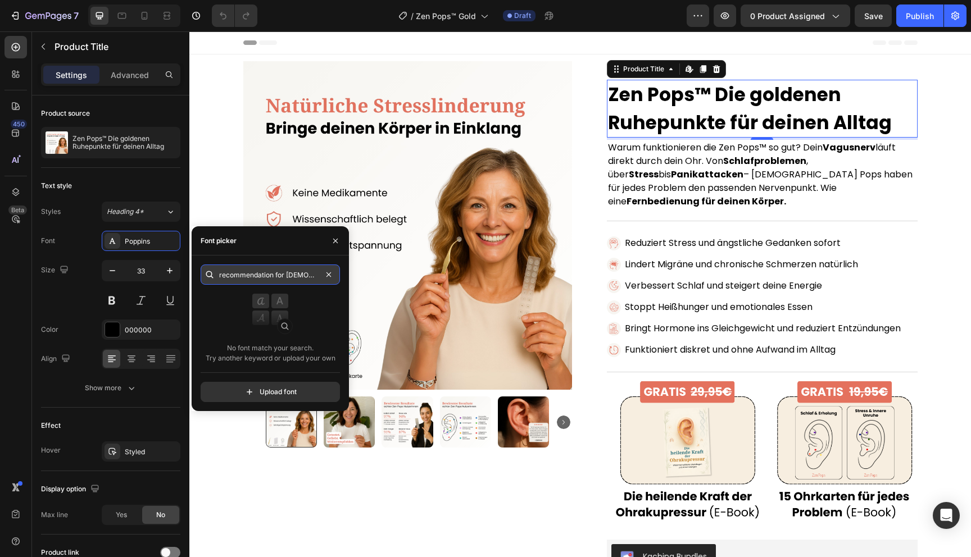
paste input "cormorant garamond"
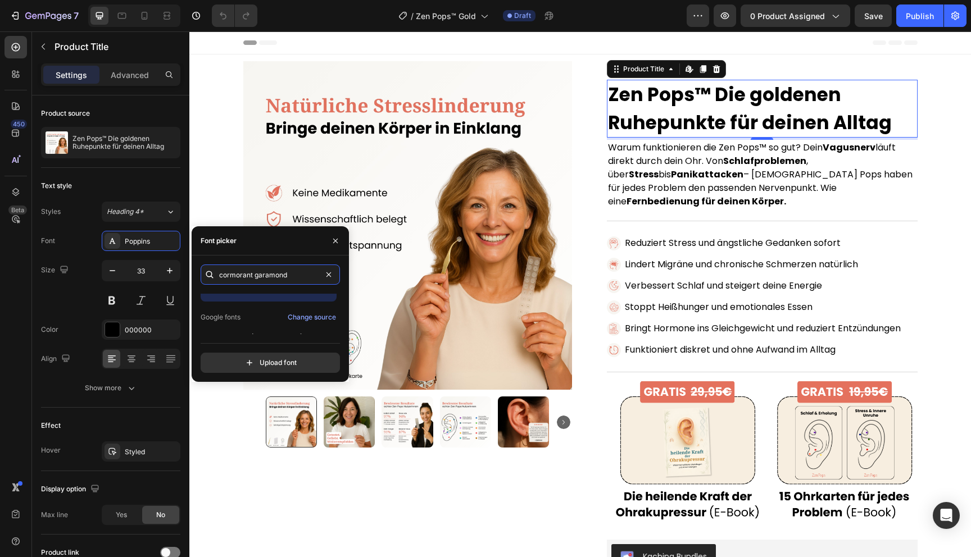
scroll to position [28, 0]
type input "cormorant garamond"
click at [265, 327] on span "Cormorant Garamond" at bounding box center [261, 324] width 81 height 10
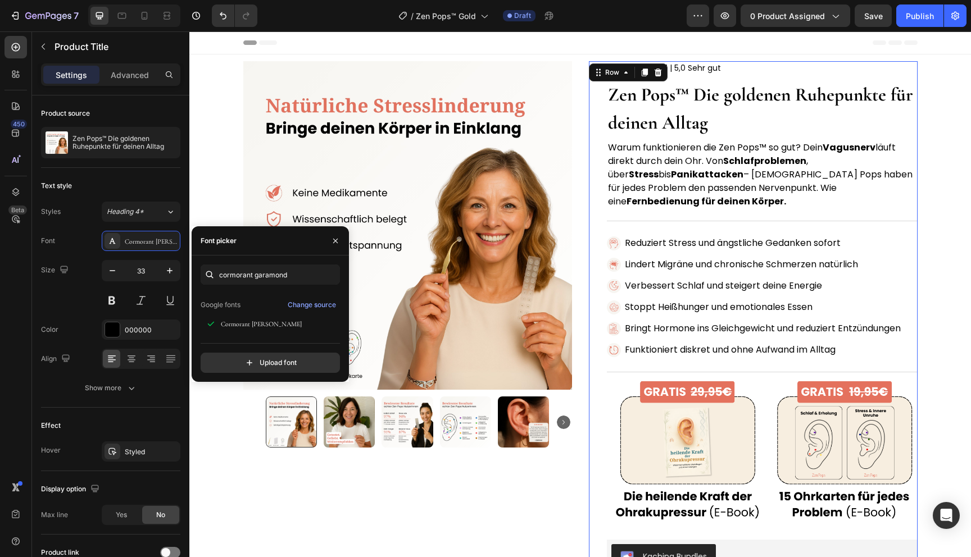
click at [603, 261] on div "Icon Icon Icon Icon Icon Icon List Hoz 4,7 | 5,0 Sehr gut Text block Row Zen Po…" at bounding box center [753, 517] width 329 height 913
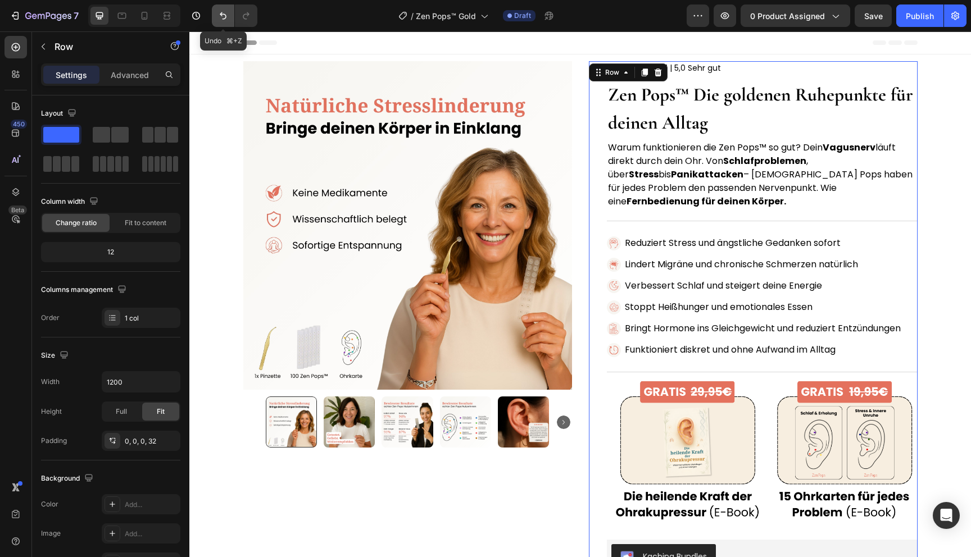
click at [222, 16] on icon "Undo/Redo" at bounding box center [222, 15] width 11 height 11
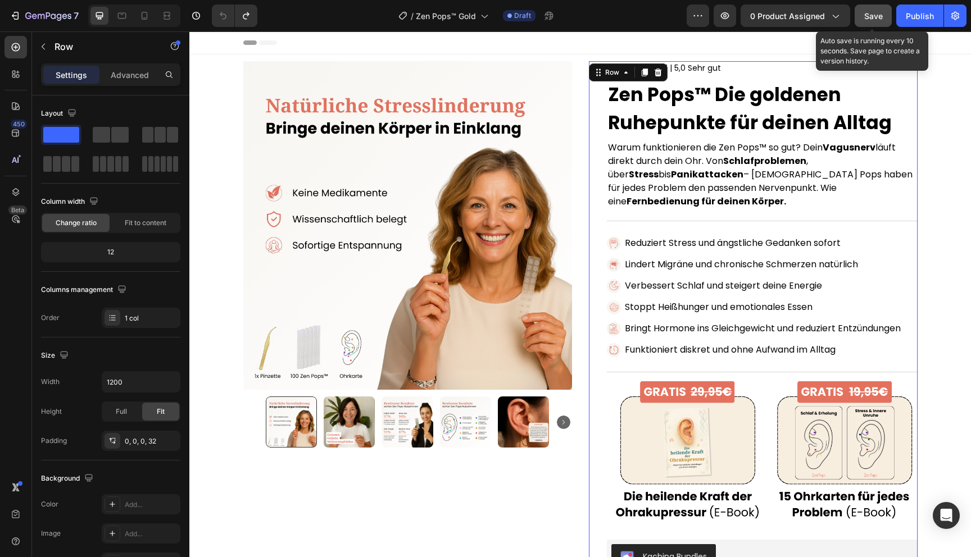
click at [876, 21] on div "Save" at bounding box center [873, 16] width 19 height 12
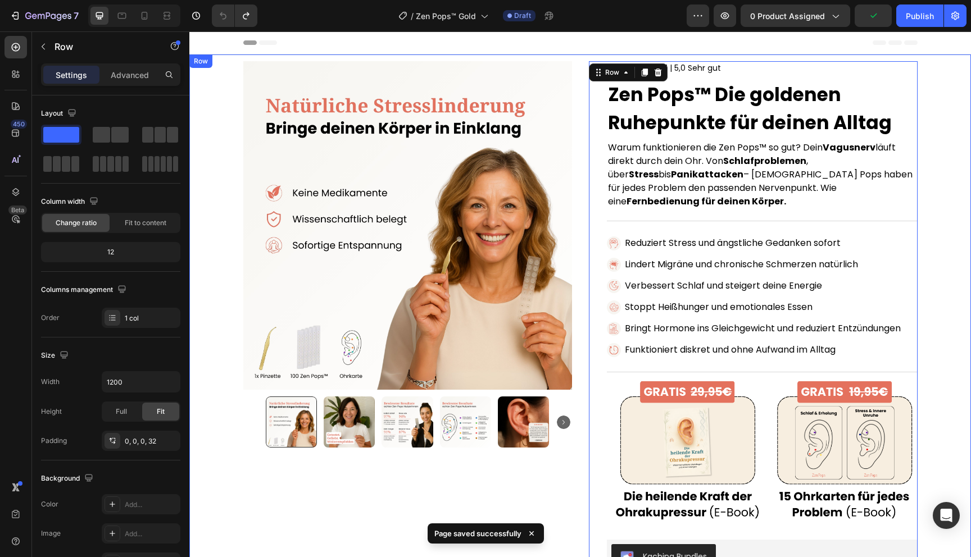
click at [927, 197] on div "Product Images Row Icon Icon Icon Icon Icon Icon List Hoz 4,7 | 5,0 Sehr gut Te…" at bounding box center [579, 517] width 781 height 913
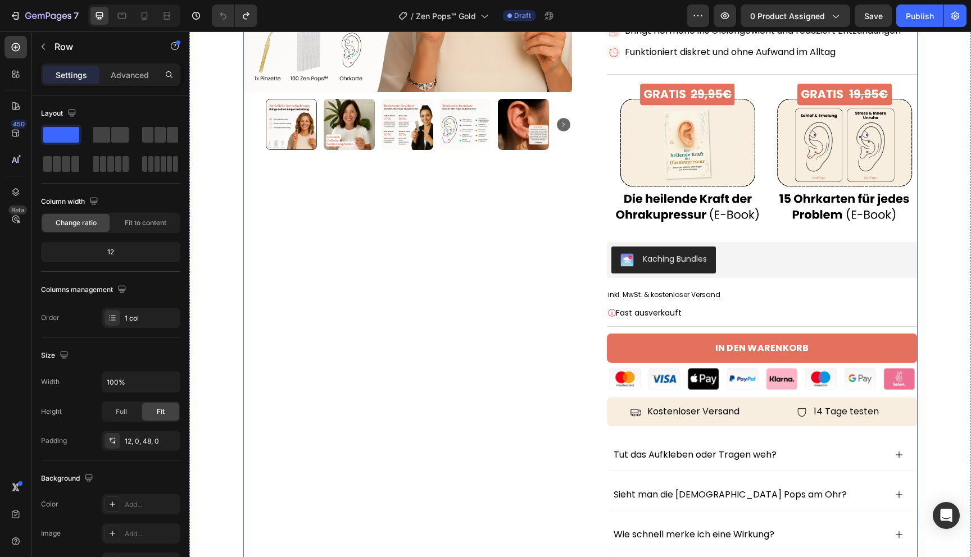
scroll to position [0, 0]
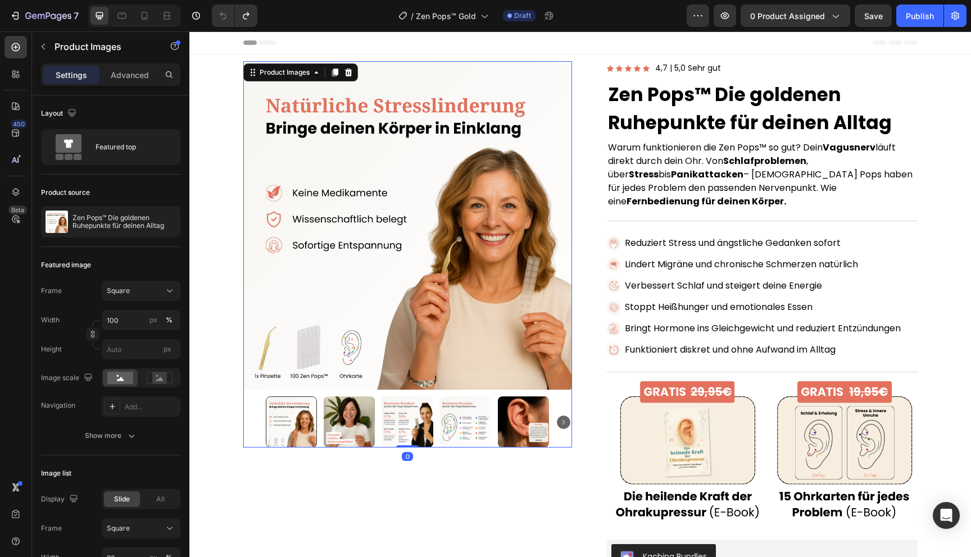
click at [558, 393] on div at bounding box center [407, 254] width 329 height 386
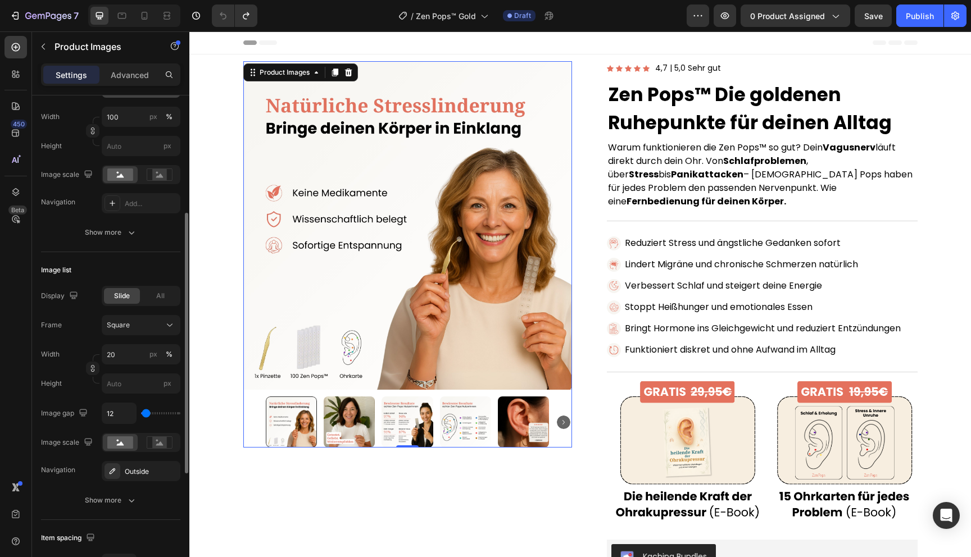
scroll to position [211, 0]
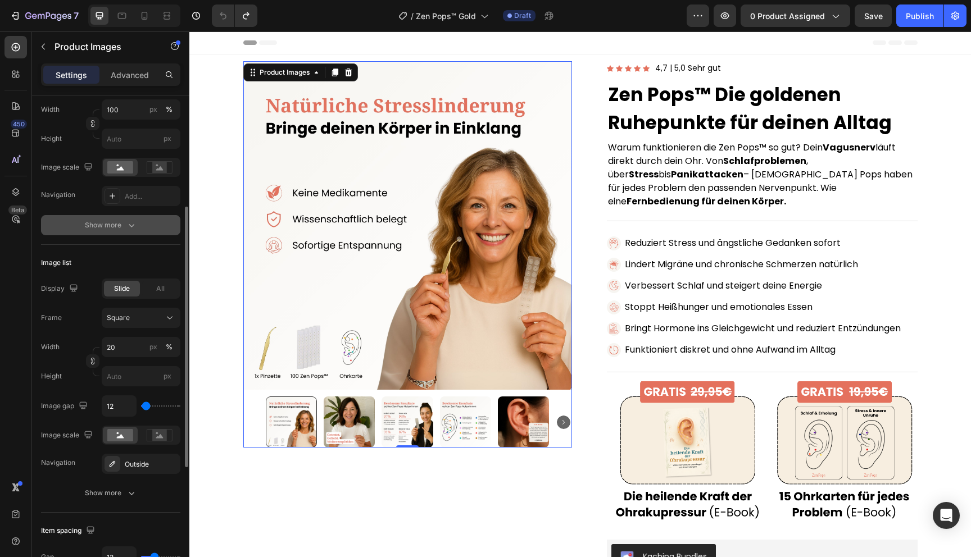
click at [124, 217] on button "Show more" at bounding box center [110, 225] width 139 height 20
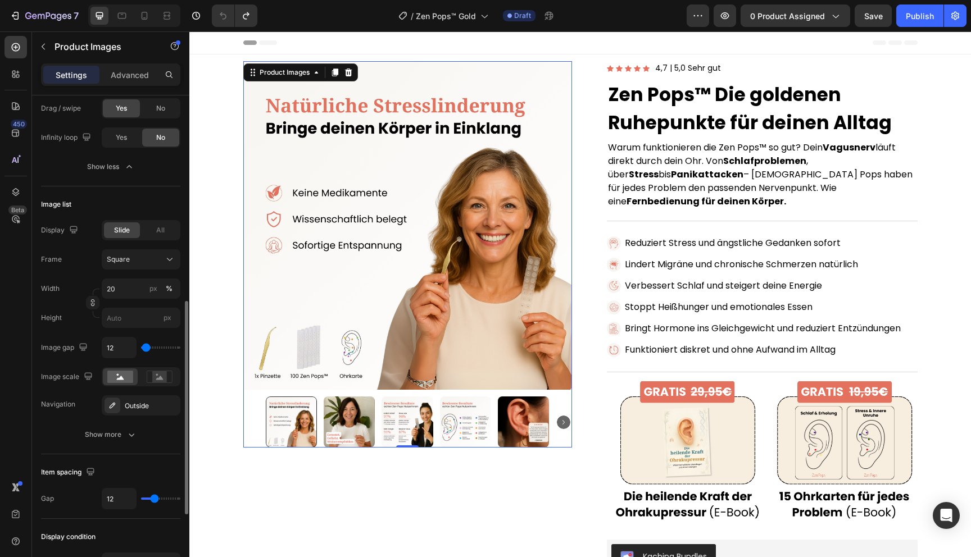
scroll to position [479, 0]
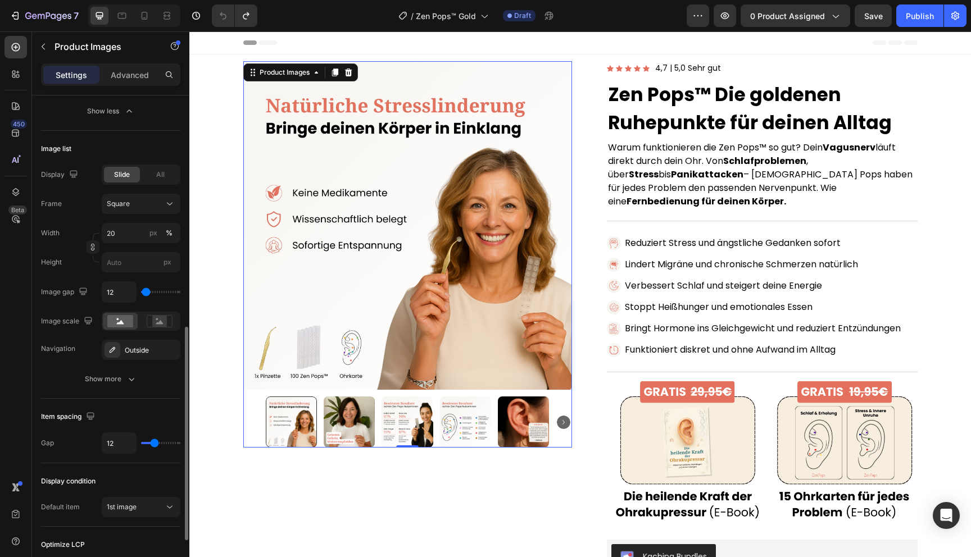
scroll to position [531, 0]
click at [127, 374] on icon "button" at bounding box center [131, 377] width 11 height 11
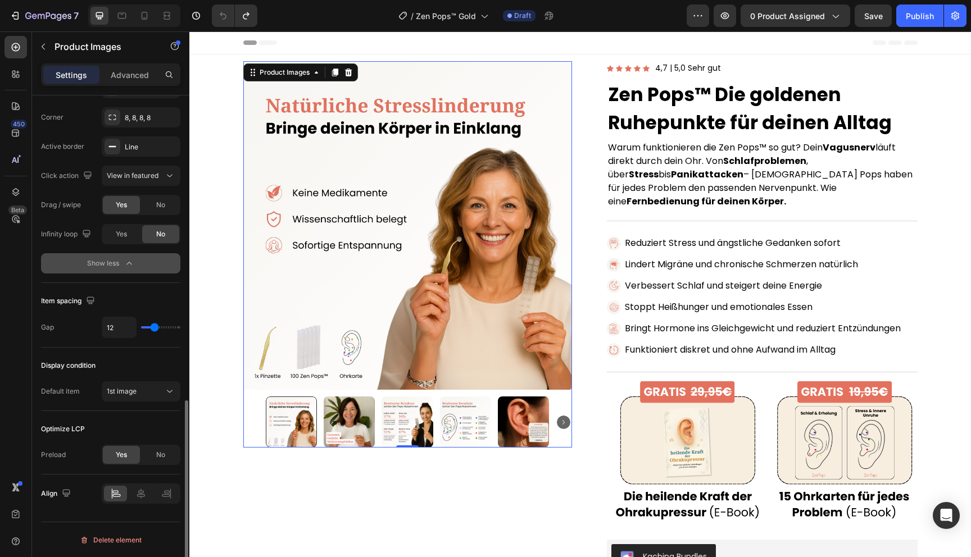
scroll to position [793, 0]
click at [322, 415] on div at bounding box center [408, 422] width 284 height 51
click at [317, 415] on div at bounding box center [408, 422] width 284 height 51
click at [295, 231] on img at bounding box center [407, 225] width 329 height 329
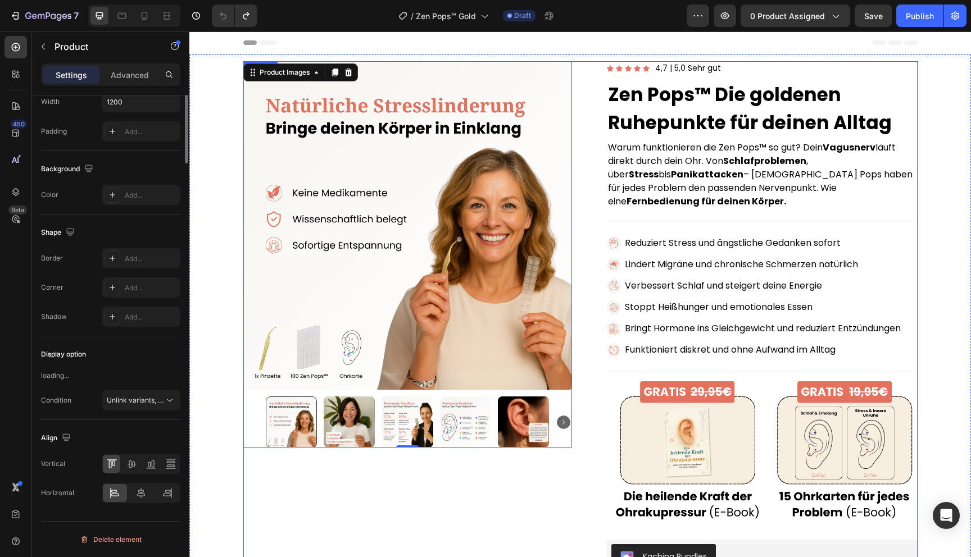
click at [287, 470] on div "Product Images 0 Row" at bounding box center [407, 517] width 329 height 913
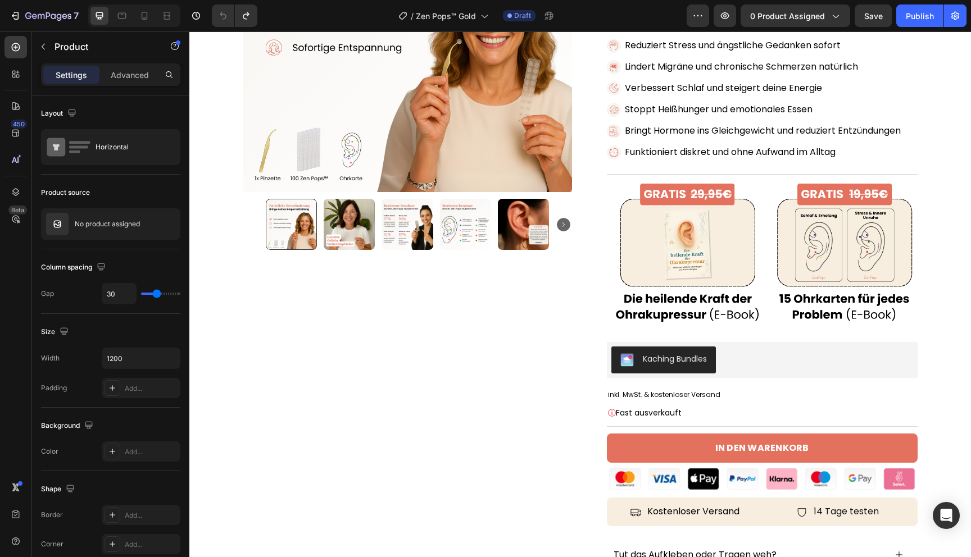
scroll to position [275, 0]
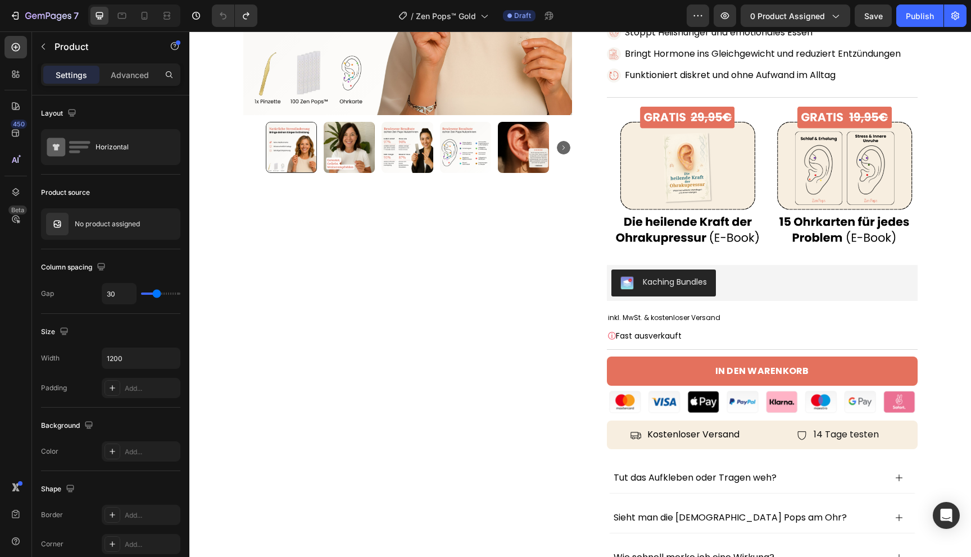
click at [587, 431] on div "Product Images Row Icon Icon Icon Icon Icon Icon List Hoz 4,7 | 5,0 Sehr gut Te…" at bounding box center [580, 243] width 674 height 913
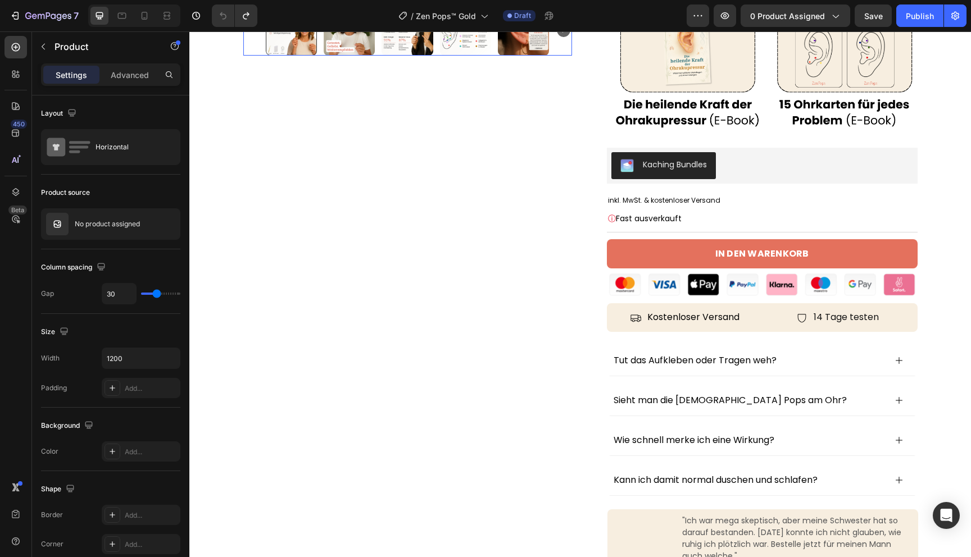
scroll to position [436, 0]
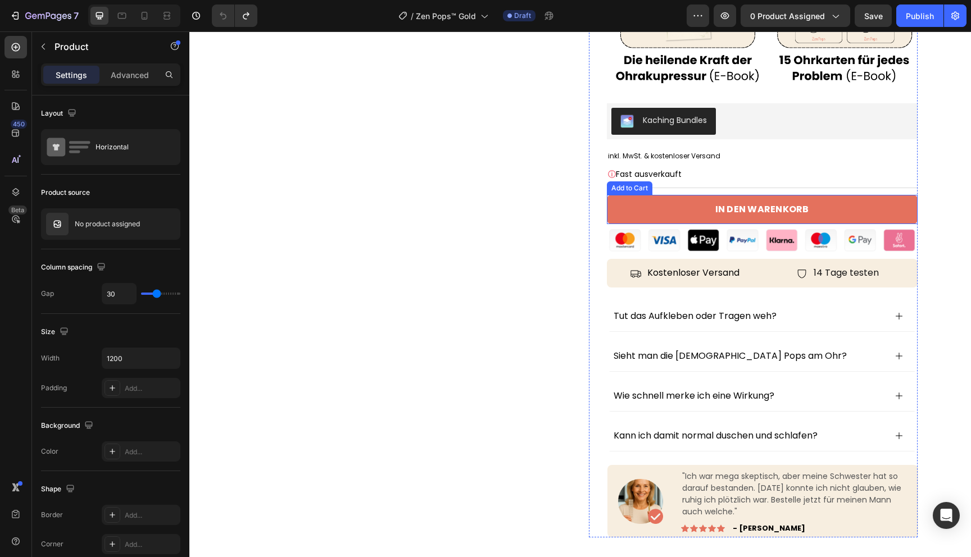
click at [609, 195] on button "In den Warenkorb" at bounding box center [762, 210] width 311 height 30
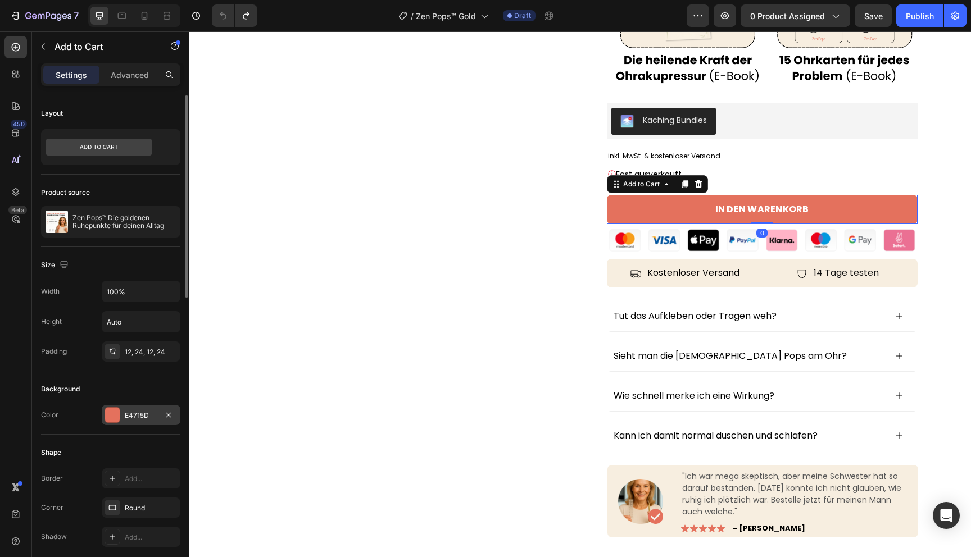
click at [110, 407] on div at bounding box center [112, 415] width 16 height 16
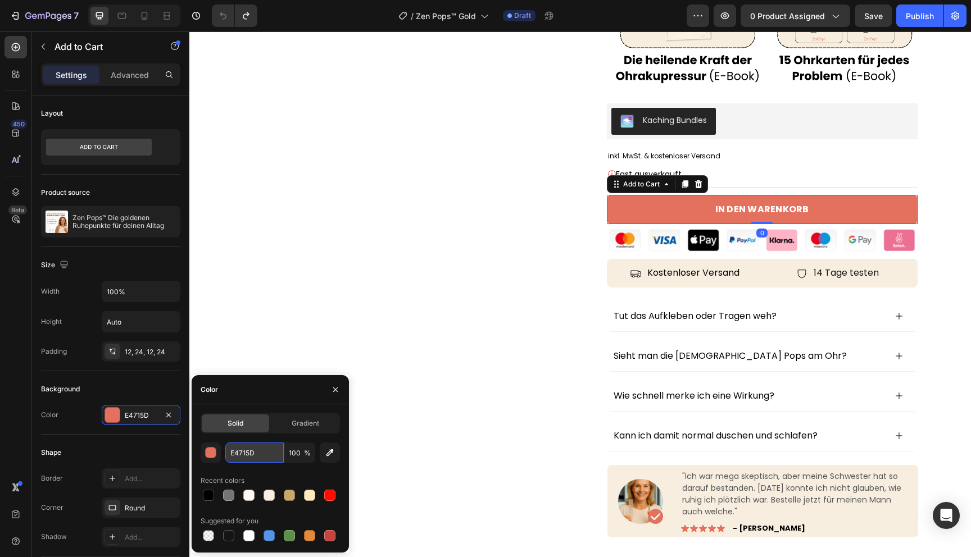
click at [243, 457] on input "E4715D" at bounding box center [254, 453] width 58 height 20
paste input "#c9a66b"
type input "#c9a66b"
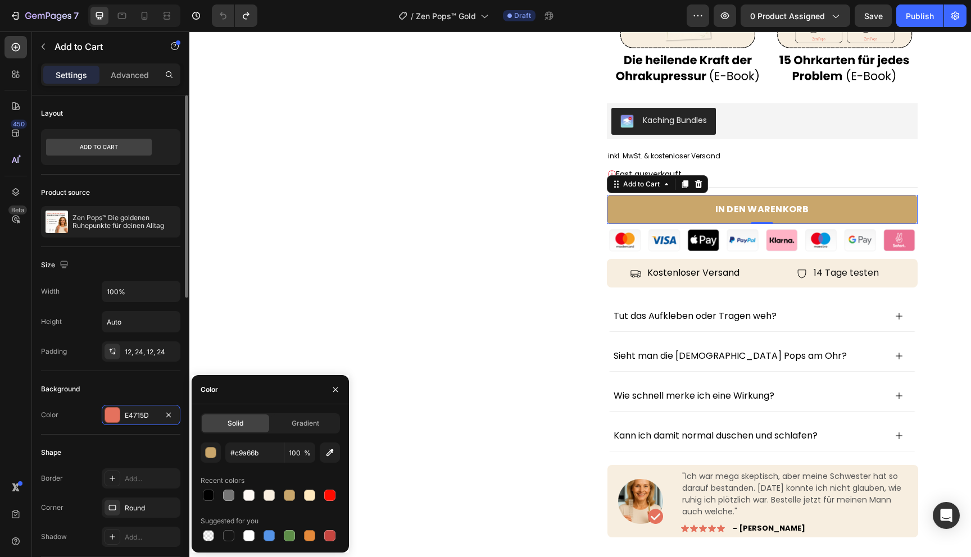
click at [136, 385] on div "Background" at bounding box center [110, 389] width 139 height 18
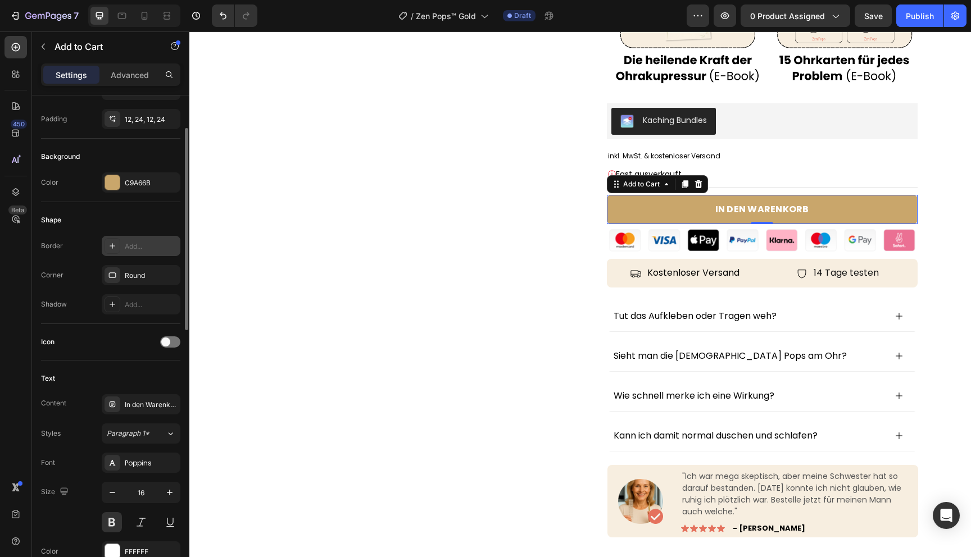
scroll to position [238, 0]
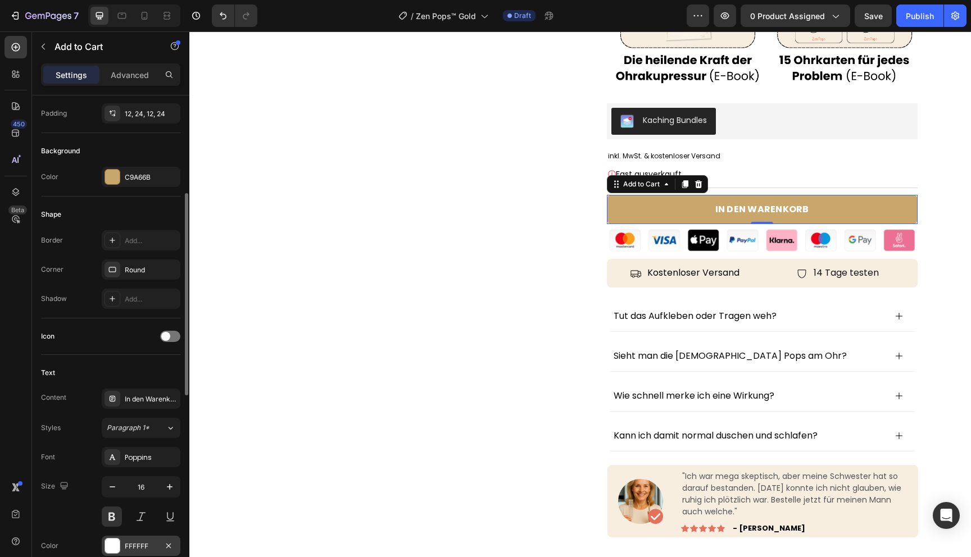
click at [107, 551] on div at bounding box center [112, 546] width 15 height 15
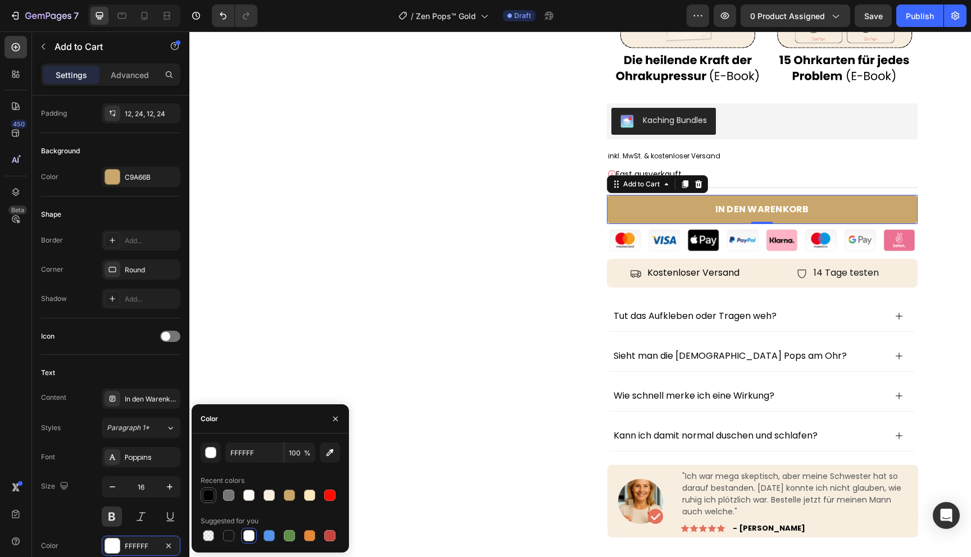
click at [202, 493] on div at bounding box center [208, 495] width 13 height 13
type input "000000"
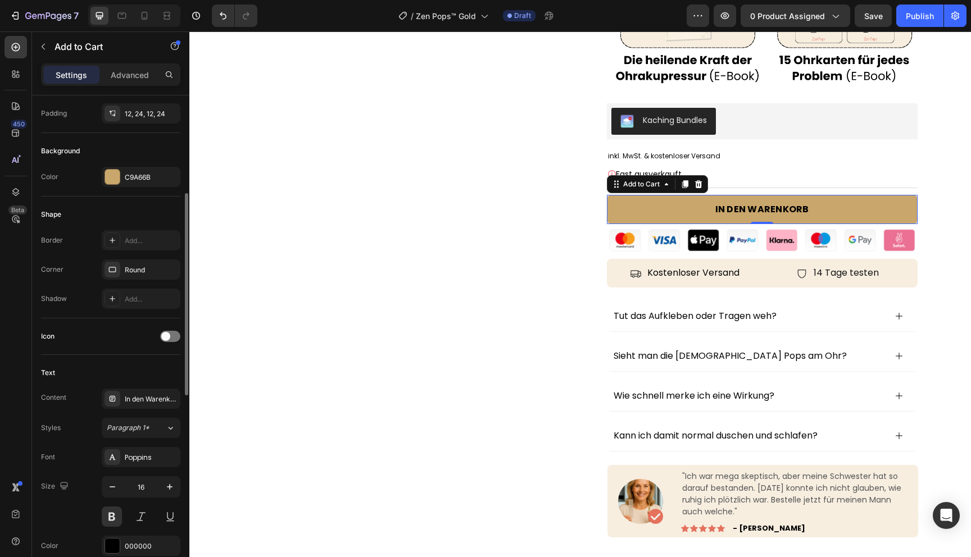
click at [130, 365] on div "Text" at bounding box center [110, 373] width 139 height 18
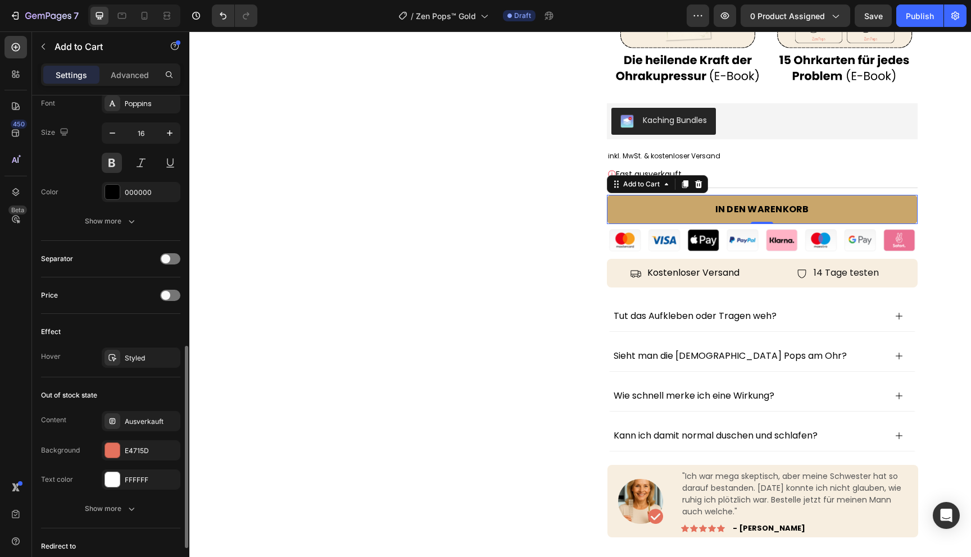
scroll to position [710, 0]
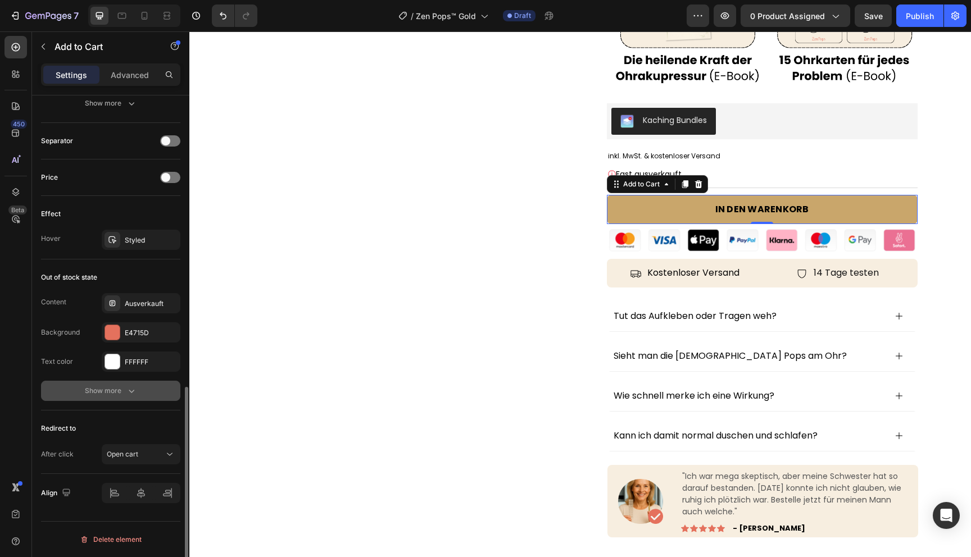
click at [126, 388] on icon "button" at bounding box center [131, 390] width 11 height 11
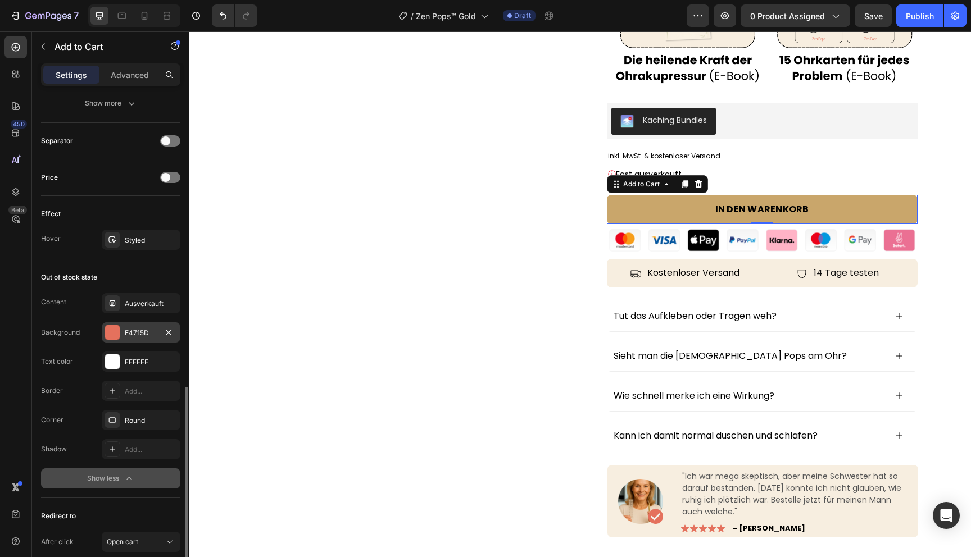
click at [121, 338] on div "E4715D" at bounding box center [141, 332] width 79 height 20
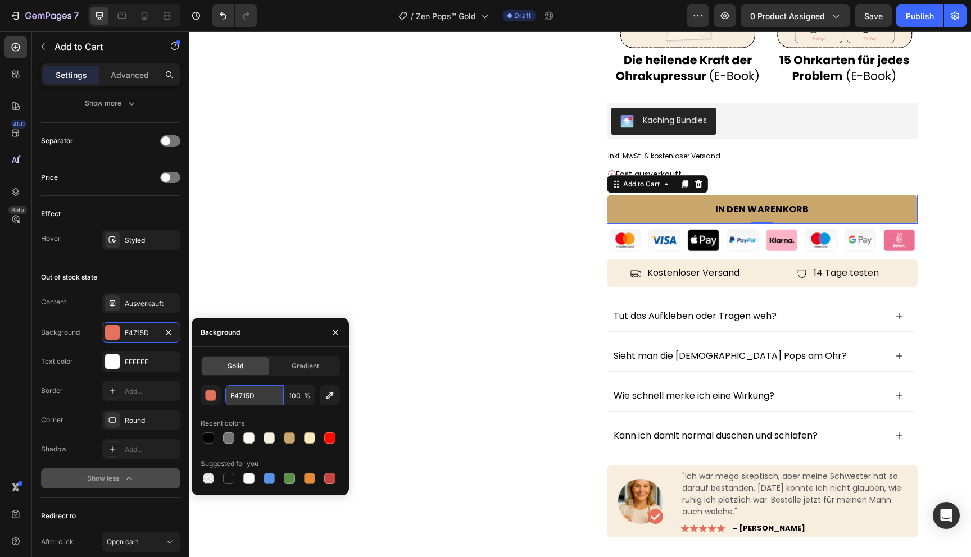
click at [0, 0] on input "E4715D" at bounding box center [0, 0] width 0 height 0
click at [290, 439] on div at bounding box center [289, 438] width 11 height 11
type input "C9A66B"
click at [107, 365] on div at bounding box center [112, 361] width 15 height 15
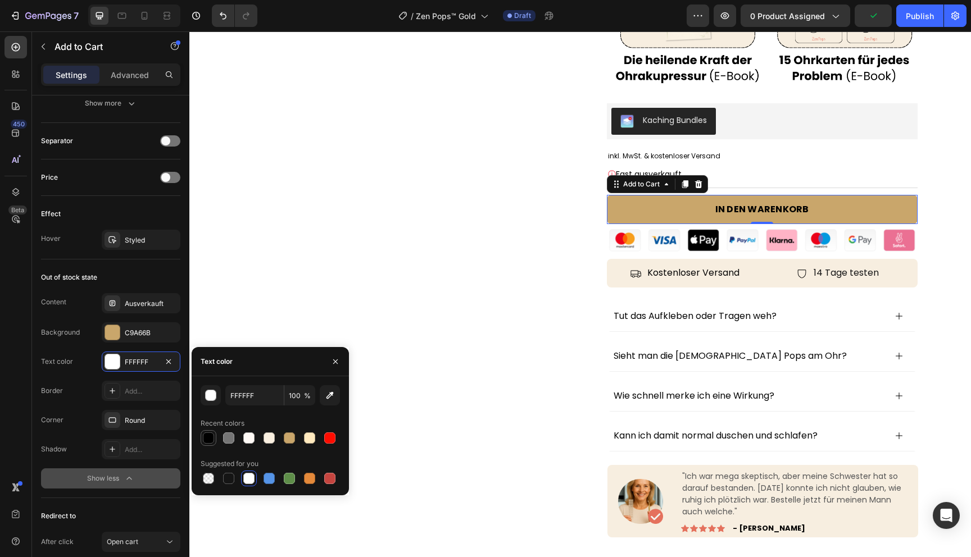
click at [207, 439] on div at bounding box center [208, 438] width 11 height 11
type input "000000"
click at [80, 376] on div "Content Ausverkauft Background C9A66B Text color 000000 Border Add... Corner Ro…" at bounding box center [110, 390] width 139 height 195
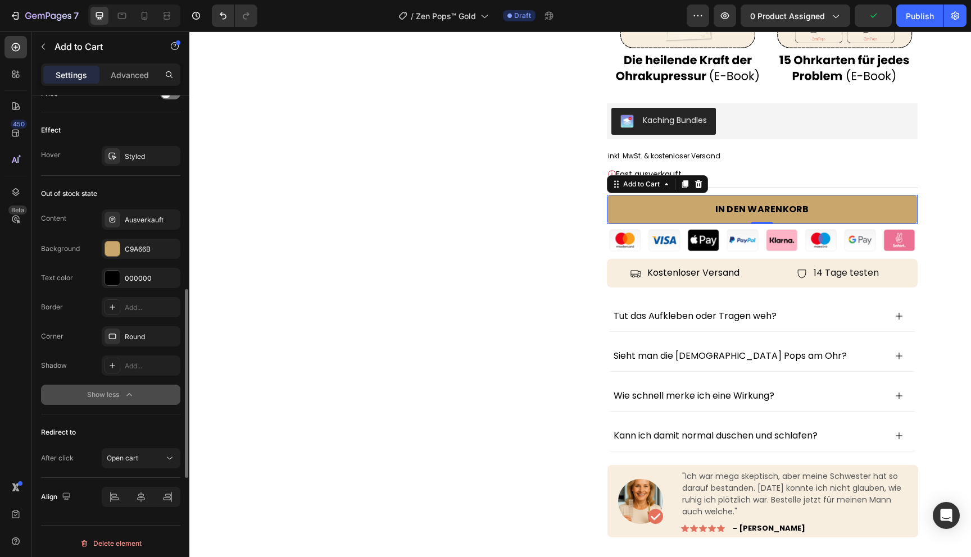
scroll to position [798, 0]
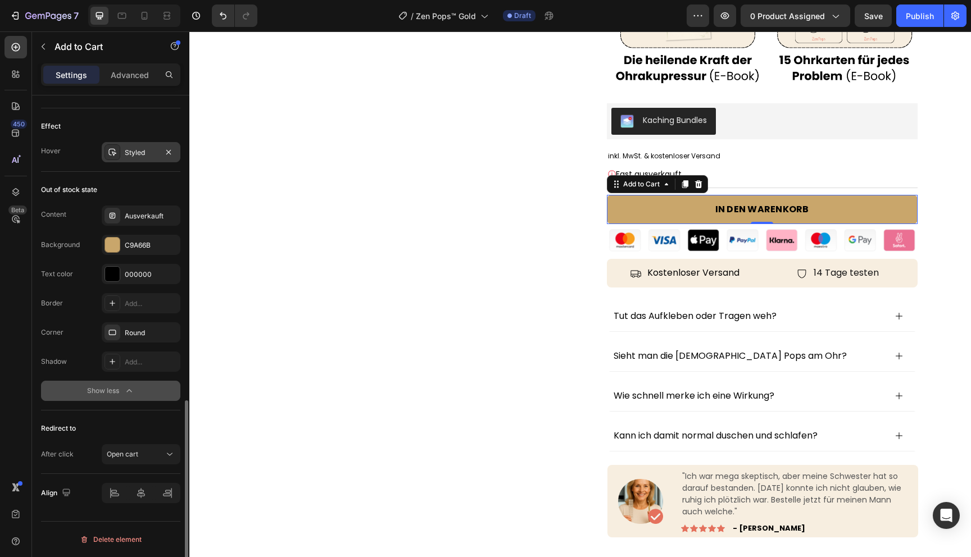
click at [144, 154] on div "Styled" at bounding box center [141, 153] width 33 height 10
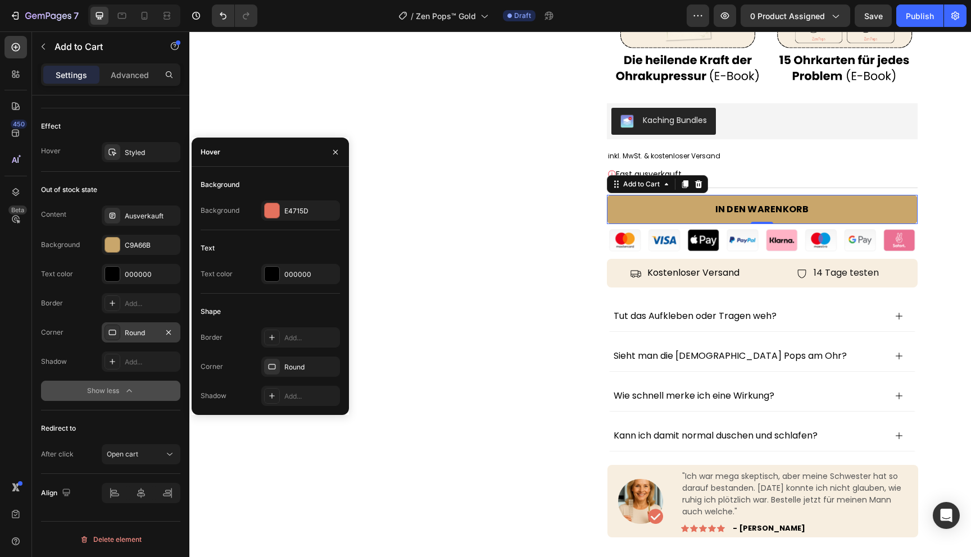
click at [126, 333] on div "Round" at bounding box center [141, 333] width 33 height 10
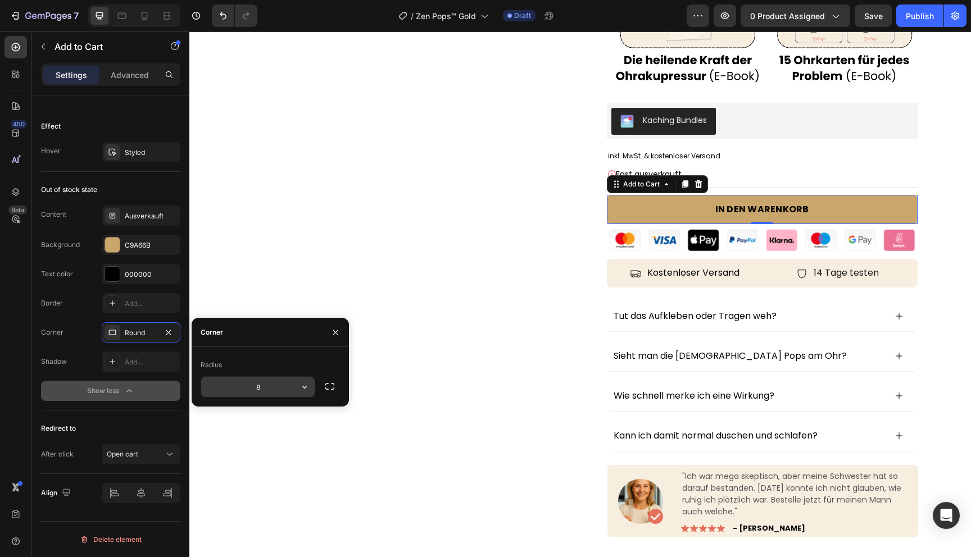
click at [277, 392] on input "8" at bounding box center [257, 387] width 113 height 20
type input "100"
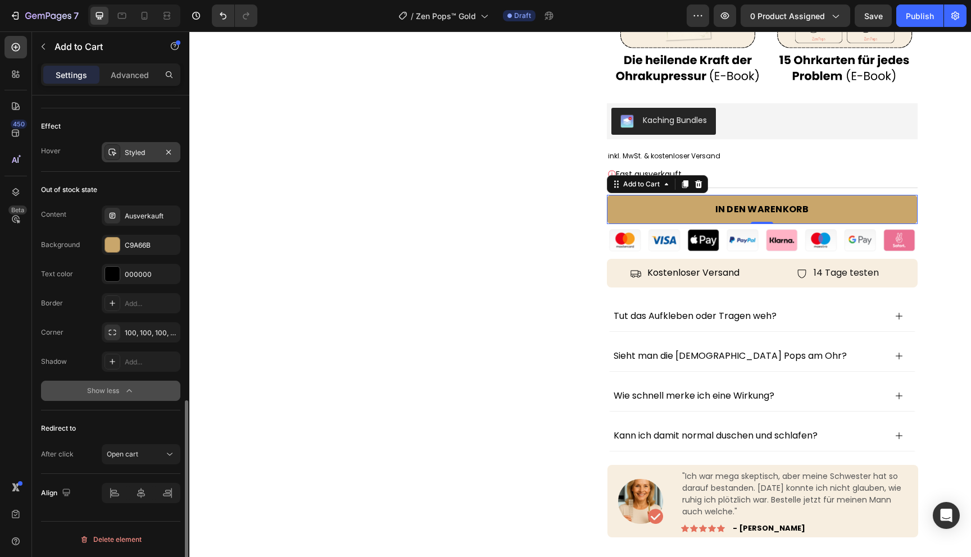
click at [131, 152] on div "Styled" at bounding box center [141, 153] width 33 height 10
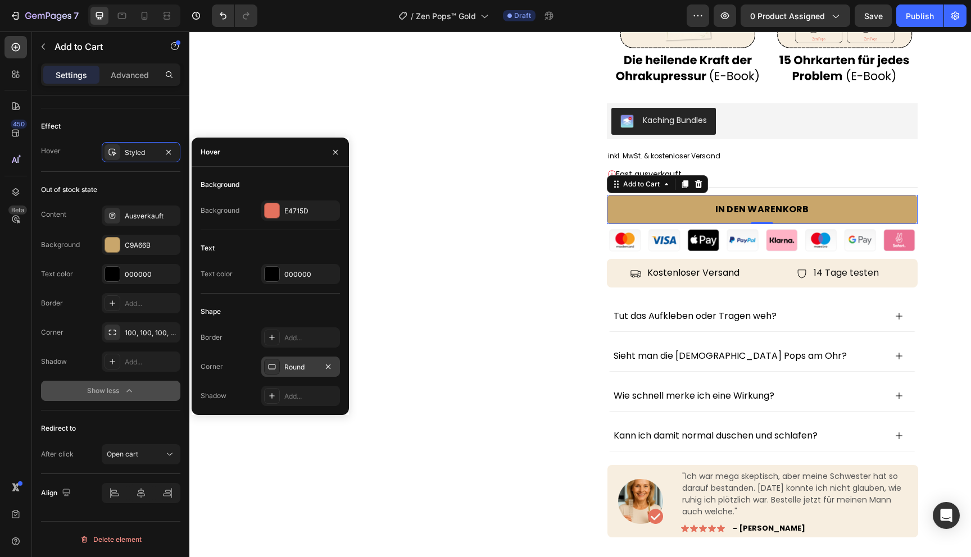
click at [294, 367] on div "Round" at bounding box center [300, 367] width 33 height 10
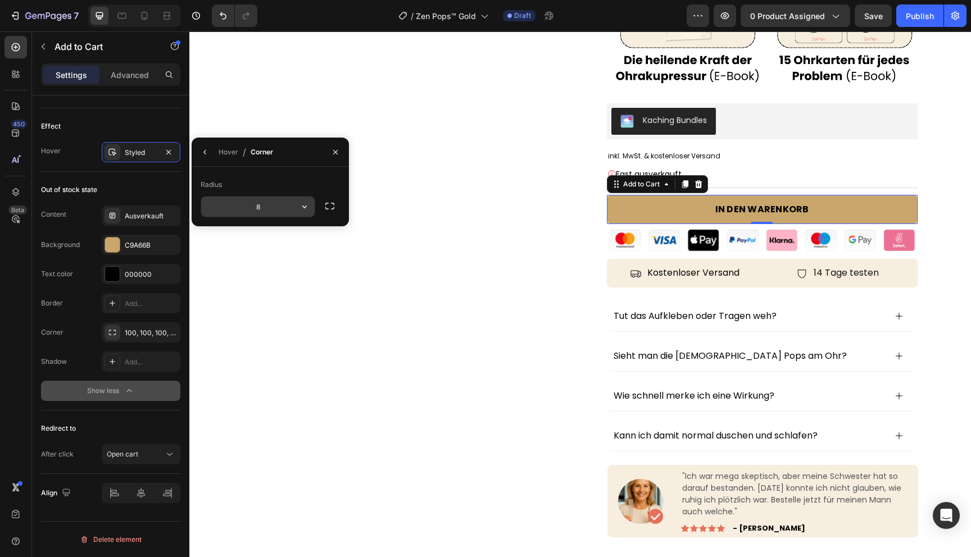
click at [0, 0] on input "8" at bounding box center [0, 0] width 0 height 0
type input "100"
click at [219, 148] on div "Hover" at bounding box center [229, 152] width 20 height 10
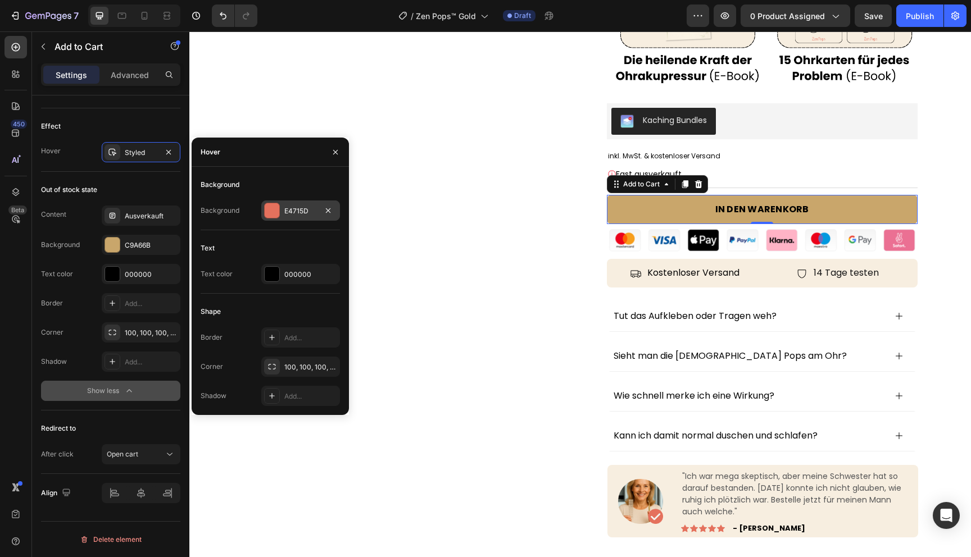
click at [281, 211] on div "E4715D" at bounding box center [300, 211] width 79 height 20
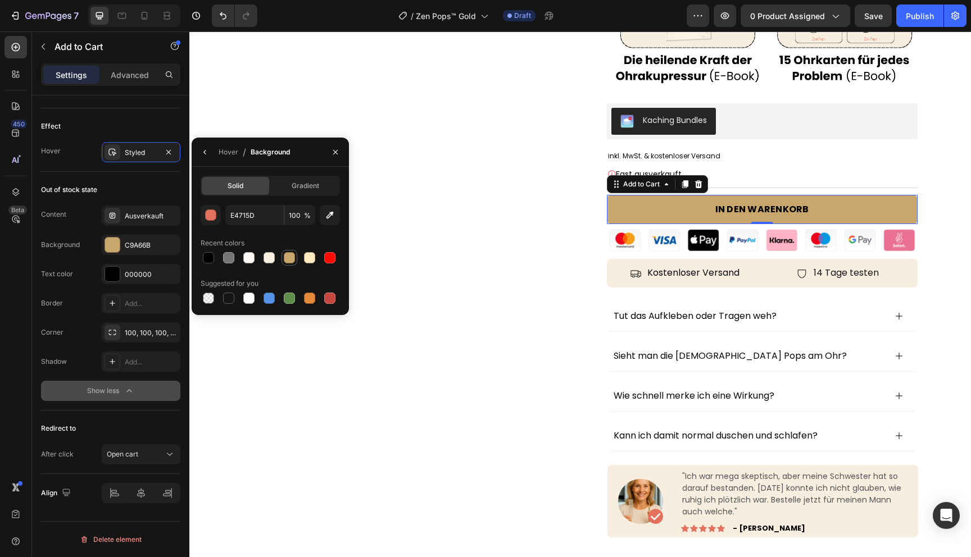
click at [283, 251] on div at bounding box center [289, 258] width 16 height 16
type input "C9A66B"
click at [113, 185] on div "Out of stock state" at bounding box center [110, 190] width 139 height 18
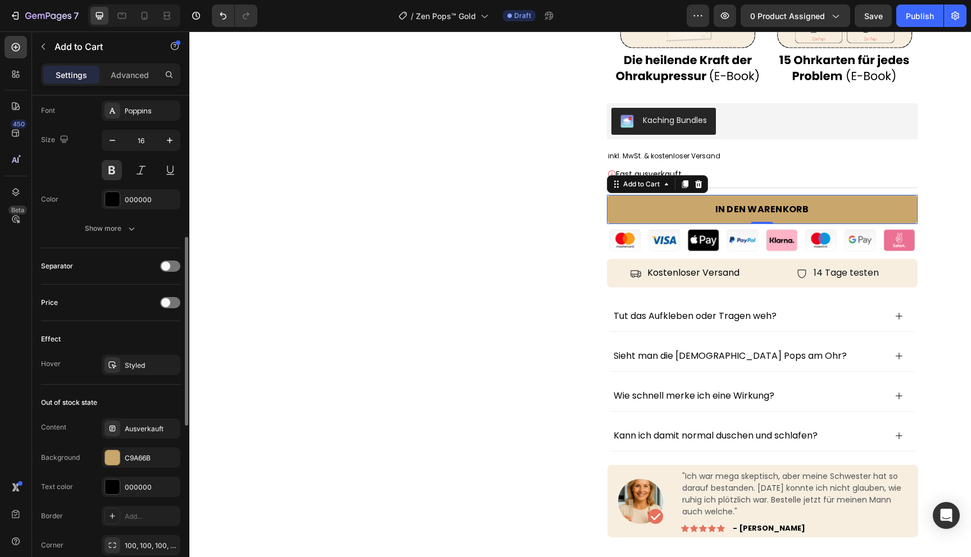
scroll to position [478, 0]
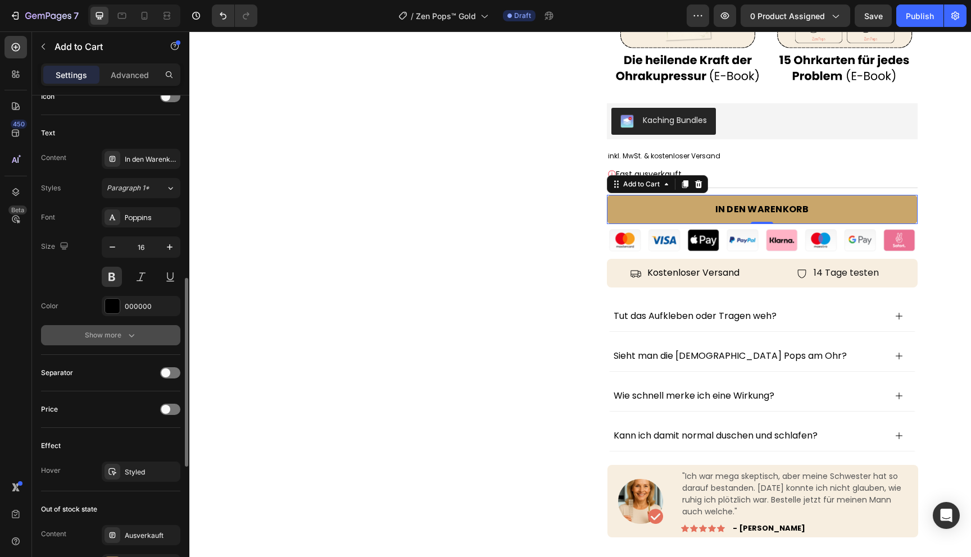
click at [117, 335] on div "Show more" at bounding box center [111, 335] width 52 height 11
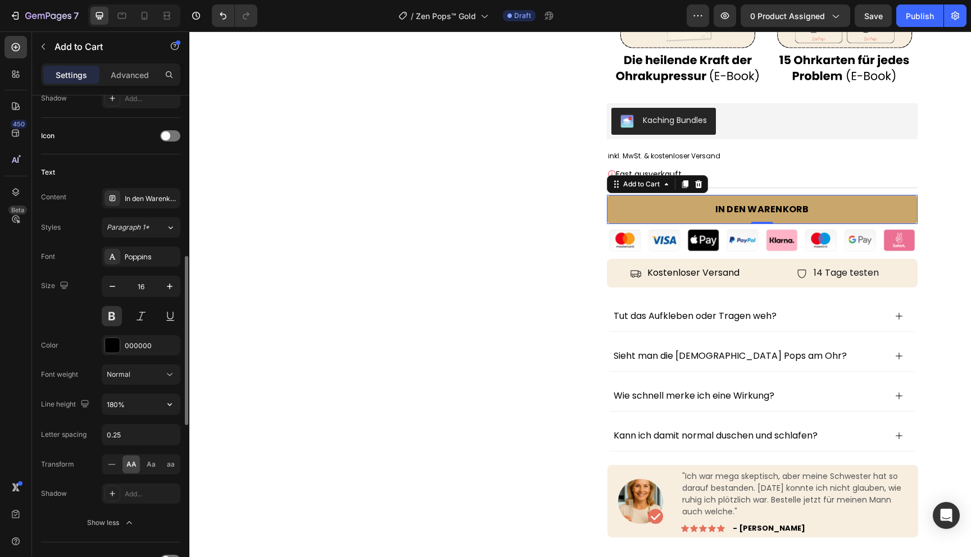
scroll to position [434, 0]
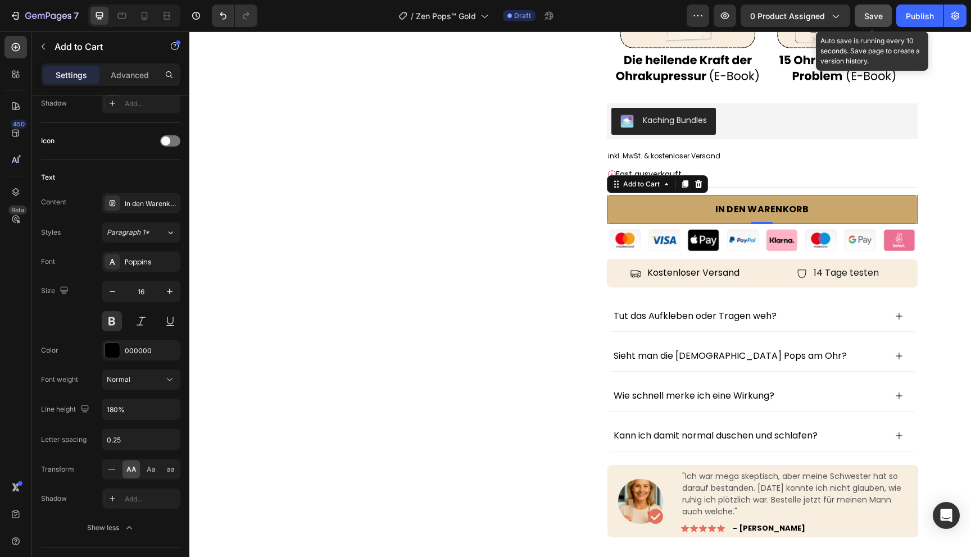
click at [871, 16] on span "Save" at bounding box center [873, 16] width 19 height 10
